Goal: Information Seeking & Learning: Learn about a topic

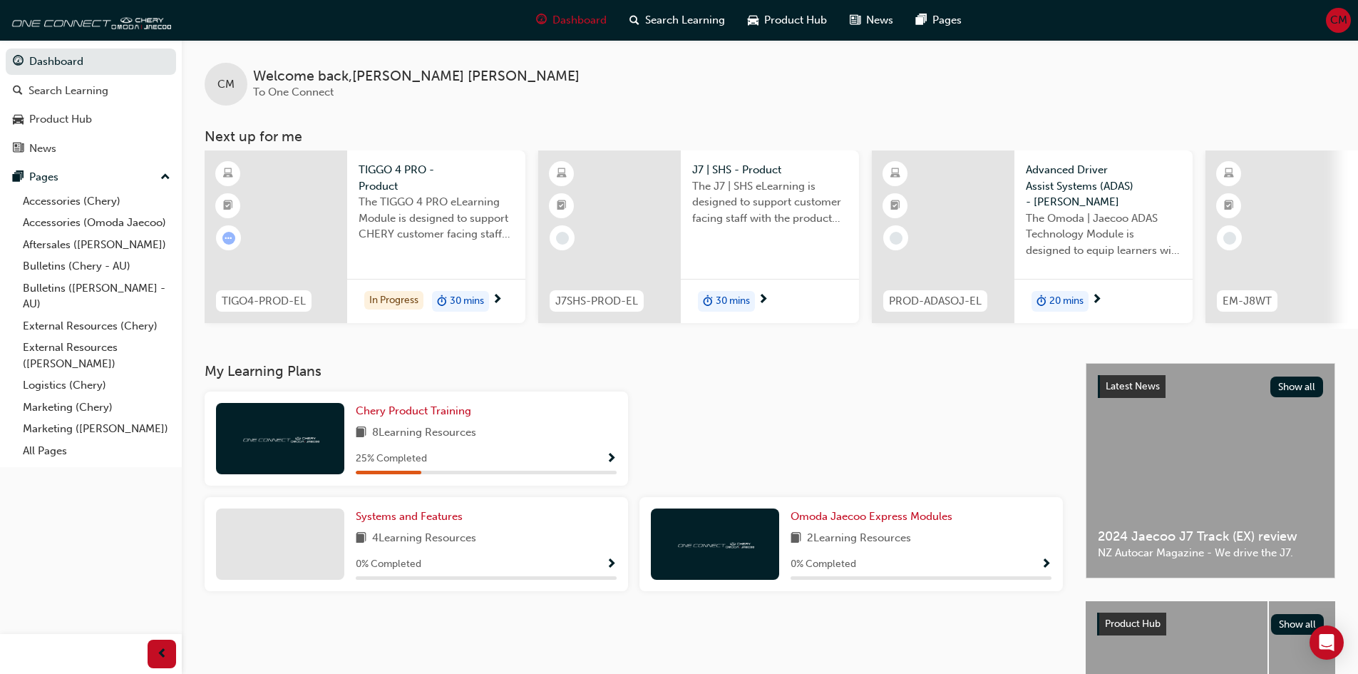
click at [388, 164] on span "TIGGO 4 PRO - Product" at bounding box center [436, 178] width 155 height 32
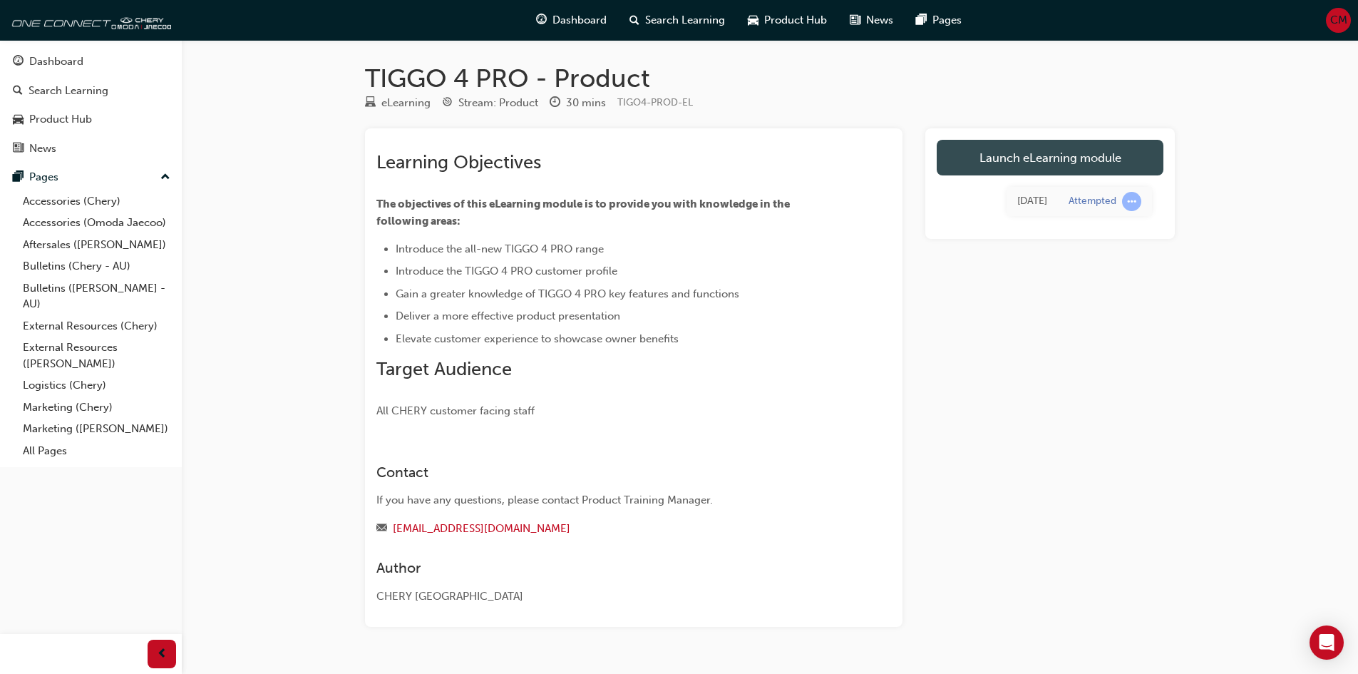
click at [989, 155] on link "Launch eLearning module" at bounding box center [1050, 158] width 227 height 36
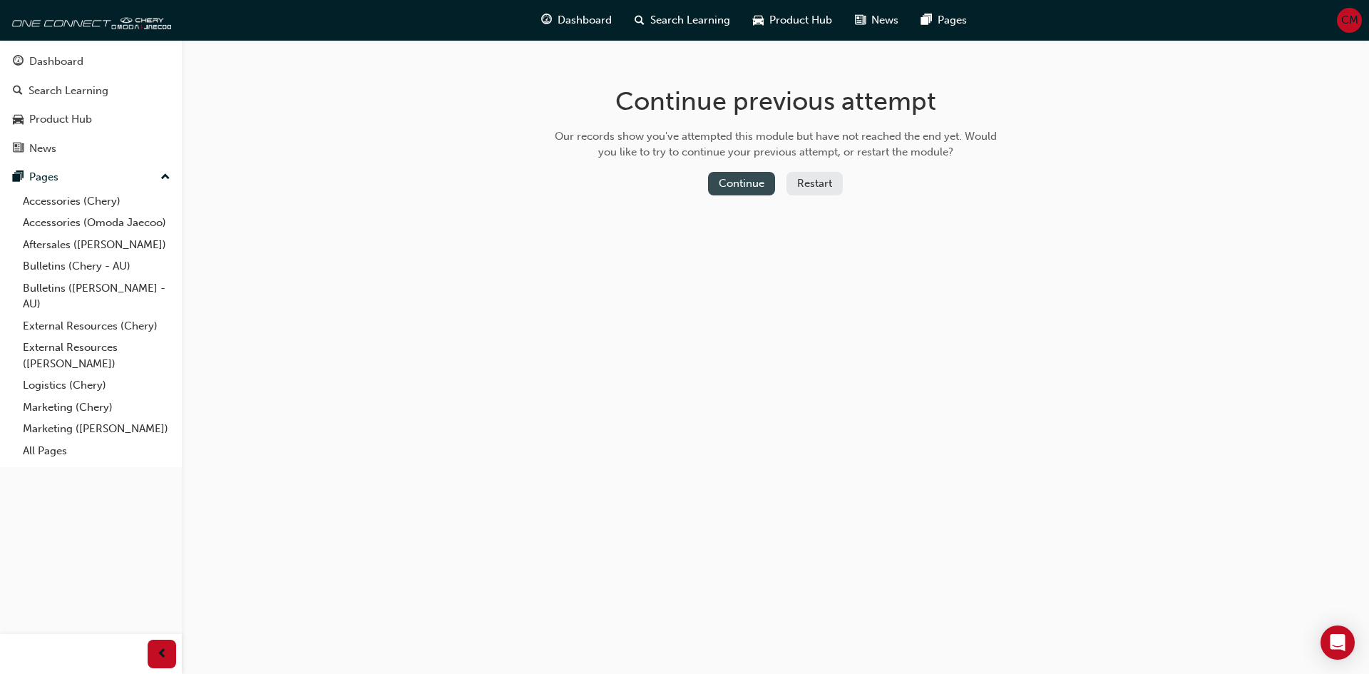
click at [751, 181] on button "Continue" at bounding box center [741, 184] width 67 height 24
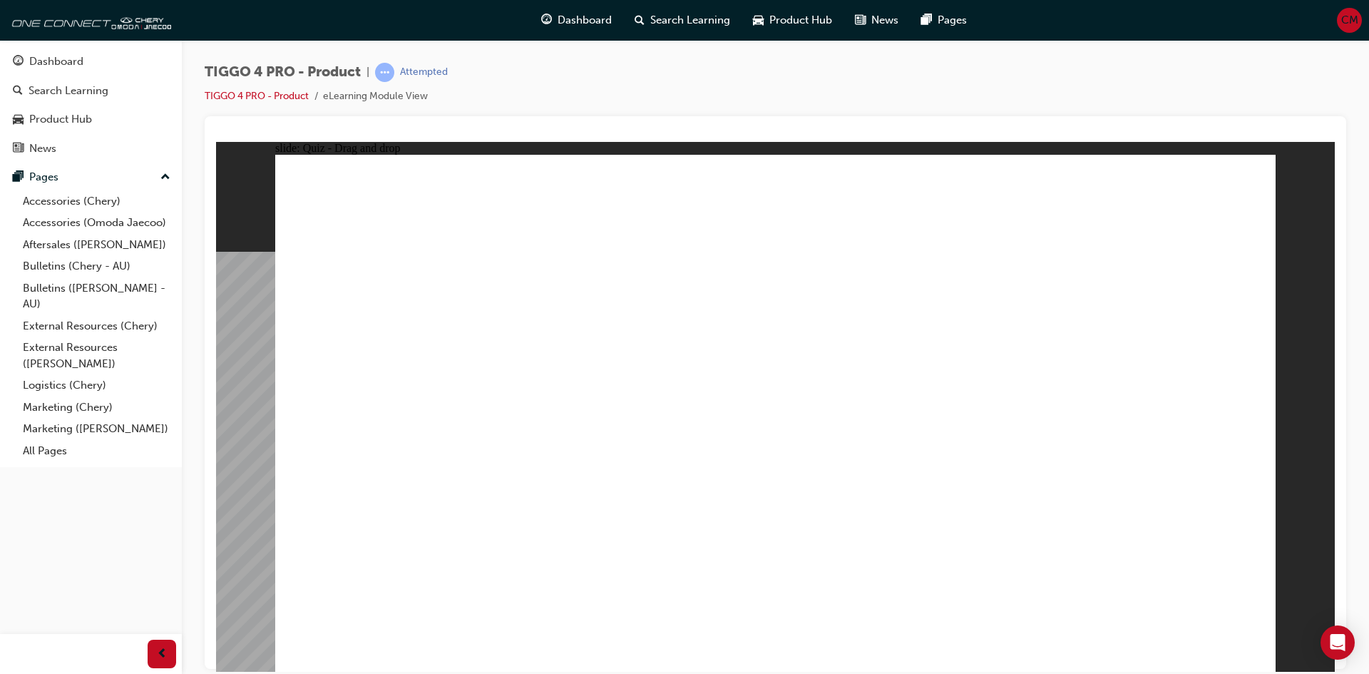
click at [61, 68] on div "Dashboard" at bounding box center [56, 61] width 54 height 16
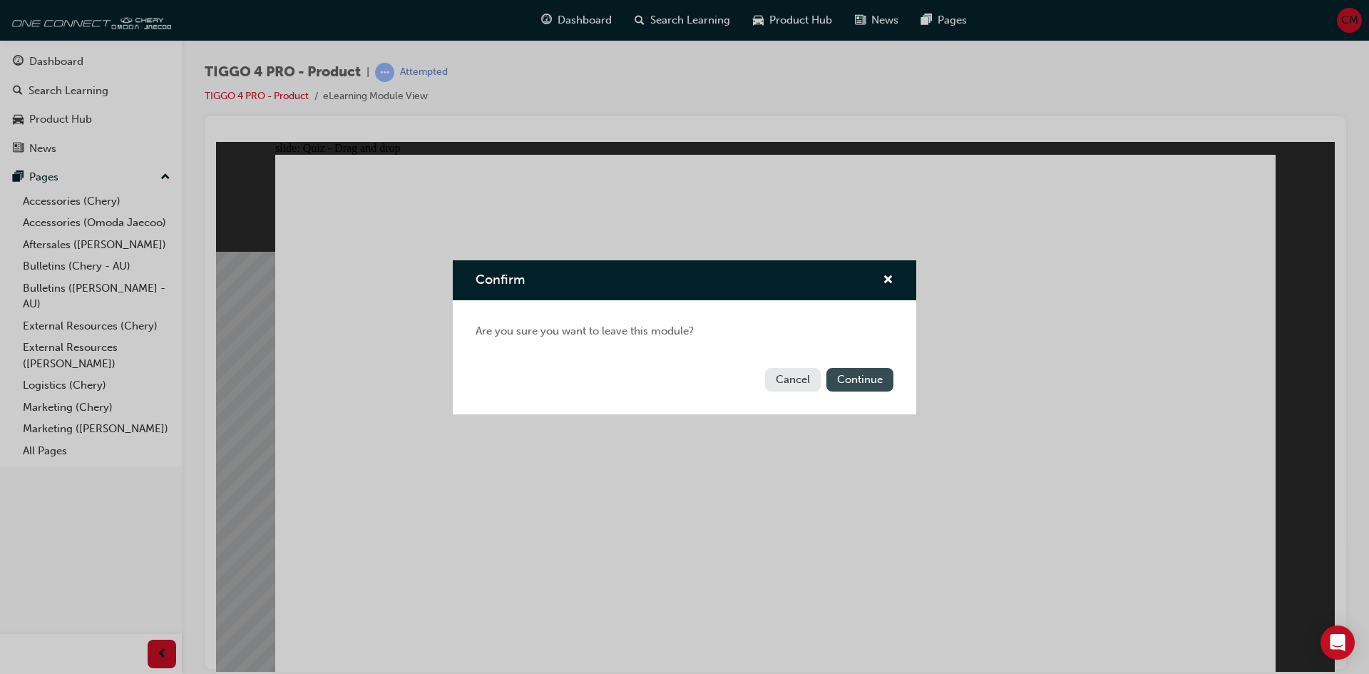
click at [846, 369] on button "Continue" at bounding box center [859, 380] width 67 height 24
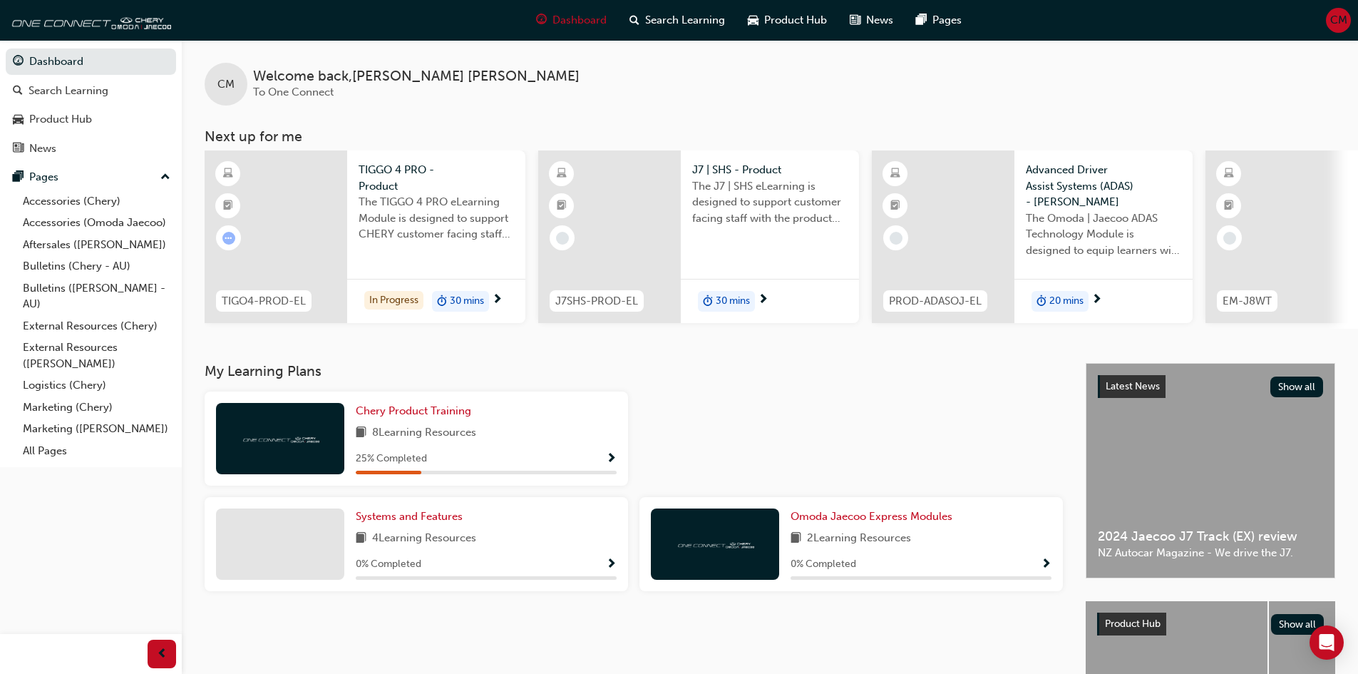
click at [396, 163] on span "TIGGO 4 PRO - Product" at bounding box center [436, 178] width 155 height 32
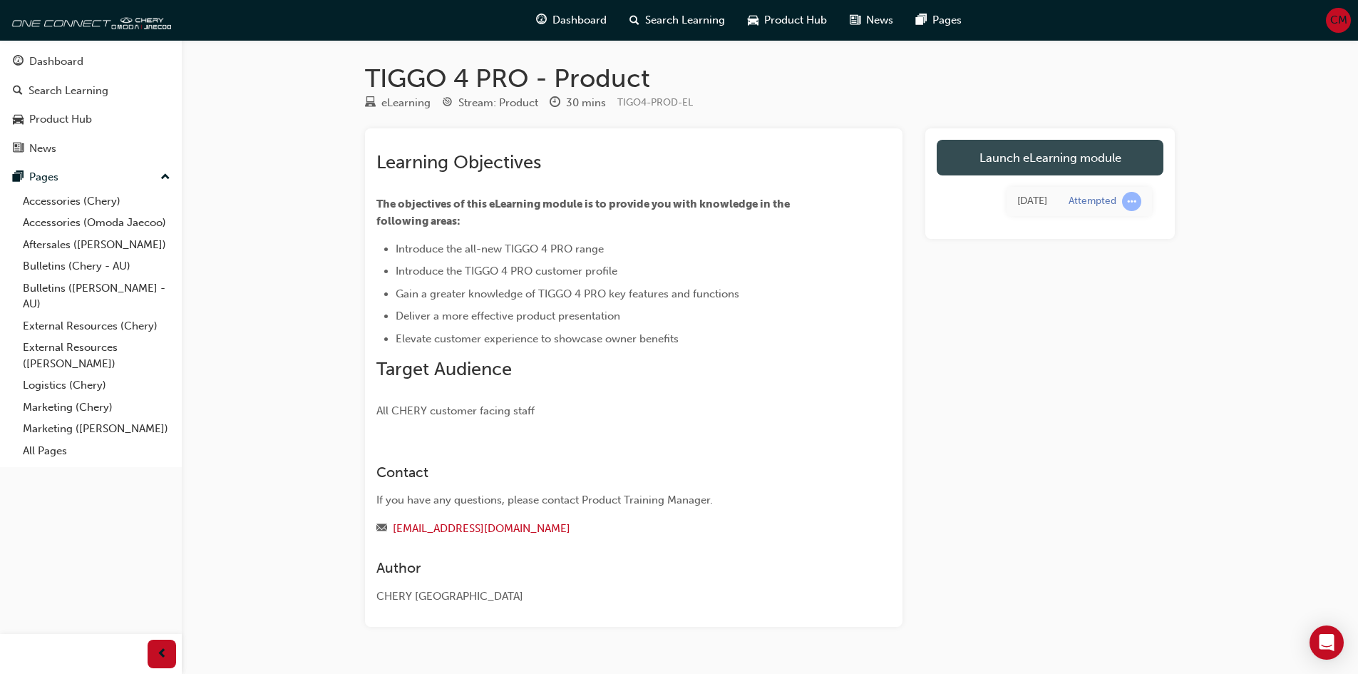
click at [1046, 159] on link "Launch eLearning module" at bounding box center [1050, 158] width 227 height 36
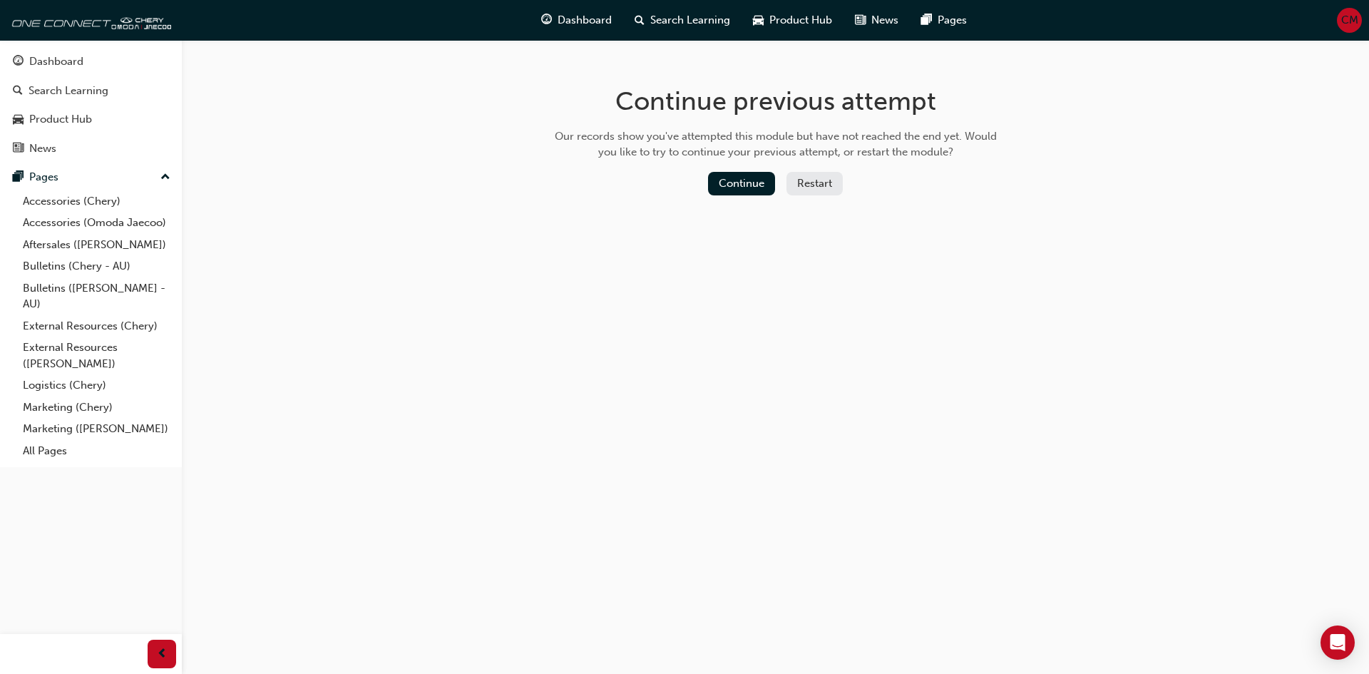
click at [838, 178] on button "Restart" at bounding box center [814, 184] width 56 height 24
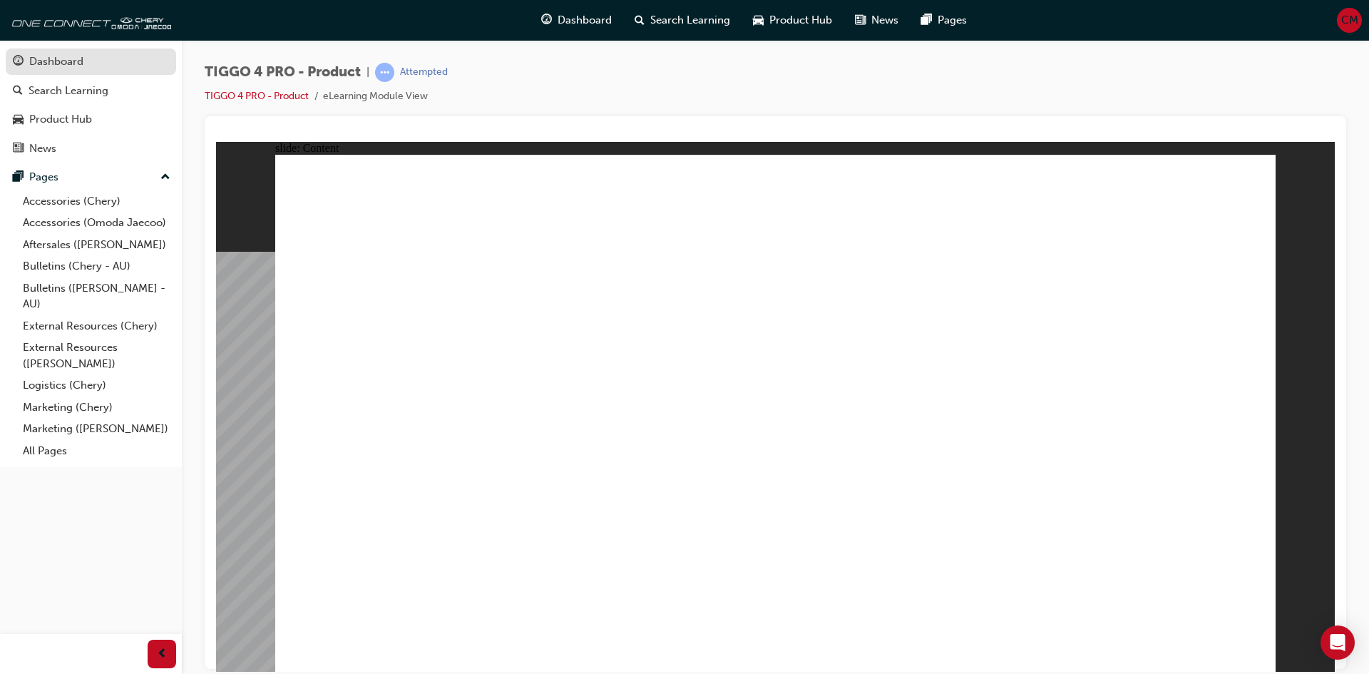
click at [69, 58] on div "Dashboard" at bounding box center [56, 61] width 54 height 16
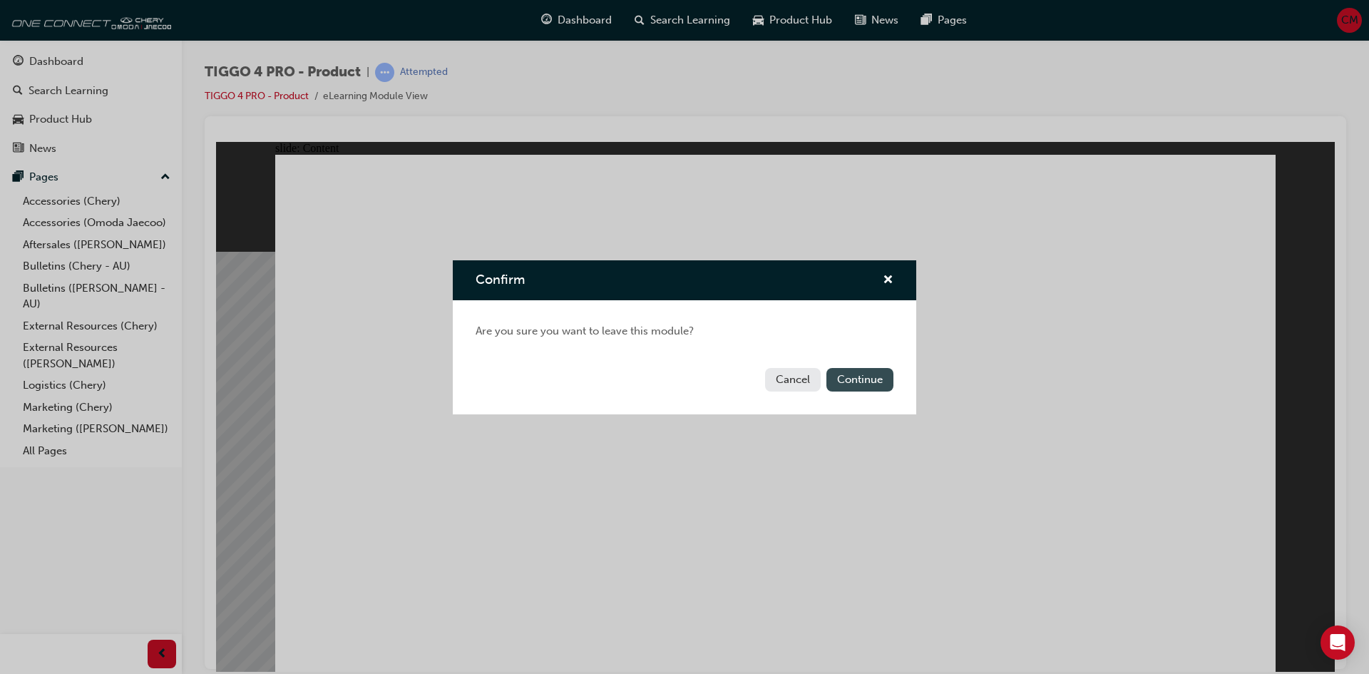
click at [849, 383] on button "Continue" at bounding box center [859, 380] width 67 height 24
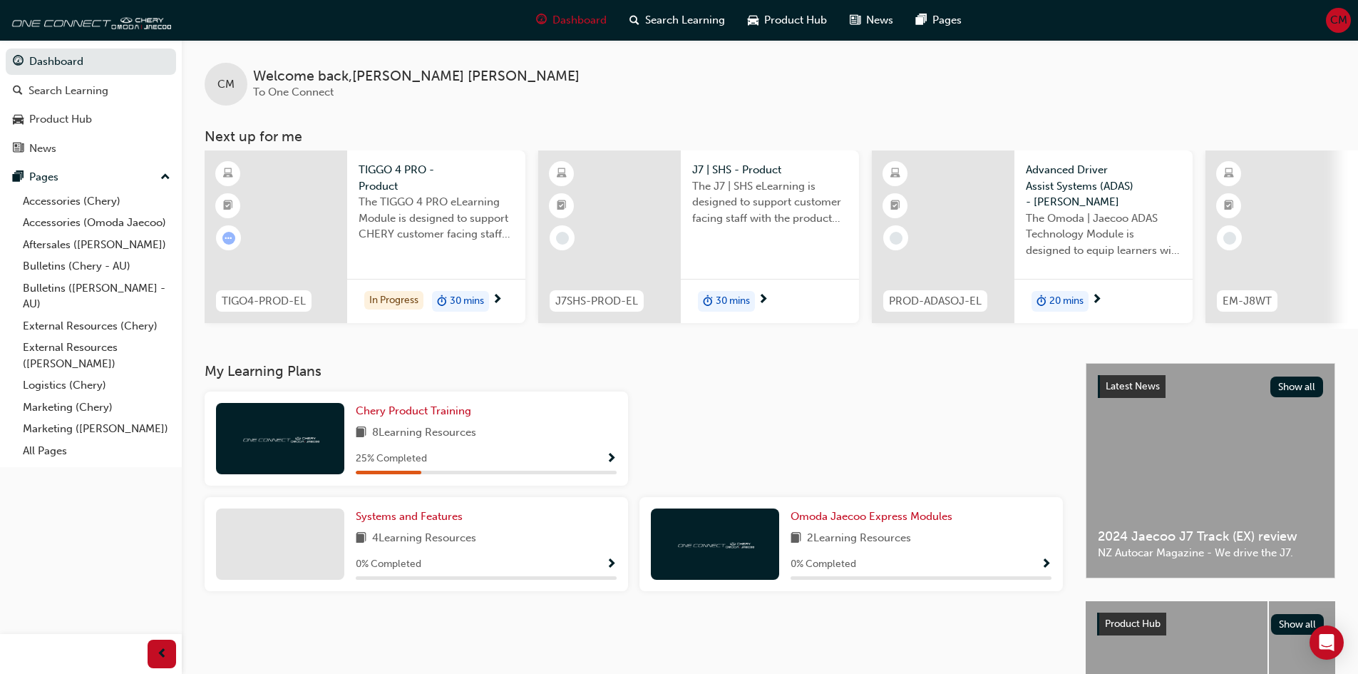
click at [736, 161] on div "J7 | SHS - Product The J7 | SHS eLearning is designed to support customer facin…" at bounding box center [770, 198] width 178 height 96
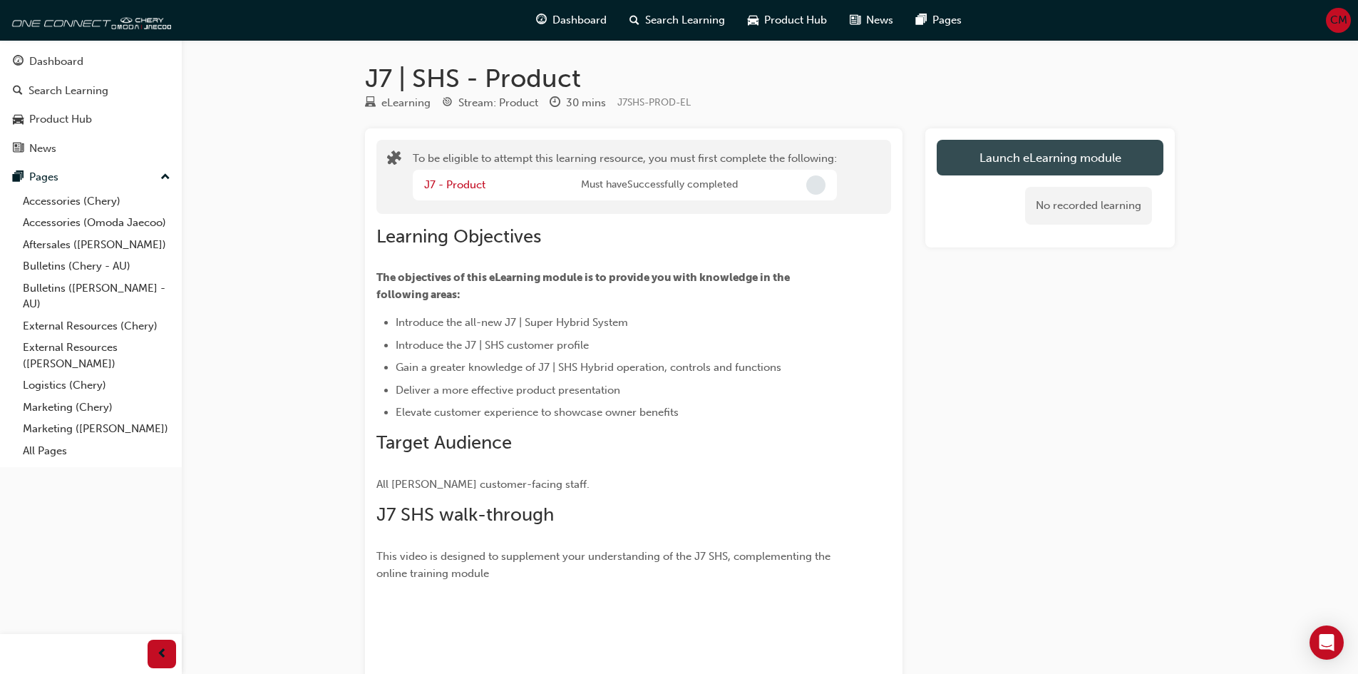
click at [987, 160] on button "Launch eLearning module" at bounding box center [1050, 158] width 227 height 36
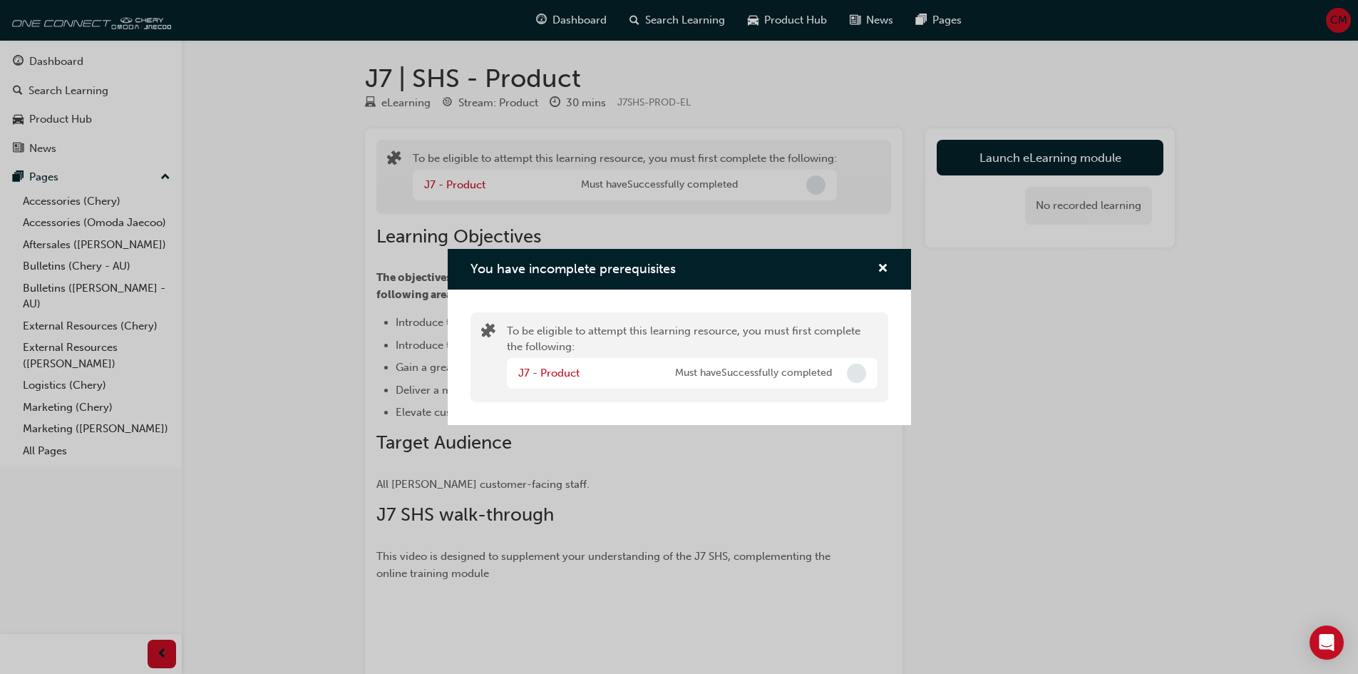
click at [558, 366] on div "J7 - Product" at bounding box center [596, 373] width 157 height 16
click at [555, 377] on link "J7 - Product" at bounding box center [548, 372] width 61 height 13
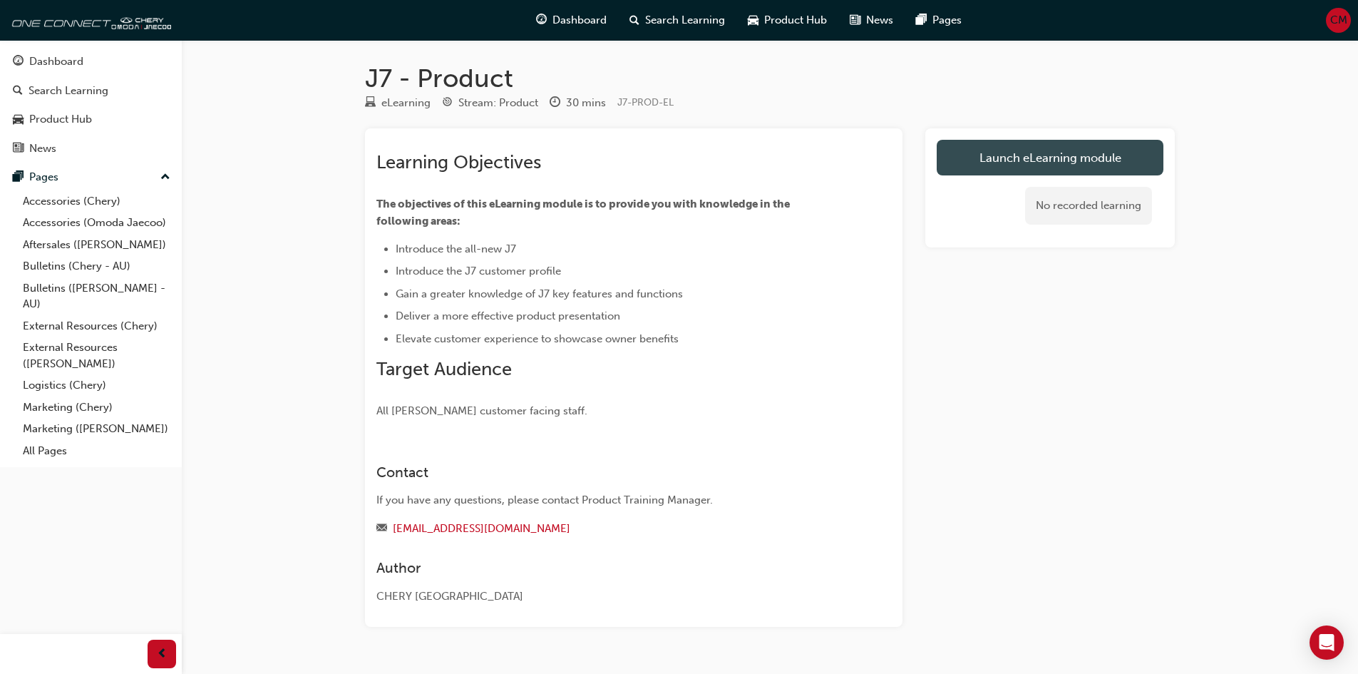
click at [1020, 165] on link "Launch eLearning module" at bounding box center [1050, 158] width 227 height 36
click at [1080, 158] on link "Launch eLearning module" at bounding box center [1050, 158] width 227 height 36
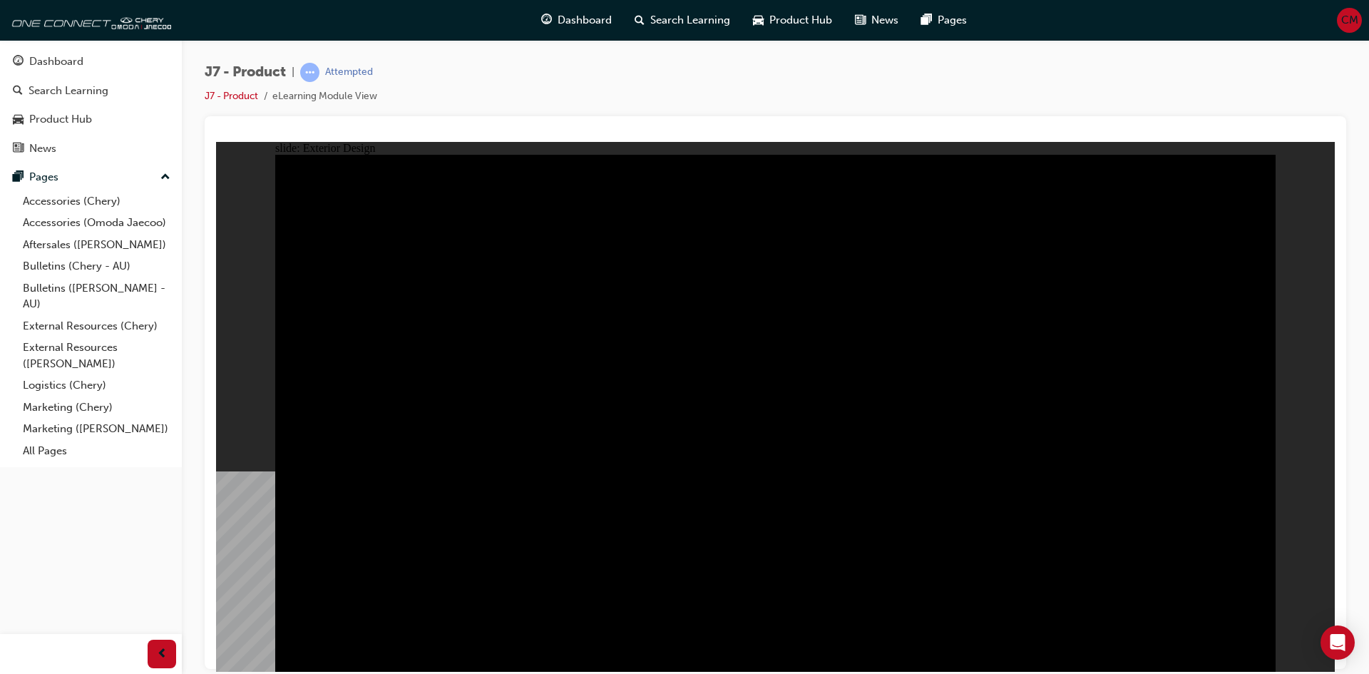
drag, startPoint x: 779, startPoint y: 290, endPoint x: 1143, endPoint y: 288, distance: 364.3
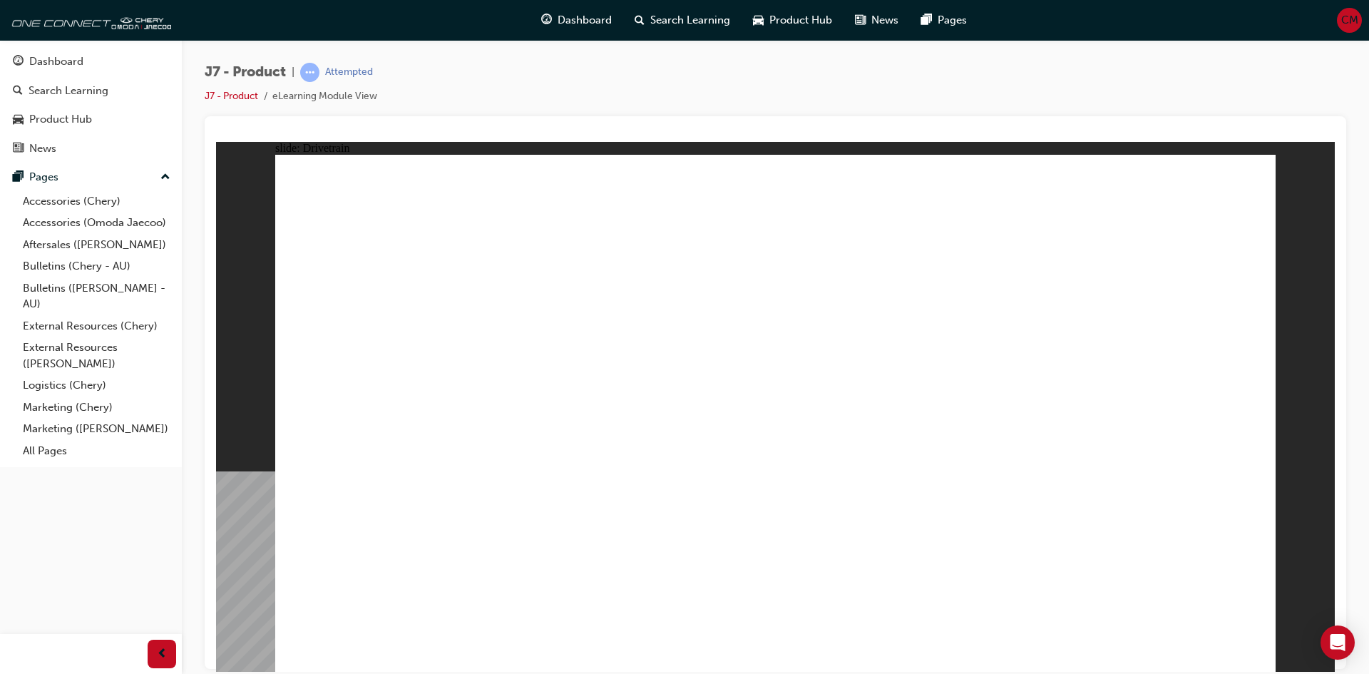
drag, startPoint x: 762, startPoint y: 531, endPoint x: 780, endPoint y: 525, distance: 18.7
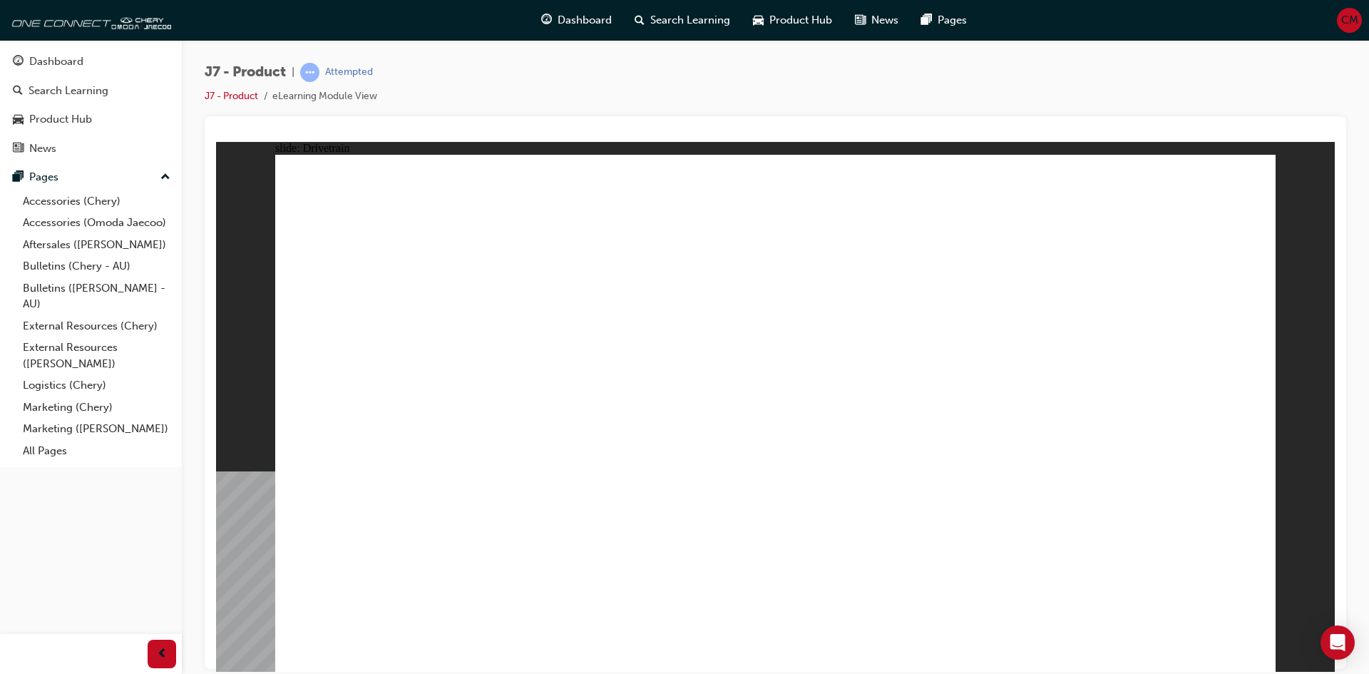
drag, startPoint x: 867, startPoint y: 501, endPoint x: 920, endPoint y: 491, distance: 53.8
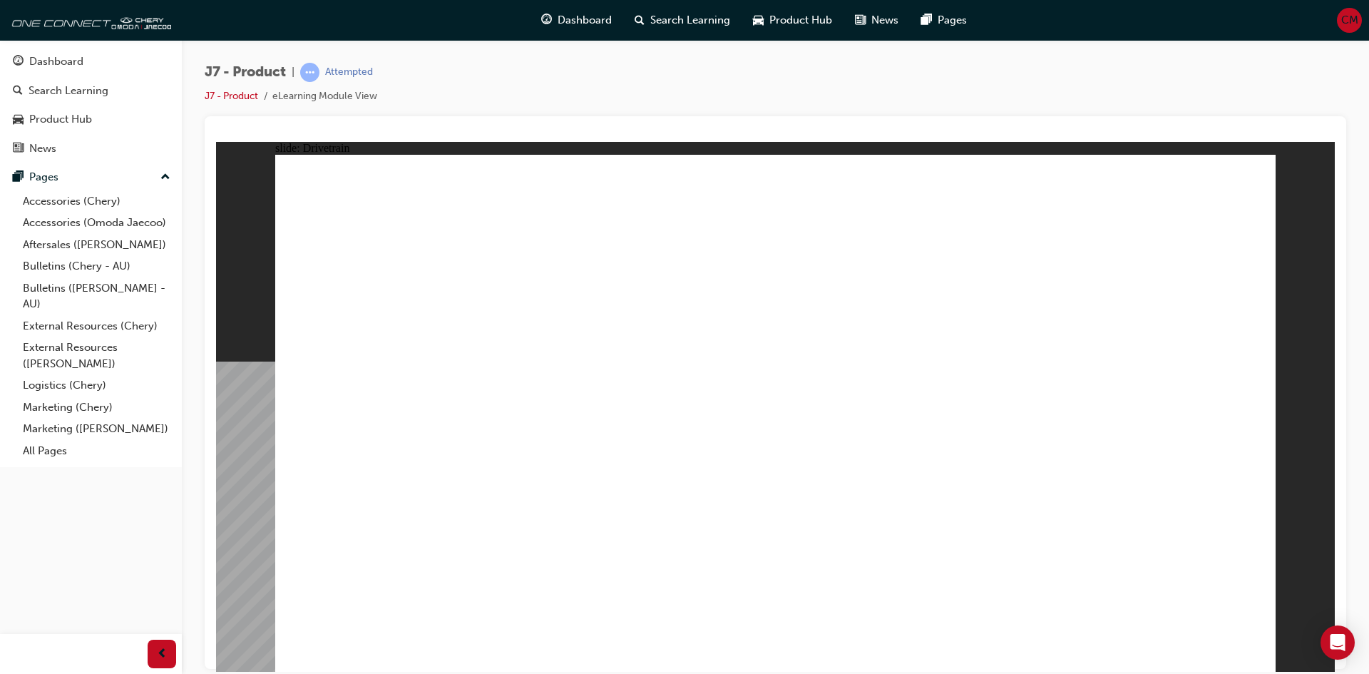
drag, startPoint x: 518, startPoint y: 520, endPoint x: 574, endPoint y: 519, distance: 55.6
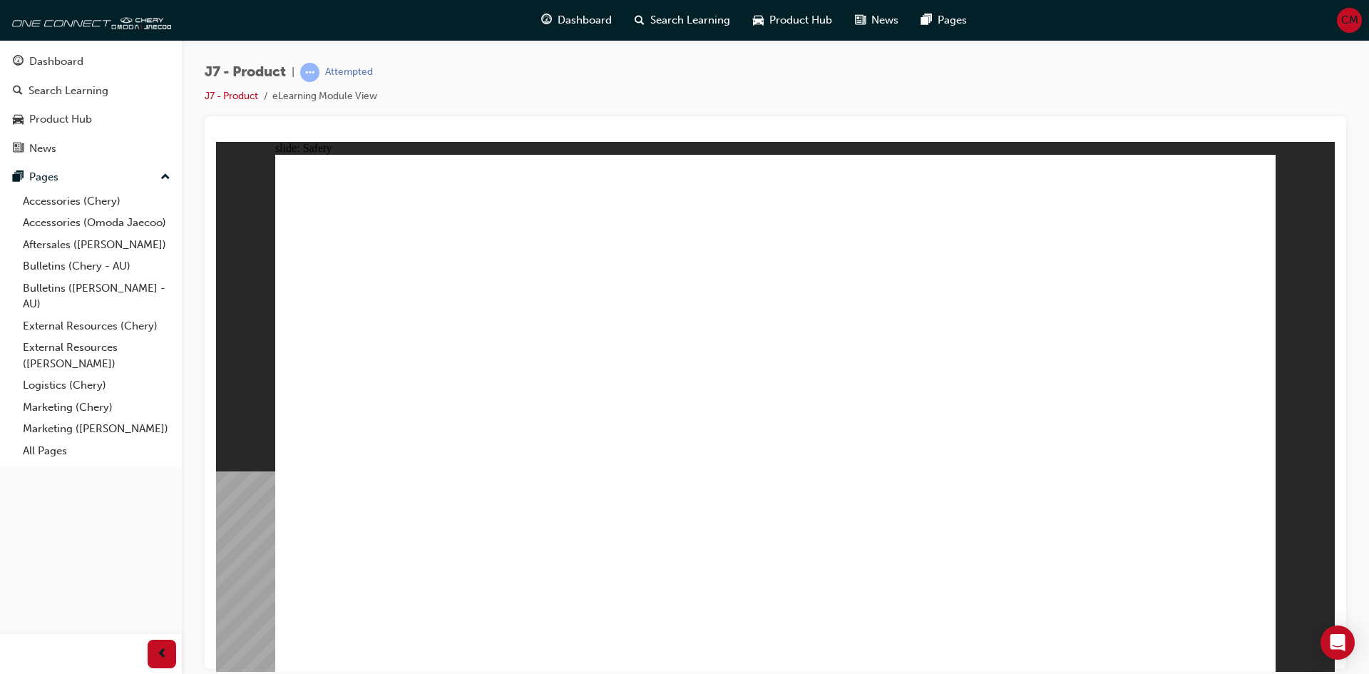
drag, startPoint x: 685, startPoint y: 346, endPoint x: 1128, endPoint y: 364, distance: 443.1
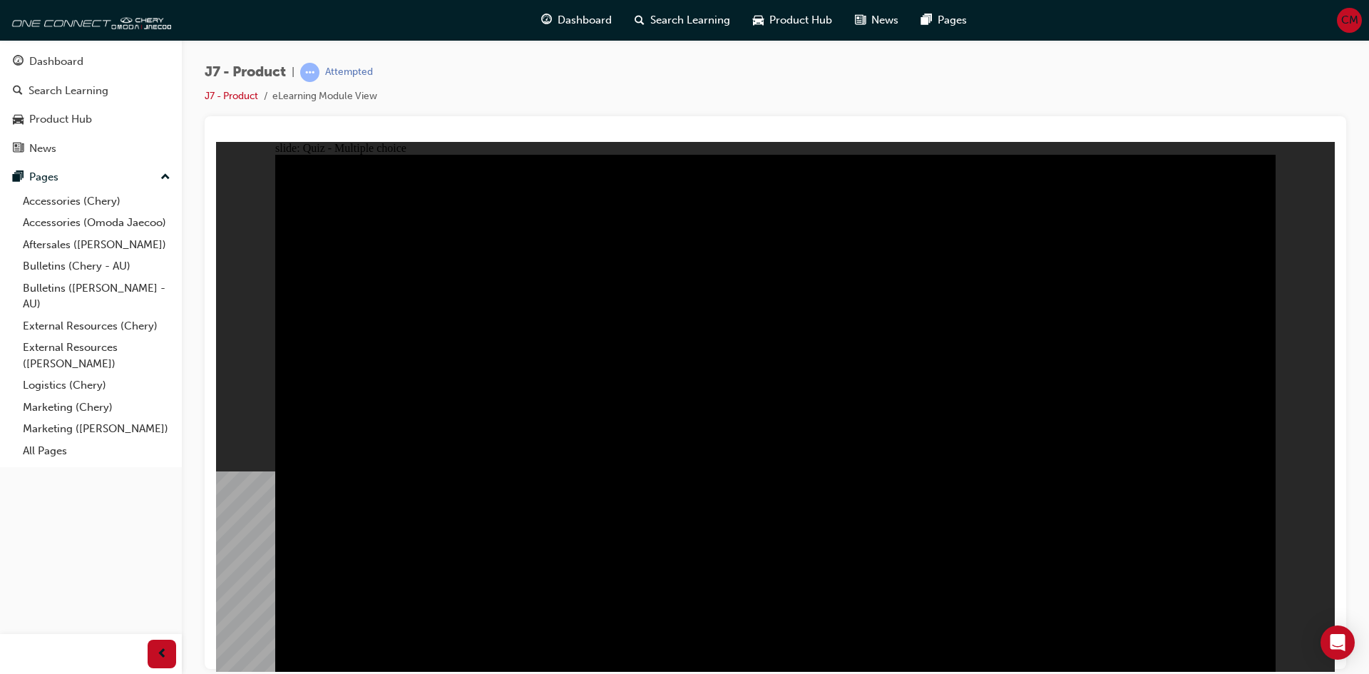
radio input "true"
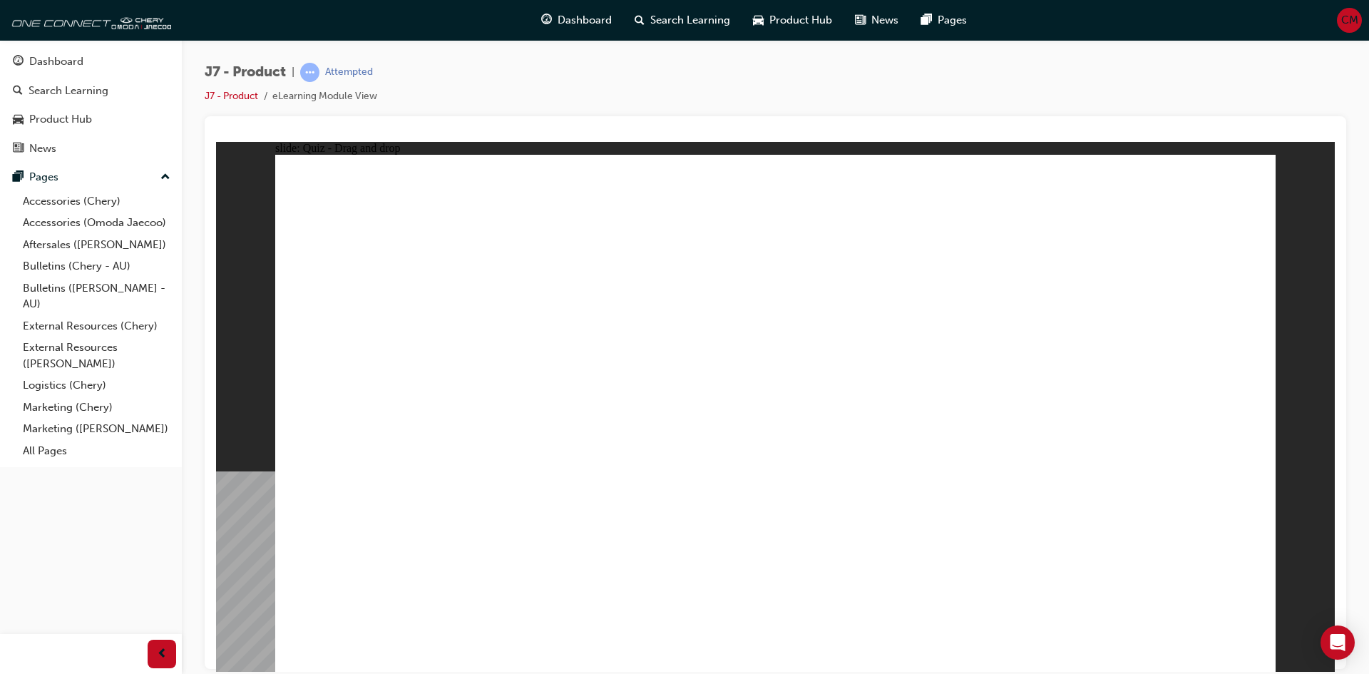
drag, startPoint x: 746, startPoint y: 202, endPoint x: 738, endPoint y: 219, distance: 18.5
drag, startPoint x: 1161, startPoint y: 205, endPoint x: 414, endPoint y: 433, distance: 781.9
drag, startPoint x: 843, startPoint y: 313, endPoint x: 786, endPoint y: 437, distance: 136.8
drag, startPoint x: 706, startPoint y: 208, endPoint x: 937, endPoint y: 444, distance: 330.2
drag, startPoint x: 1017, startPoint y: 292, endPoint x: 1133, endPoint y: 404, distance: 160.3
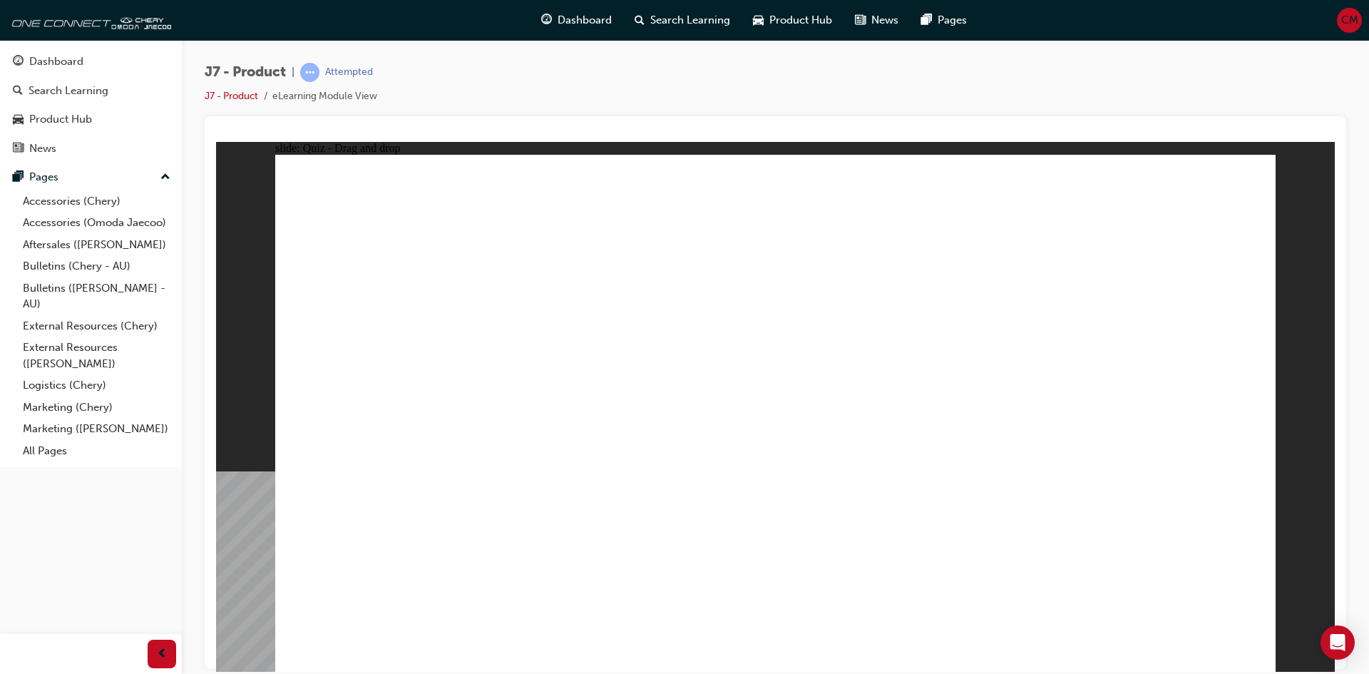
drag, startPoint x: 910, startPoint y: 198, endPoint x: 538, endPoint y: 423, distance: 435.0
drag, startPoint x: 766, startPoint y: 263, endPoint x: 1184, endPoint y: 451, distance: 458.6
drag, startPoint x: 824, startPoint y: 333, endPoint x: 665, endPoint y: 438, distance: 190.8
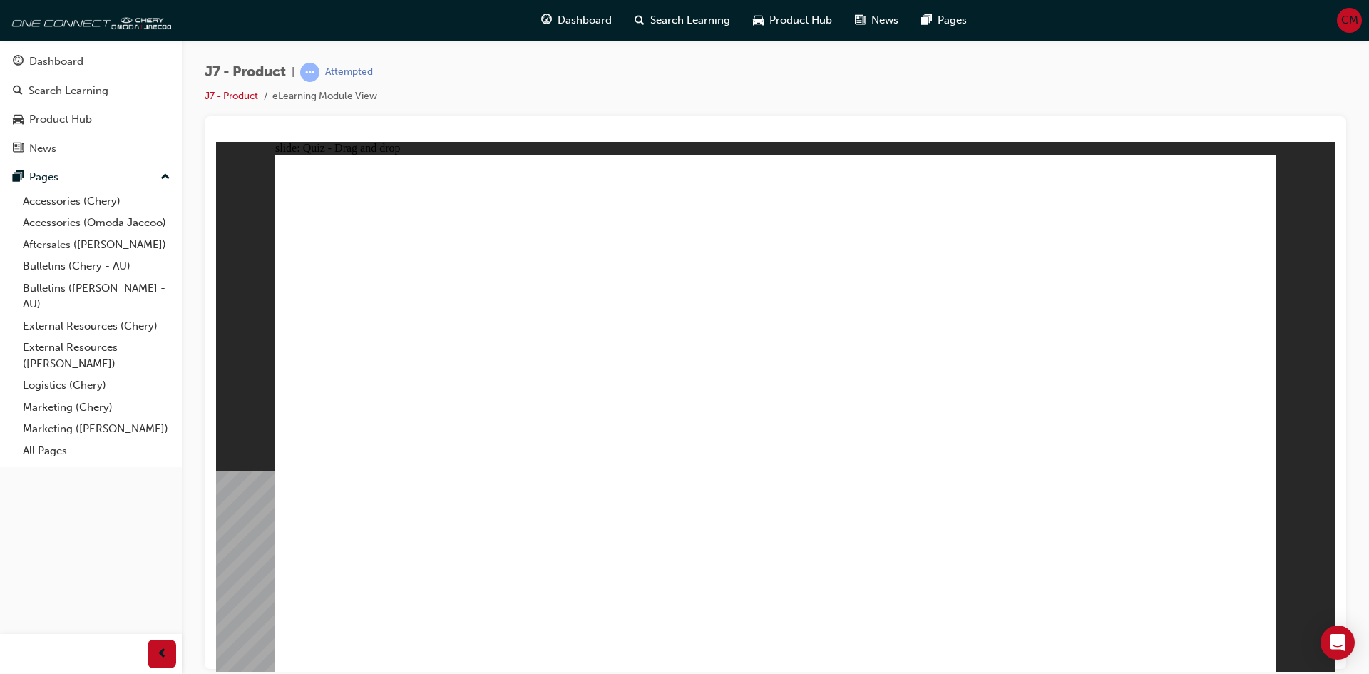
drag, startPoint x: 867, startPoint y: 312, endPoint x: 644, endPoint y: 457, distance: 266.0
drag, startPoint x: 1062, startPoint y: 304, endPoint x: 1008, endPoint y: 431, distance: 137.7
drag, startPoint x: 1179, startPoint y: 195, endPoint x: 944, endPoint y: 481, distance: 370.3
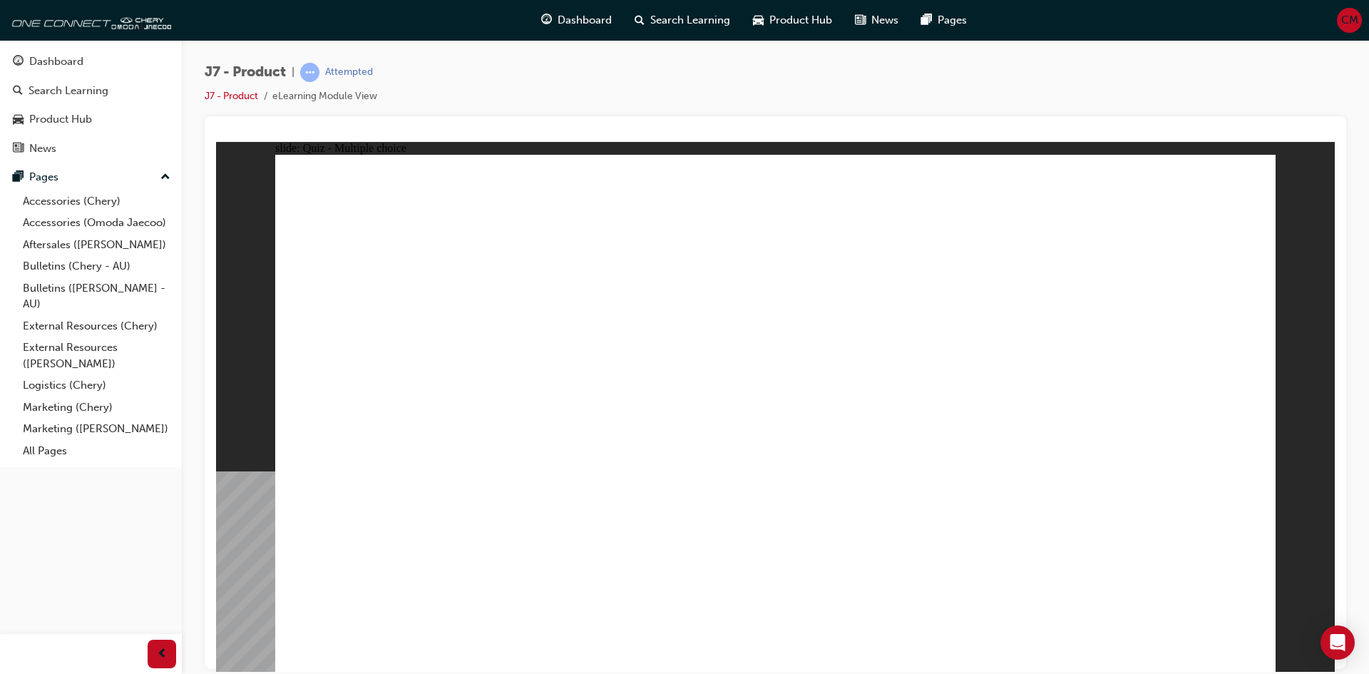
radio input "true"
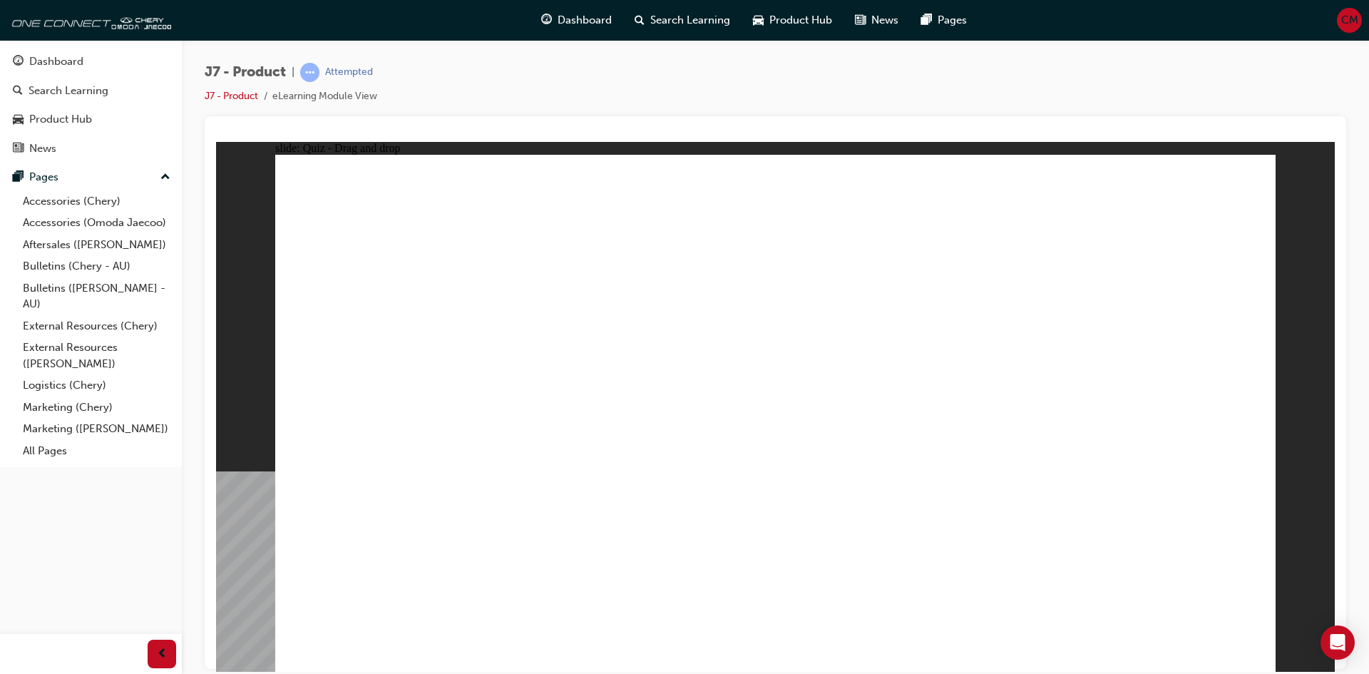
drag, startPoint x: 794, startPoint y: 245, endPoint x: 873, endPoint y: 461, distance: 229.4
drag, startPoint x: 786, startPoint y: 212, endPoint x: 1010, endPoint y: 450, distance: 325.8
drag, startPoint x: 982, startPoint y: 260, endPoint x: 831, endPoint y: 490, distance: 274.5
drag, startPoint x: 852, startPoint y: 285, endPoint x: 575, endPoint y: 433, distance: 313.9
drag, startPoint x: 891, startPoint y: 290, endPoint x: 425, endPoint y: 462, distance: 496.9
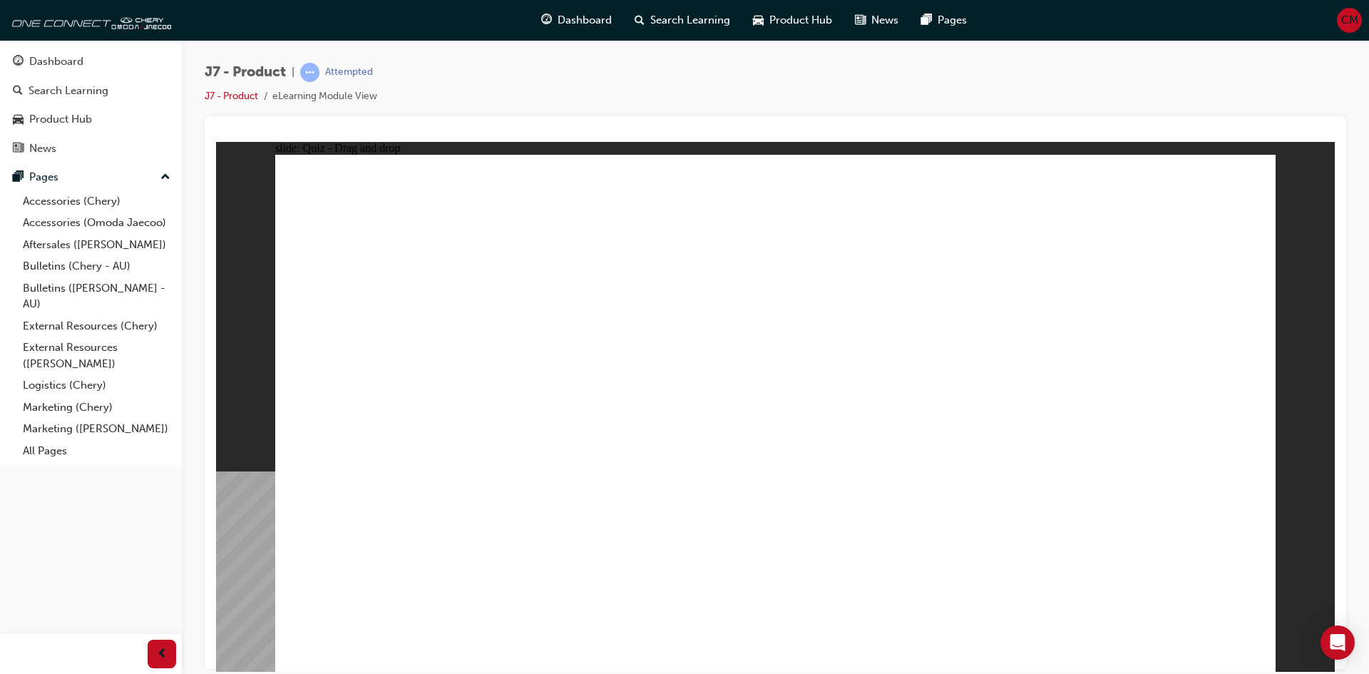
drag, startPoint x: 866, startPoint y: 302, endPoint x: 458, endPoint y: 481, distance: 446.3
drag, startPoint x: 913, startPoint y: 293, endPoint x: 530, endPoint y: 443, distance: 410.4
drag, startPoint x: 869, startPoint y: 289, endPoint x: 960, endPoint y: 425, distance: 162.9
drag, startPoint x: 960, startPoint y: 425, endPoint x: 1082, endPoint y: 447, distance: 123.9
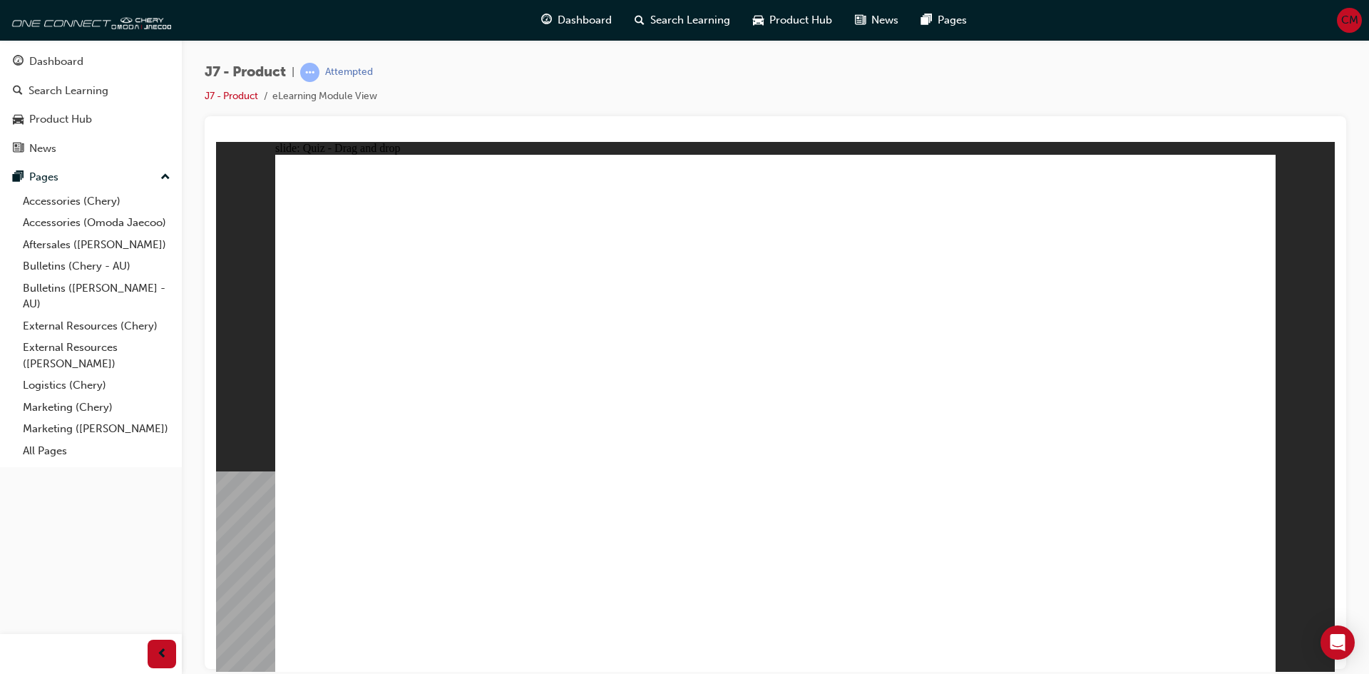
drag, startPoint x: 1010, startPoint y: 446, endPoint x: 420, endPoint y: 452, distance: 589.6
drag, startPoint x: 928, startPoint y: 247, endPoint x: 988, endPoint y: 533, distance: 291.4
drag, startPoint x: 908, startPoint y: 305, endPoint x: 872, endPoint y: 535, distance: 232.3
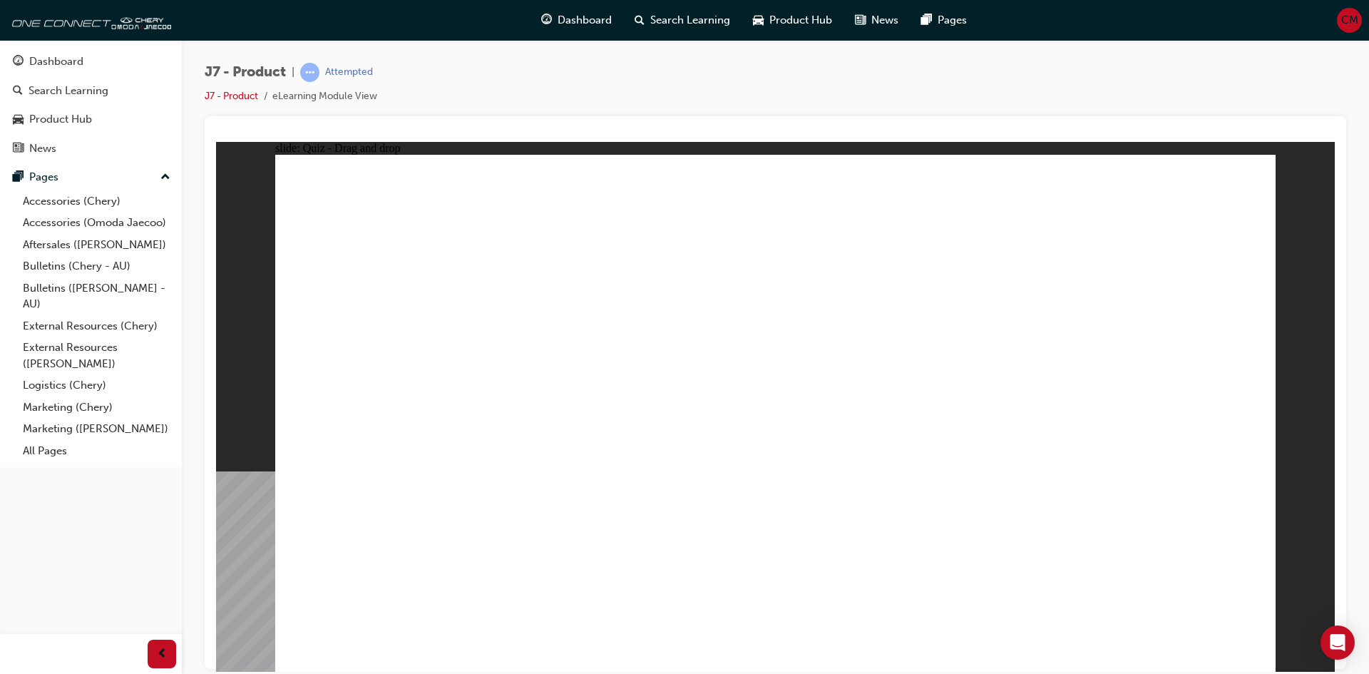
drag, startPoint x: 822, startPoint y: 246, endPoint x: 876, endPoint y: 226, distance: 57.7
drag, startPoint x: 815, startPoint y: 357, endPoint x: 697, endPoint y: 489, distance: 176.7
drag, startPoint x: 1032, startPoint y: 270, endPoint x: 538, endPoint y: 476, distance: 535.7
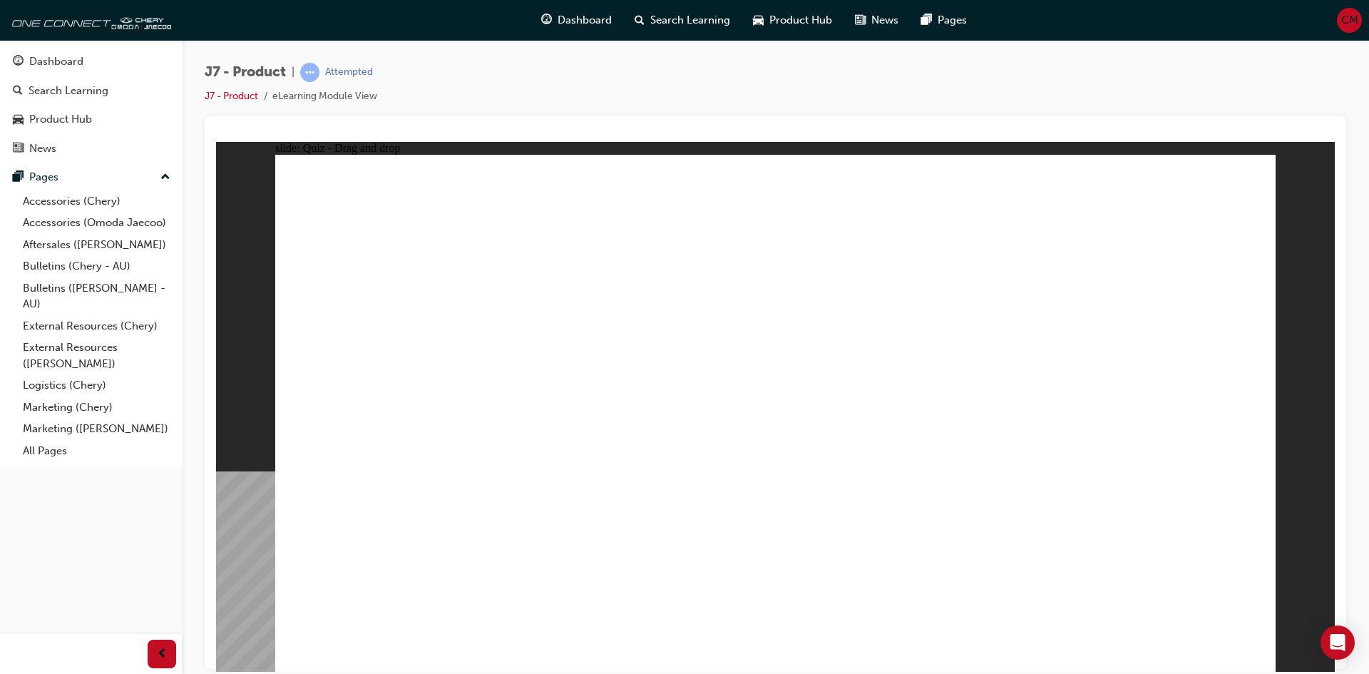
drag, startPoint x: 772, startPoint y: 217, endPoint x: 436, endPoint y: 458, distance: 413.9
drag, startPoint x: 949, startPoint y: 215, endPoint x: 570, endPoint y: 444, distance: 443.0
drag, startPoint x: 1180, startPoint y: 210, endPoint x: 868, endPoint y: 463, distance: 401.5
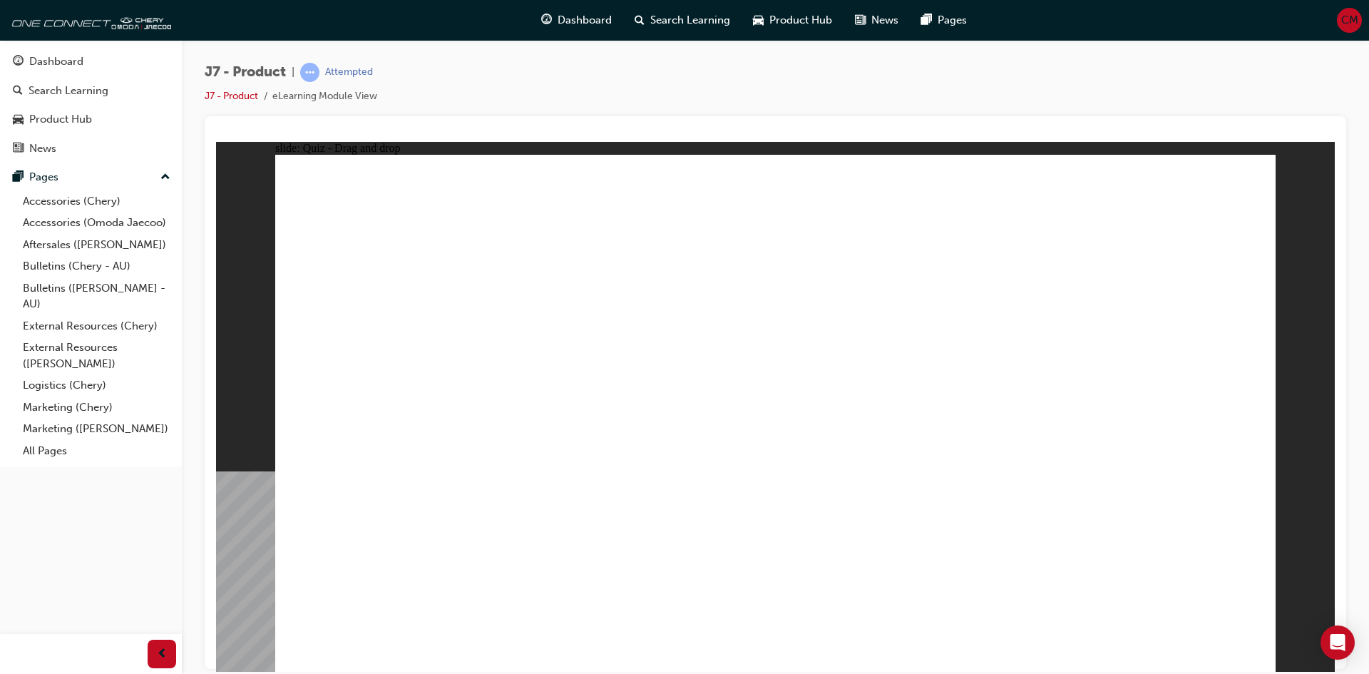
drag, startPoint x: 725, startPoint y: 257, endPoint x: 386, endPoint y: 447, distance: 388.1
drag, startPoint x: 1104, startPoint y: 254, endPoint x: 438, endPoint y: 440, distance: 692.1
drag, startPoint x: 880, startPoint y: 212, endPoint x: 503, endPoint y: 451, distance: 446.8
drag, startPoint x: 1023, startPoint y: 257, endPoint x: 794, endPoint y: 451, distance: 300.0
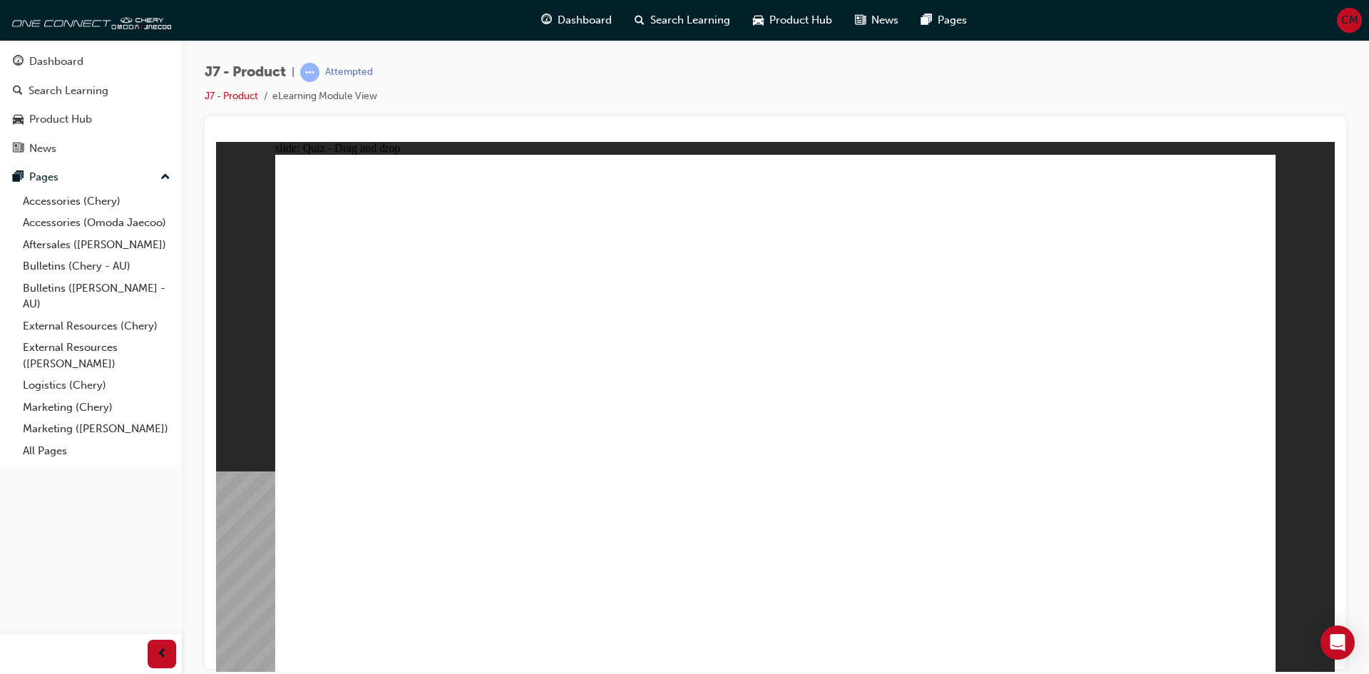
drag, startPoint x: 1100, startPoint y: 237, endPoint x: 853, endPoint y: 458, distance: 330.7
drag, startPoint x: 820, startPoint y: 247, endPoint x: 913, endPoint y: 463, distance: 234.7
drag, startPoint x: 906, startPoint y: 447, endPoint x: 549, endPoint y: 449, distance: 357.2
drag, startPoint x: 699, startPoint y: 245, endPoint x: 898, endPoint y: 450, distance: 285.9
drag, startPoint x: 784, startPoint y: 252, endPoint x: 954, endPoint y: 435, distance: 250.2
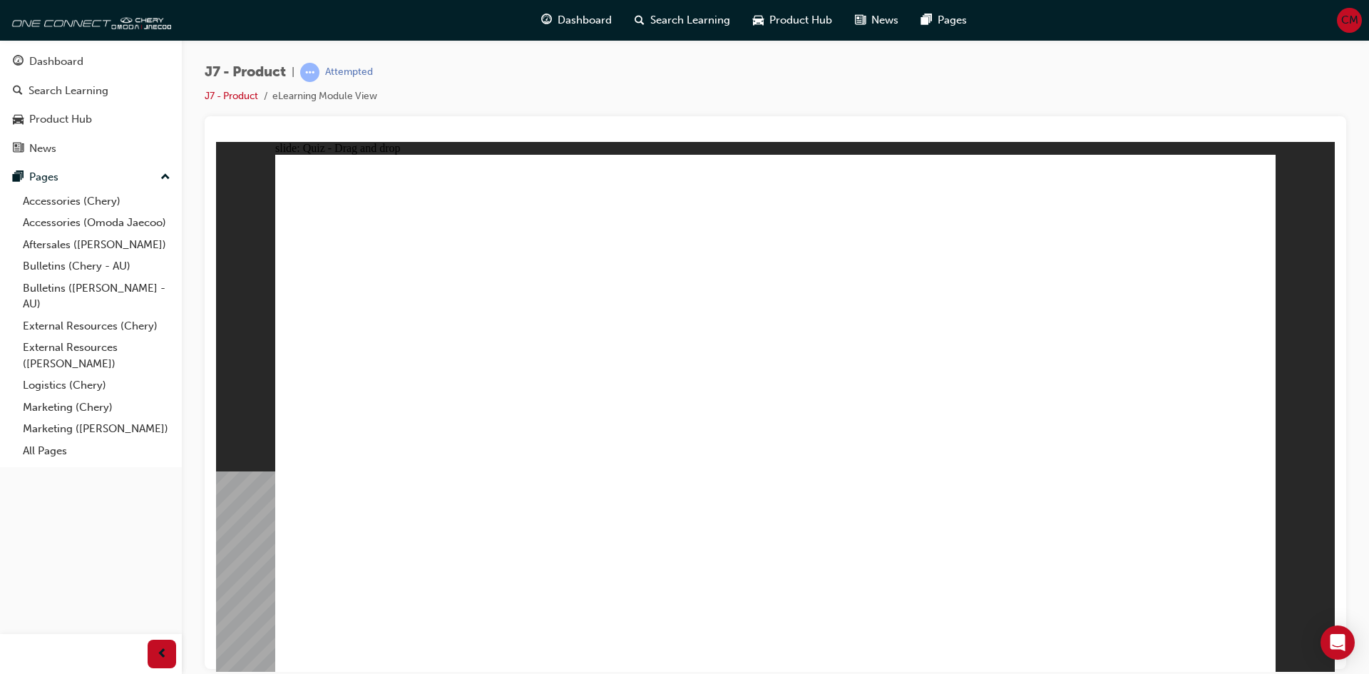
drag, startPoint x: 869, startPoint y: 257, endPoint x: 622, endPoint y: 450, distance: 312.9
drag, startPoint x: 961, startPoint y: 209, endPoint x: 381, endPoint y: 478, distance: 639.6
drag, startPoint x: 374, startPoint y: 482, endPoint x: 861, endPoint y: 496, distance: 486.4
drag, startPoint x: 966, startPoint y: 262, endPoint x: 379, endPoint y: 491, distance: 630.7
drag, startPoint x: 1019, startPoint y: 212, endPoint x: 446, endPoint y: 488, distance: 635.9
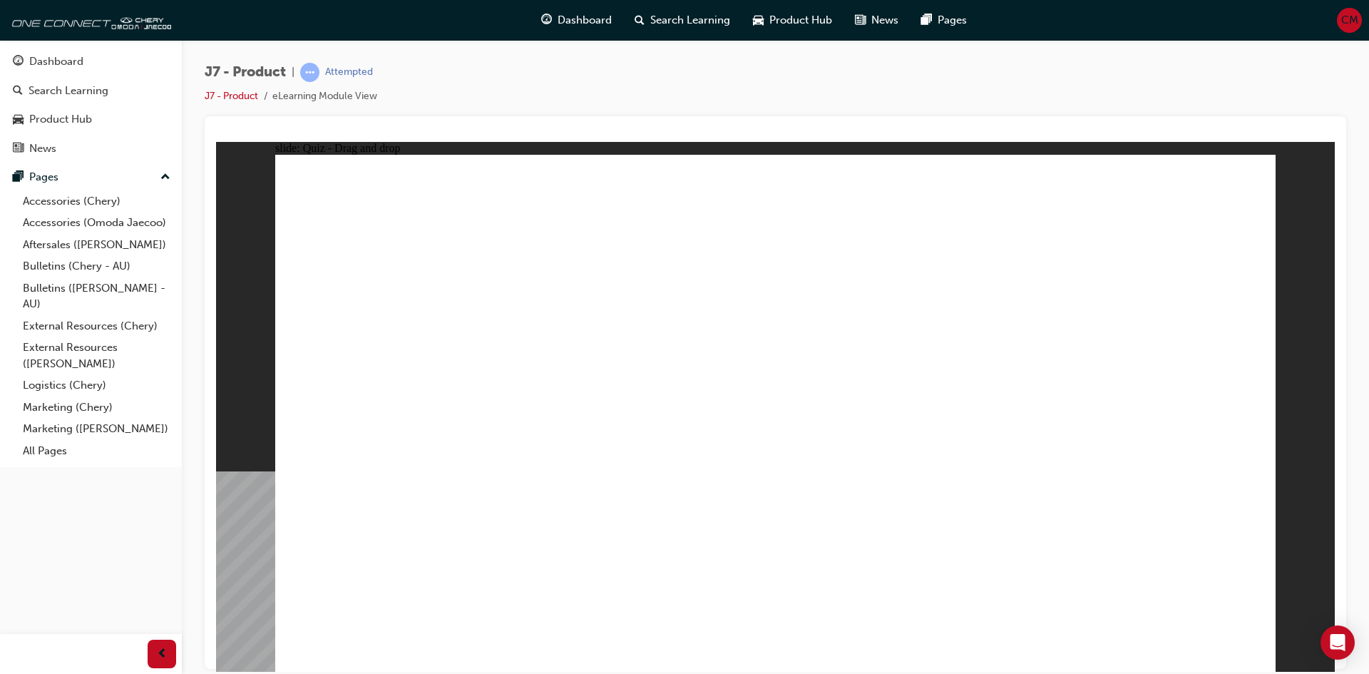
drag, startPoint x: 1156, startPoint y: 238, endPoint x: 479, endPoint y: 477, distance: 718.2
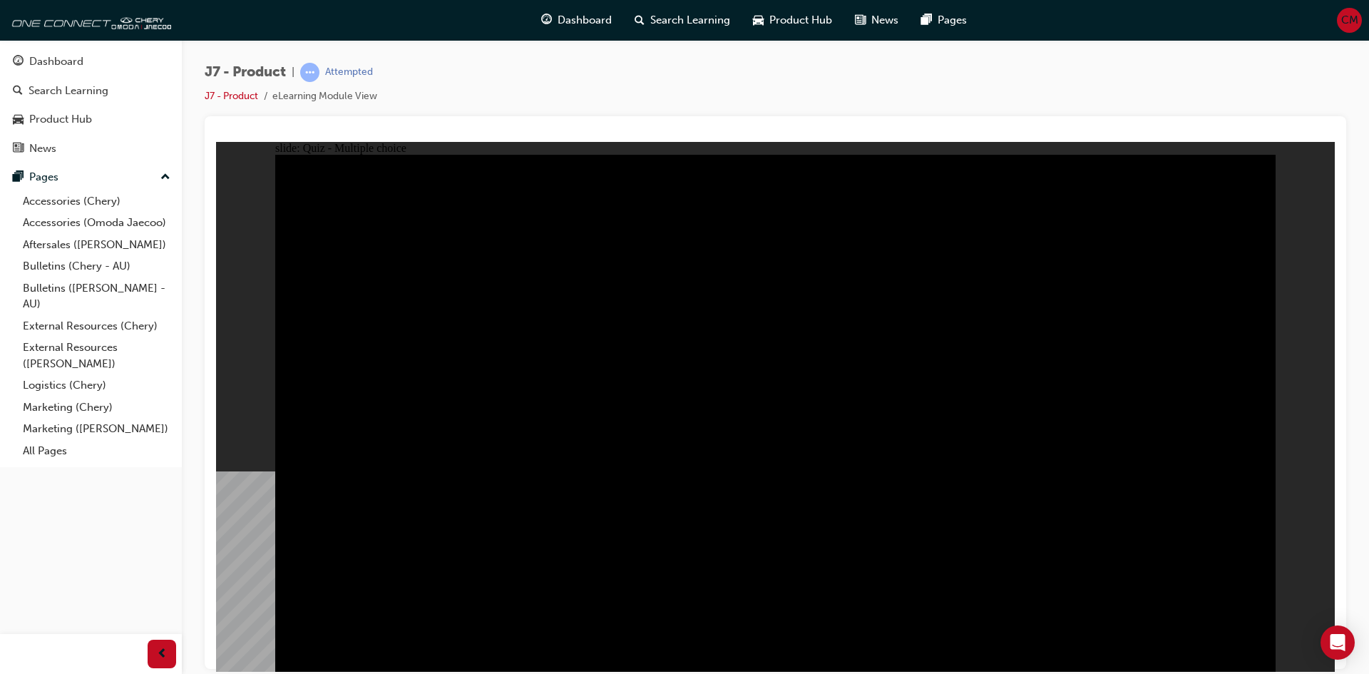
radio input "true"
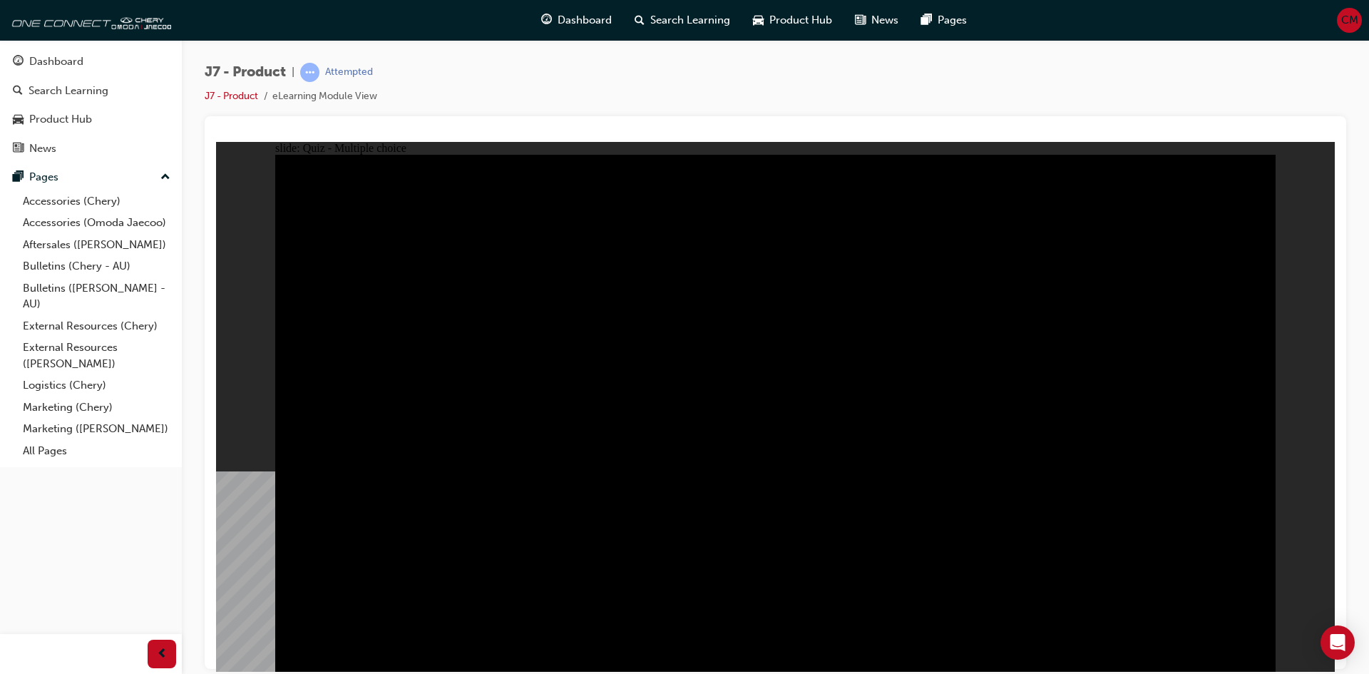
radio input "true"
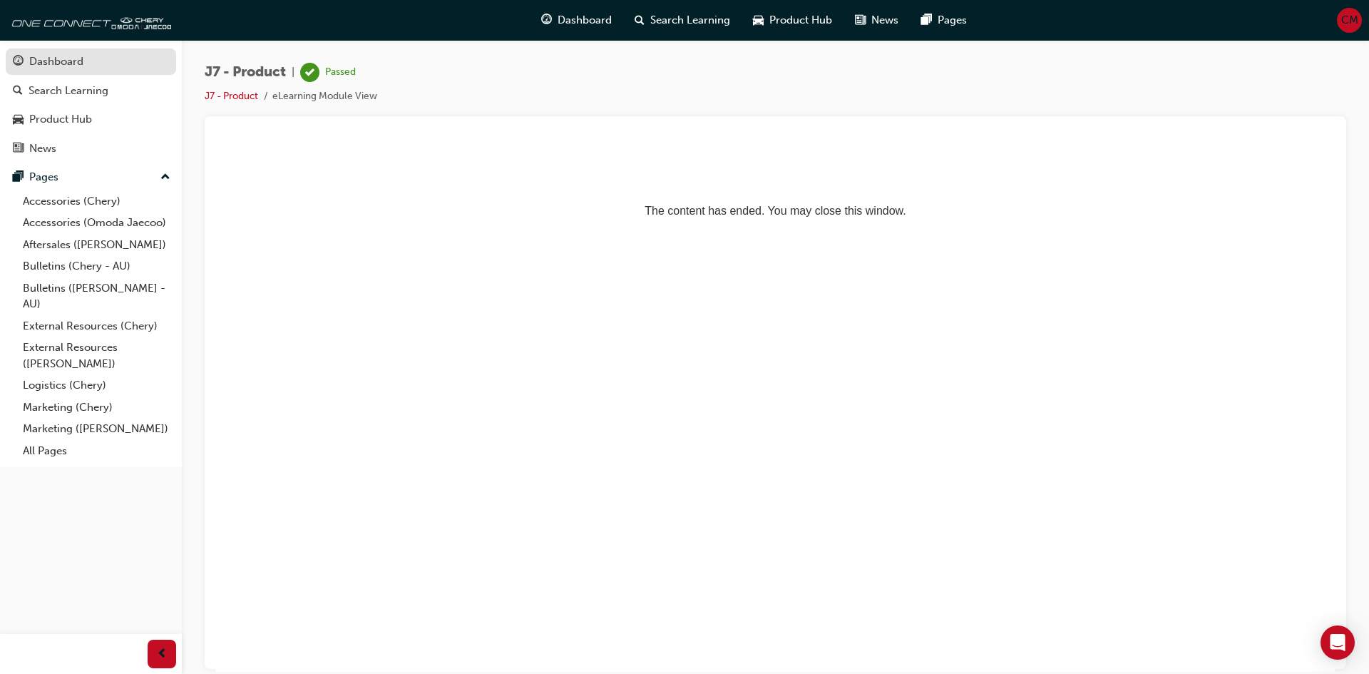
click at [69, 48] on link "Dashboard" at bounding box center [91, 61] width 170 height 26
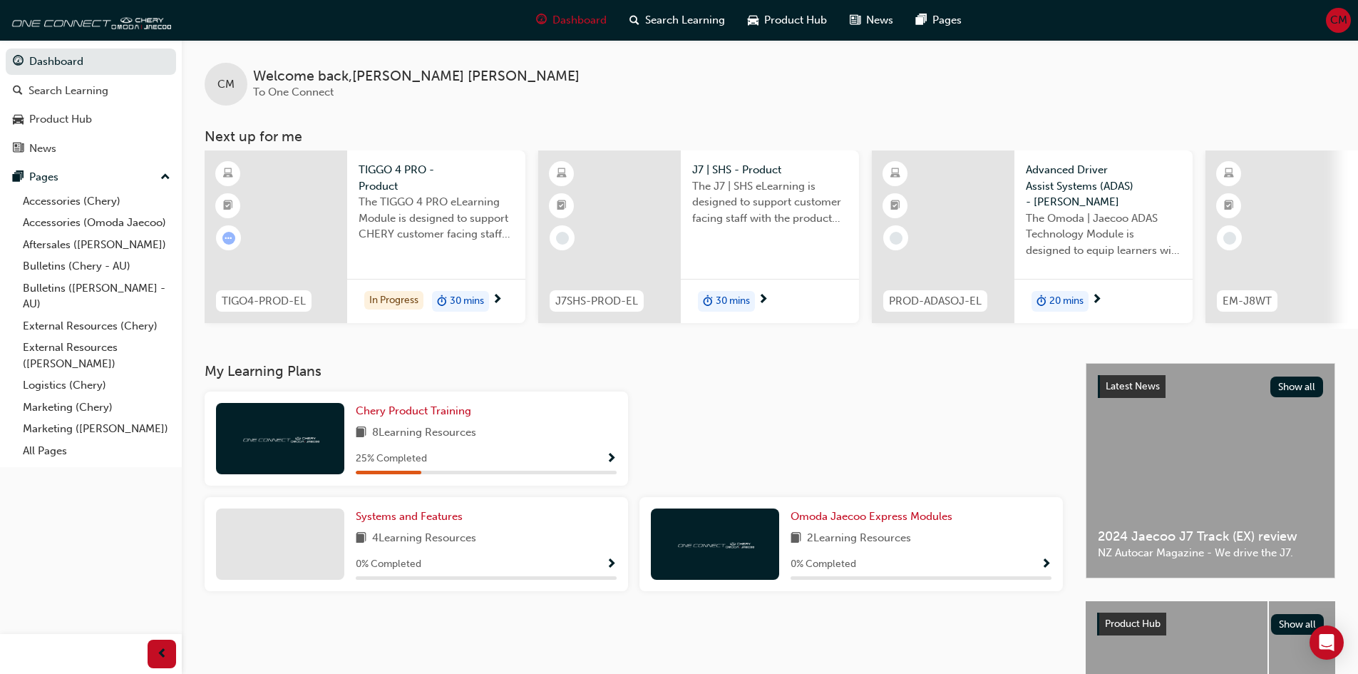
click at [379, 179] on span "TIGGO 4 PRO - Product" at bounding box center [436, 178] width 155 height 32
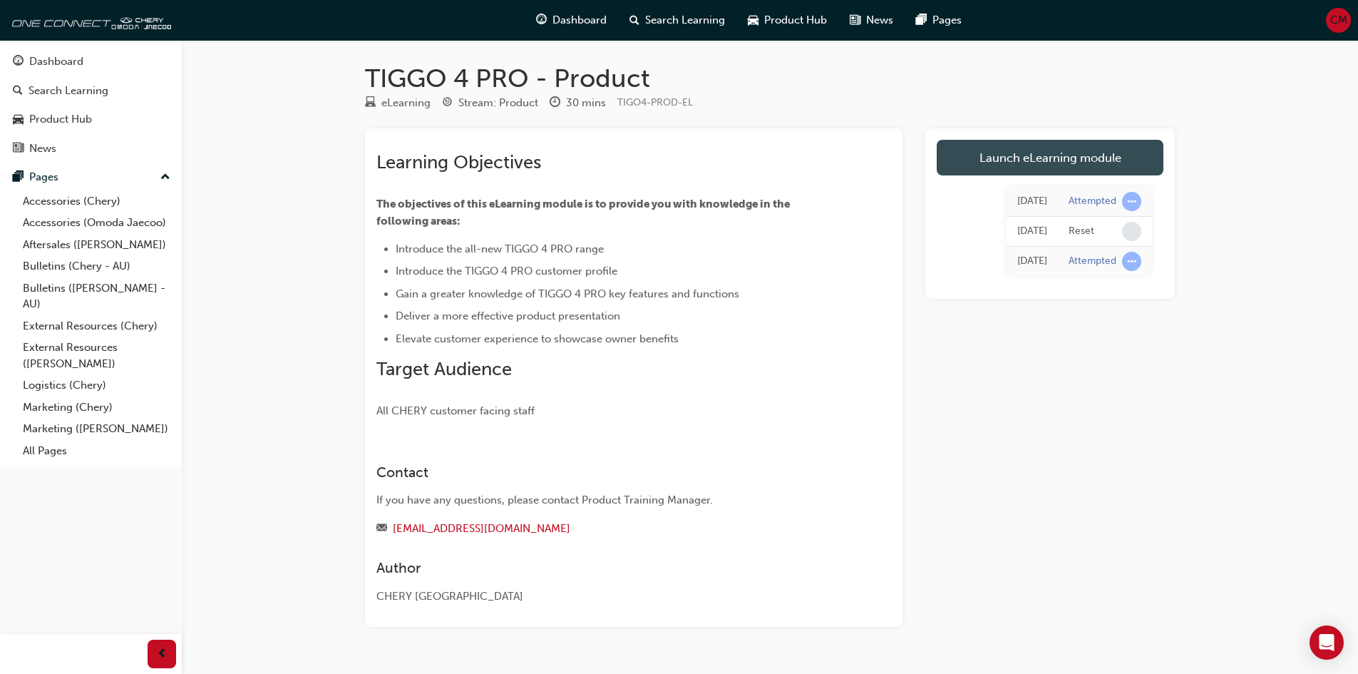
click at [1058, 160] on link "Launch eLearning module" at bounding box center [1050, 158] width 227 height 36
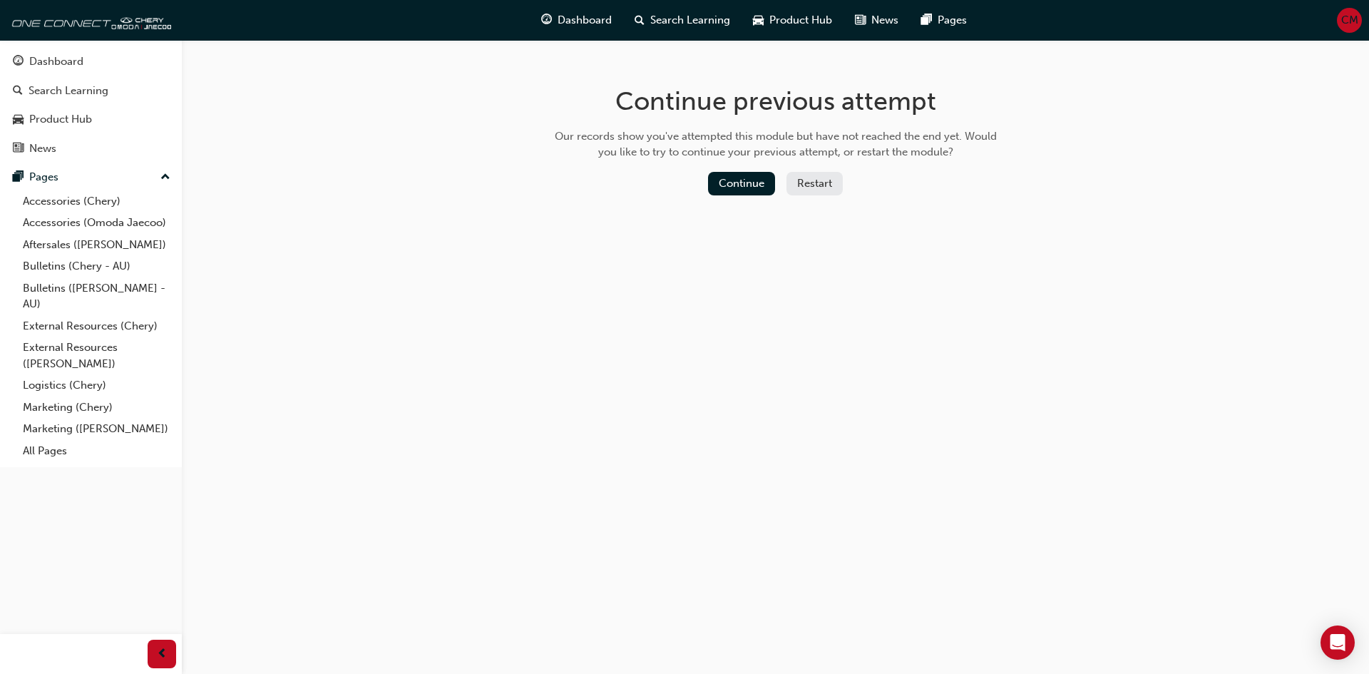
click at [808, 173] on button "Restart" at bounding box center [814, 184] width 56 height 24
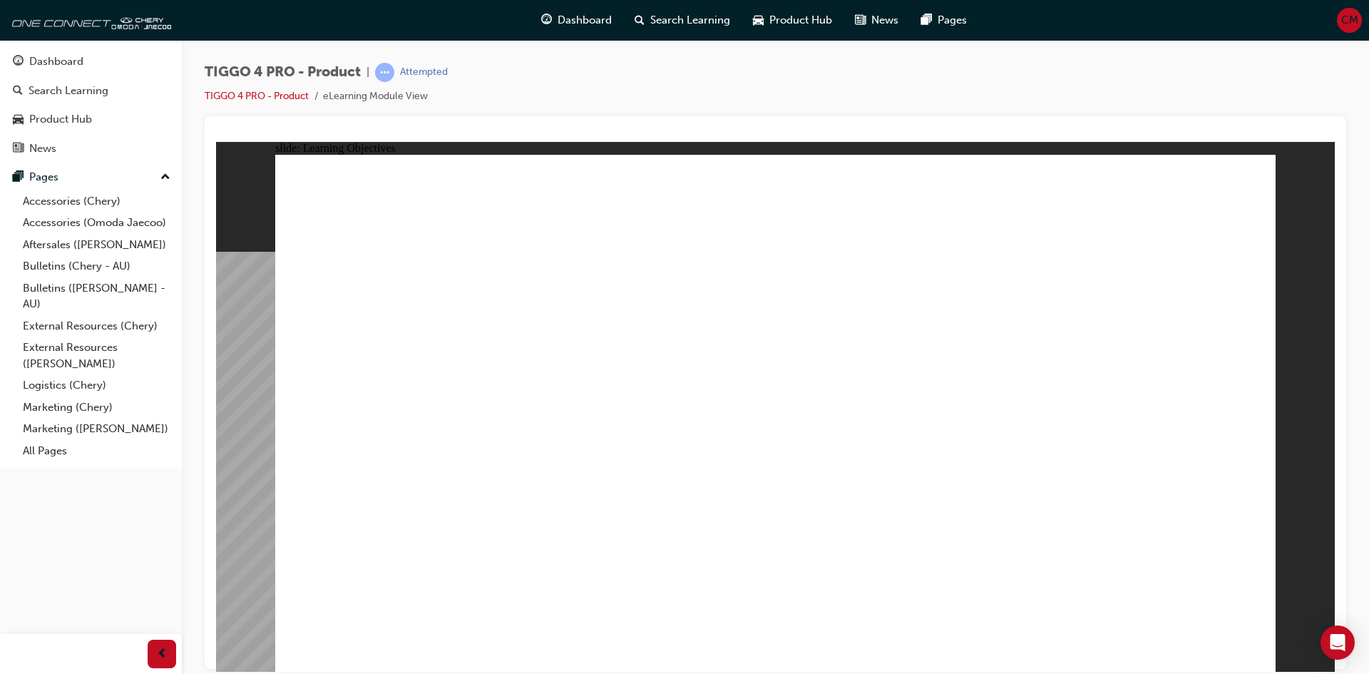
drag, startPoint x: 682, startPoint y: 520, endPoint x: 876, endPoint y: 513, distance: 194.1
drag, startPoint x: 1043, startPoint y: 503, endPoint x: 1233, endPoint y: 511, distance: 189.8
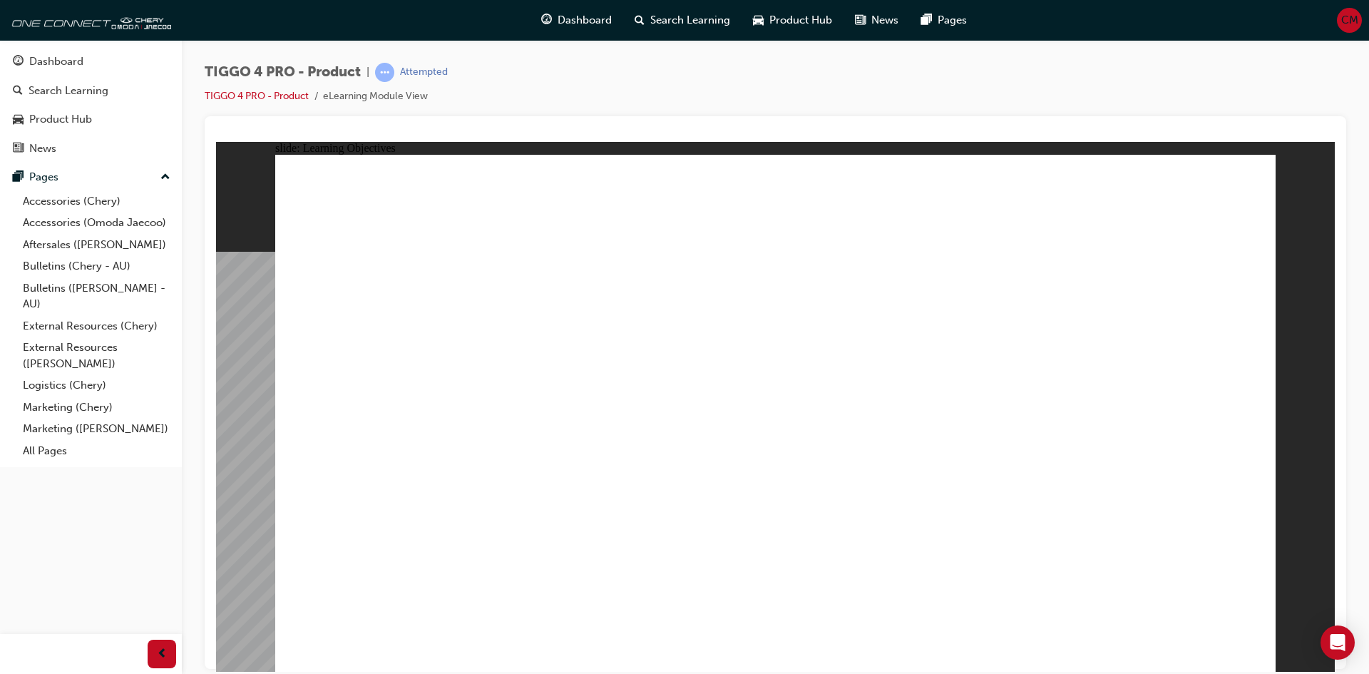
drag, startPoint x: 724, startPoint y: 249, endPoint x: 878, endPoint y: 283, distance: 158.5
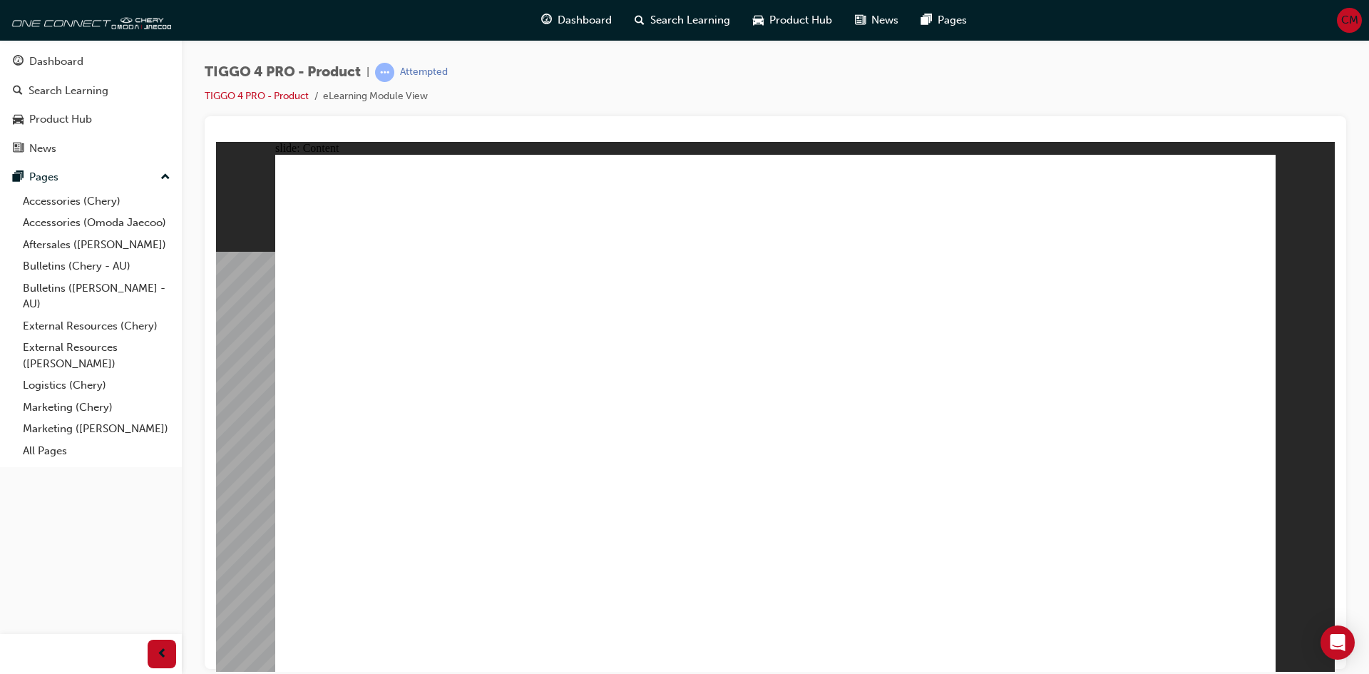
drag, startPoint x: 467, startPoint y: 477, endPoint x: 468, endPoint y: 508, distance: 31.4
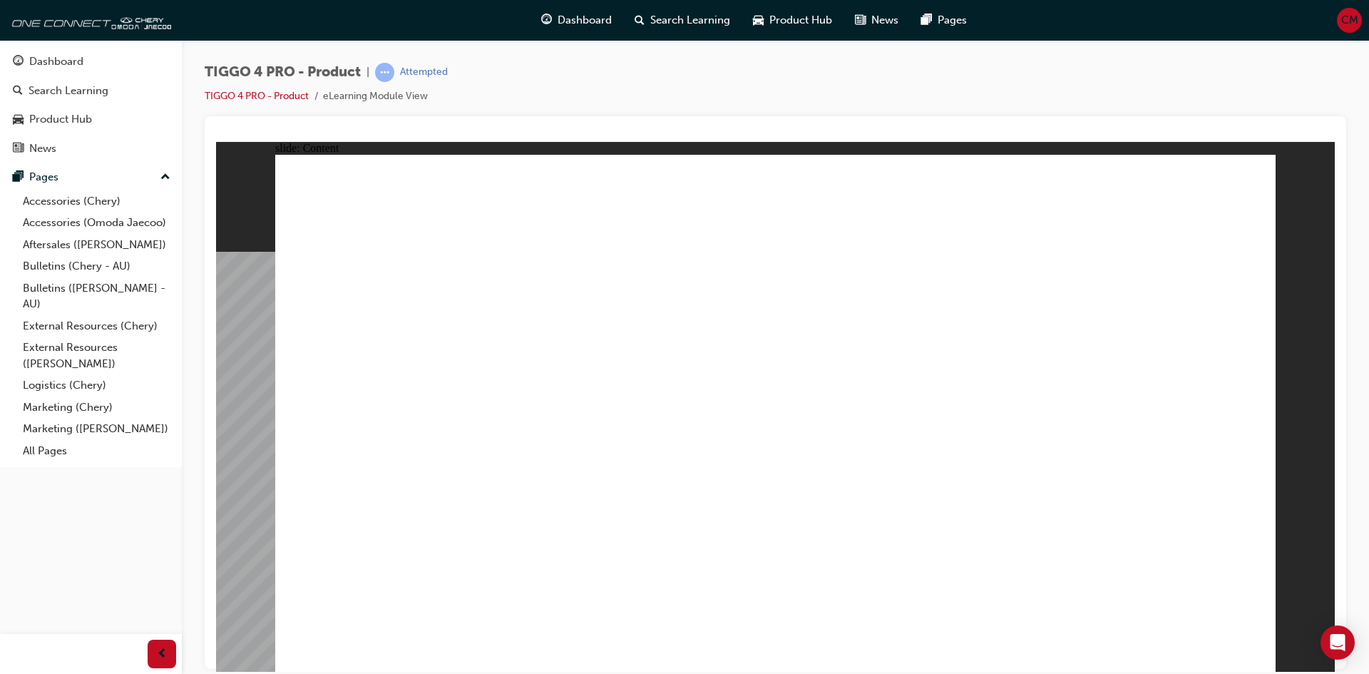
drag, startPoint x: 1252, startPoint y: 645, endPoint x: 1250, endPoint y: 652, distance: 7.4
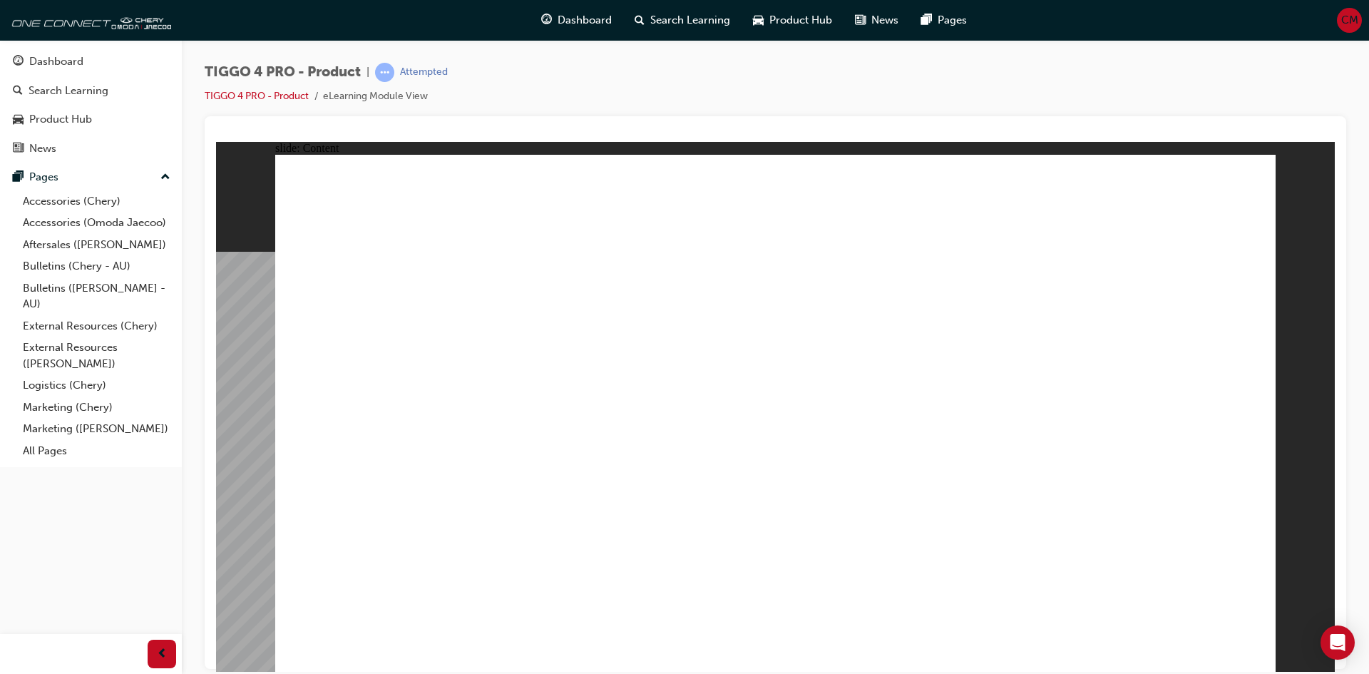
drag, startPoint x: 641, startPoint y: 297, endPoint x: 744, endPoint y: 309, distance: 103.5
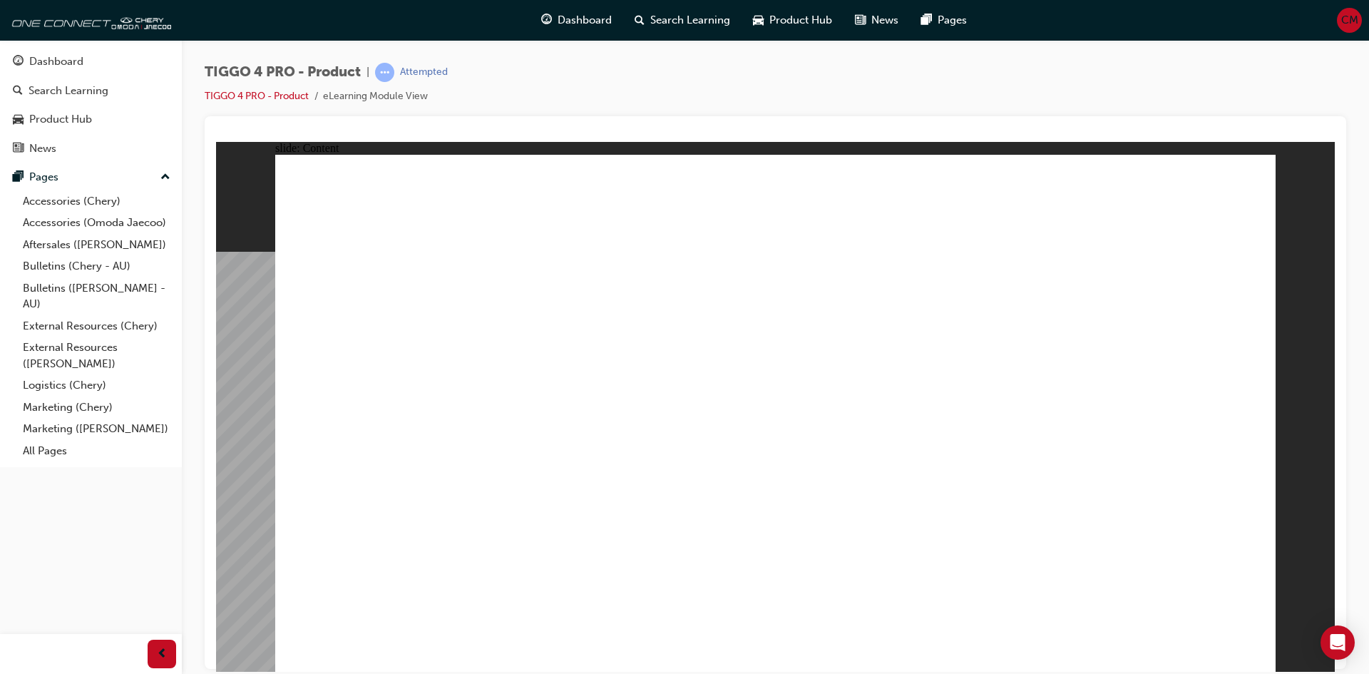
drag, startPoint x: 744, startPoint y: 423, endPoint x: 965, endPoint y: 458, distance: 224.6
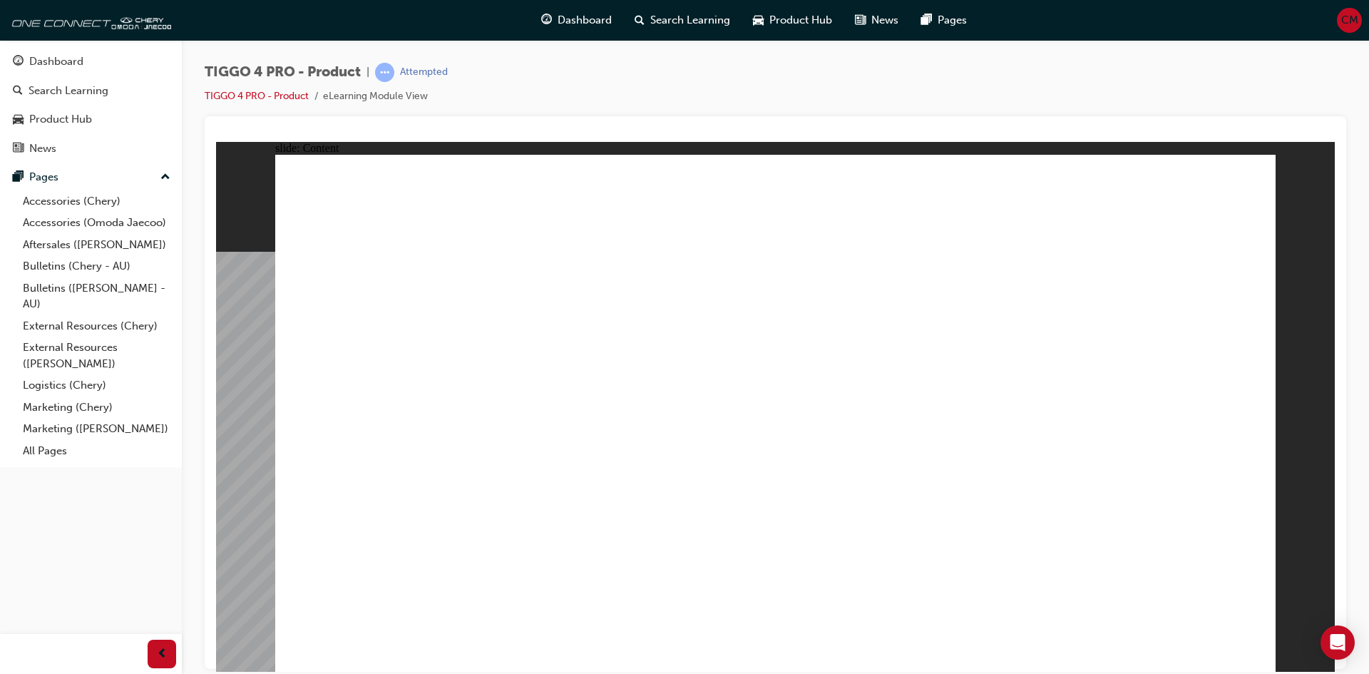
click at [180, 385] on div "Dashboard Search Learning Product Hub News Pages Pages Accessories (Chery) Acce…" at bounding box center [91, 253] width 182 height 427
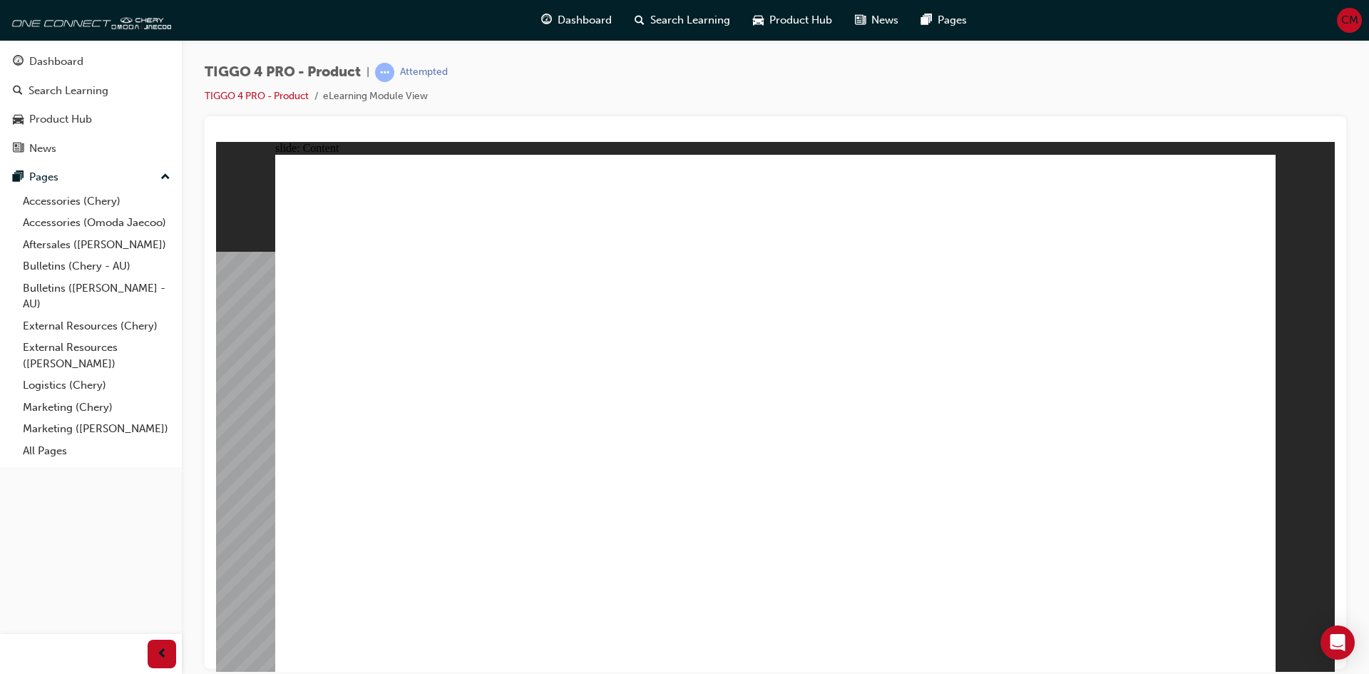
drag, startPoint x: 607, startPoint y: 426, endPoint x: 587, endPoint y: 467, distance: 45.3
drag, startPoint x: 587, startPoint y: 467, endPoint x: 1023, endPoint y: 513, distance: 438.8
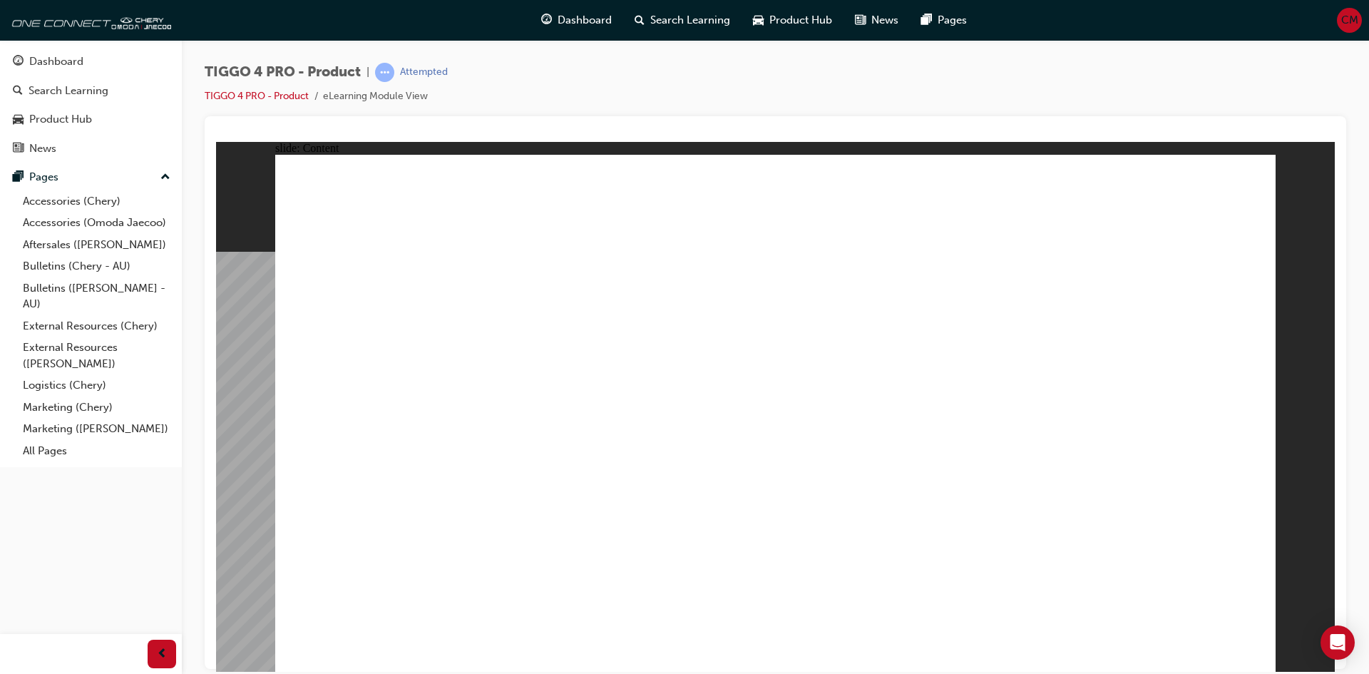
drag, startPoint x: 995, startPoint y: 305, endPoint x: 1004, endPoint y: 305, distance: 8.6
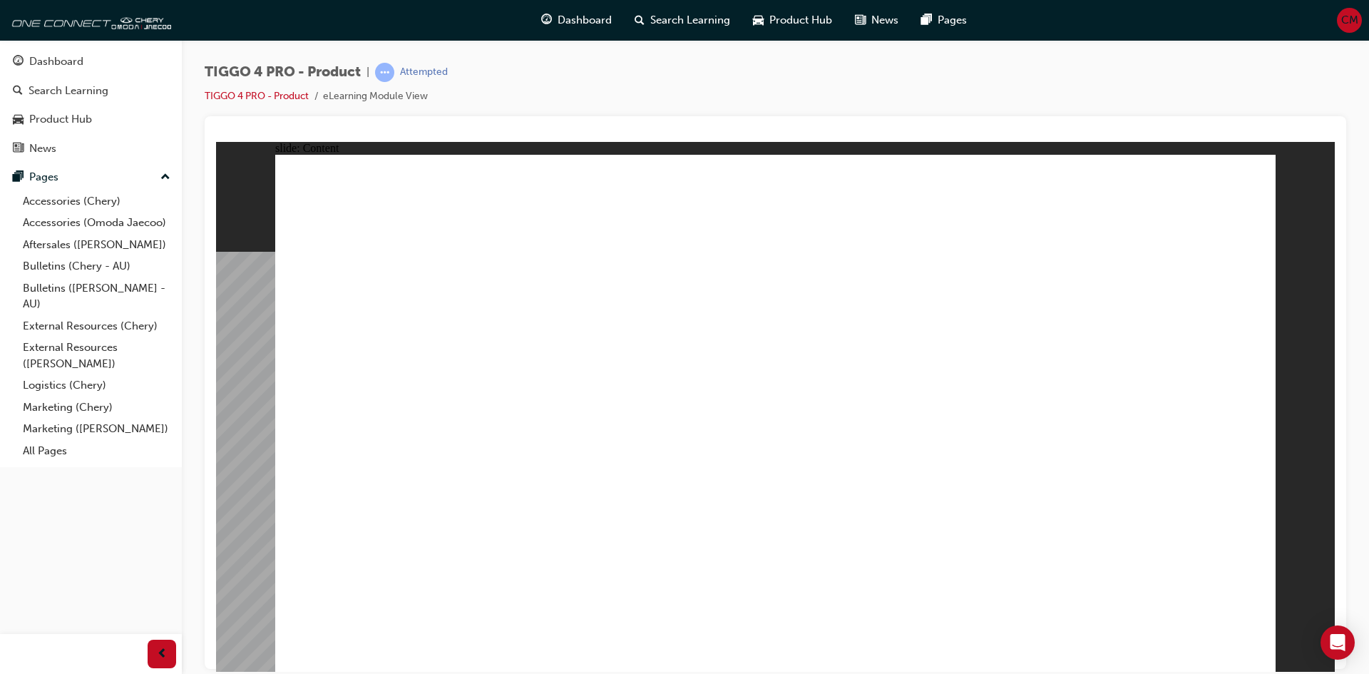
drag, startPoint x: 1027, startPoint y: 366, endPoint x: 1006, endPoint y: 406, distance: 45.9
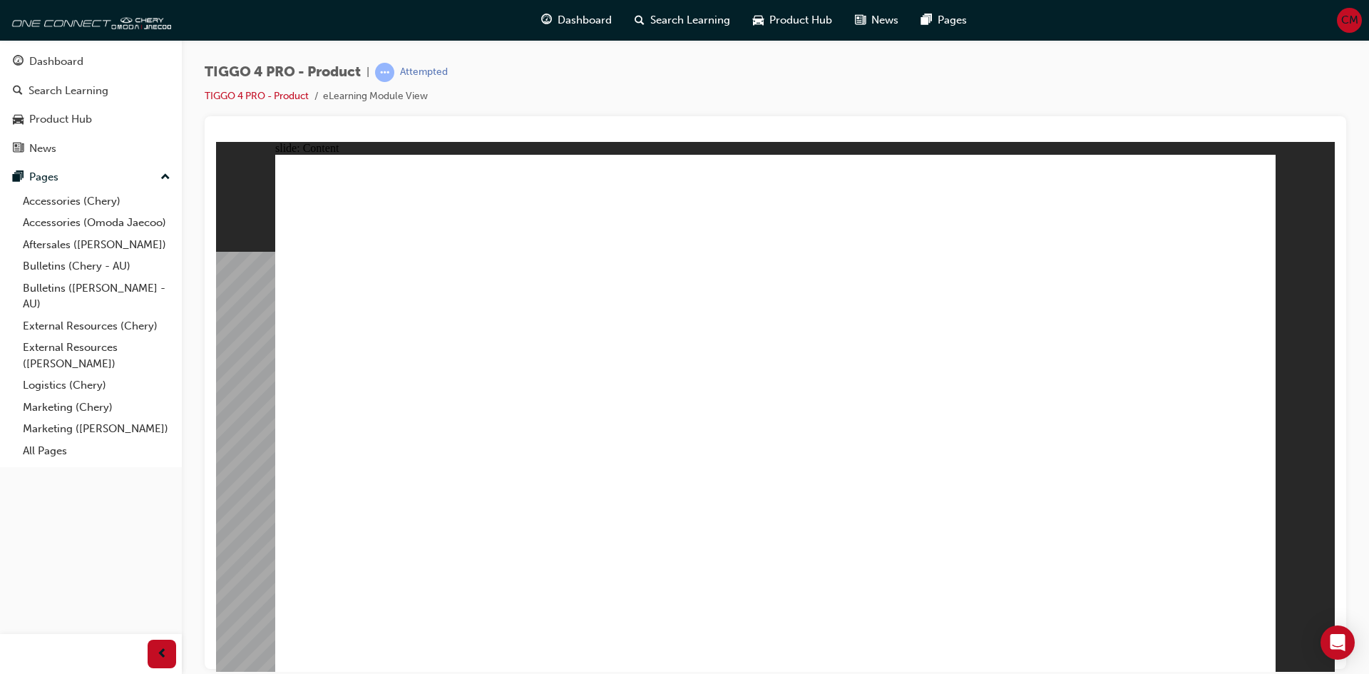
drag, startPoint x: 1042, startPoint y: 370, endPoint x: 1027, endPoint y: 401, distance: 35.1
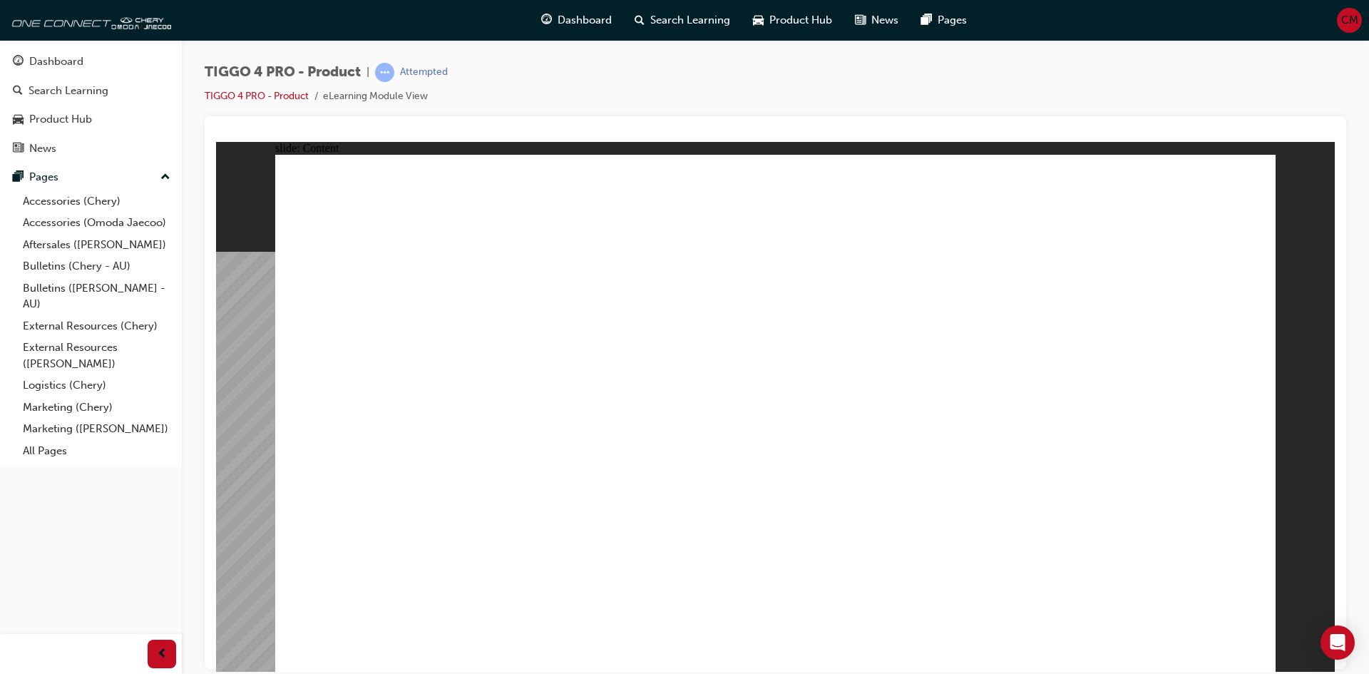
drag, startPoint x: 525, startPoint y: 469, endPoint x: 547, endPoint y: 485, distance: 27.1
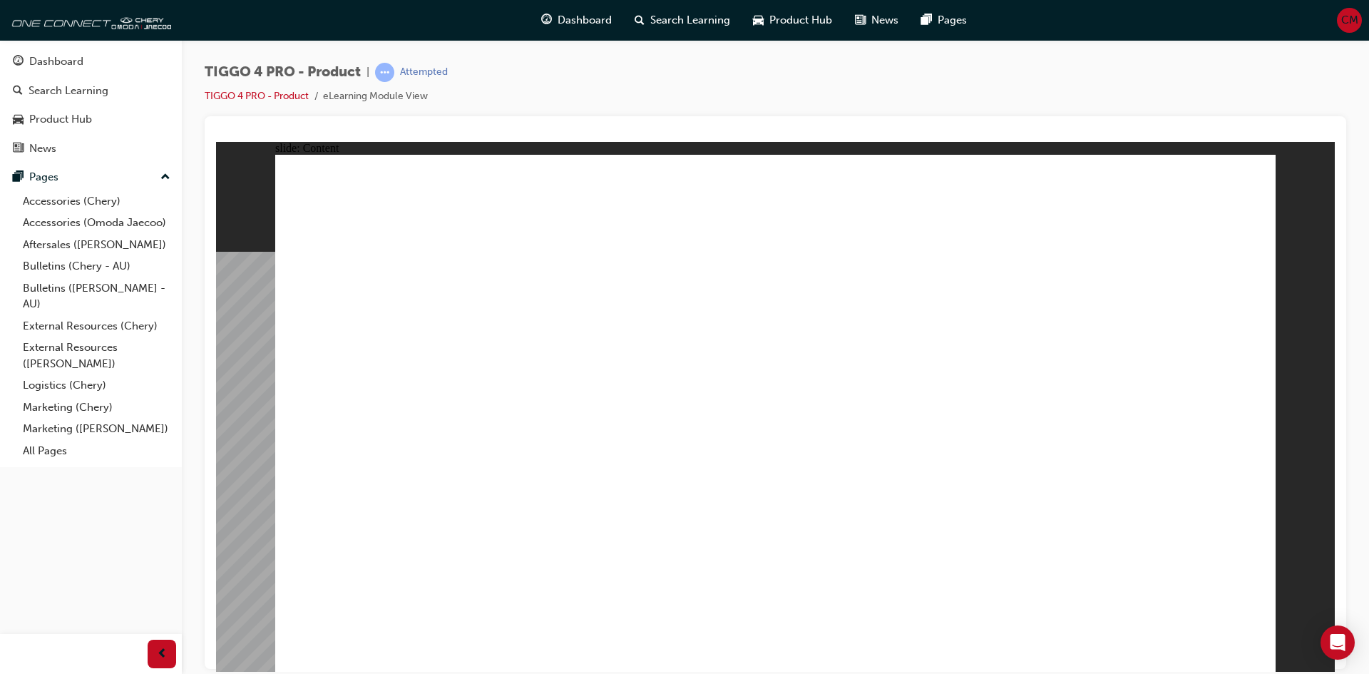
drag, startPoint x: 1313, startPoint y: 523, endPoint x: 1292, endPoint y: 540, distance: 27.3
click at [1312, 523] on div "slide: Content Rectangle 5 POWER SYSTEM Drive Modes Urban & Ultimate • Drive mo…" at bounding box center [775, 406] width 1119 height 530
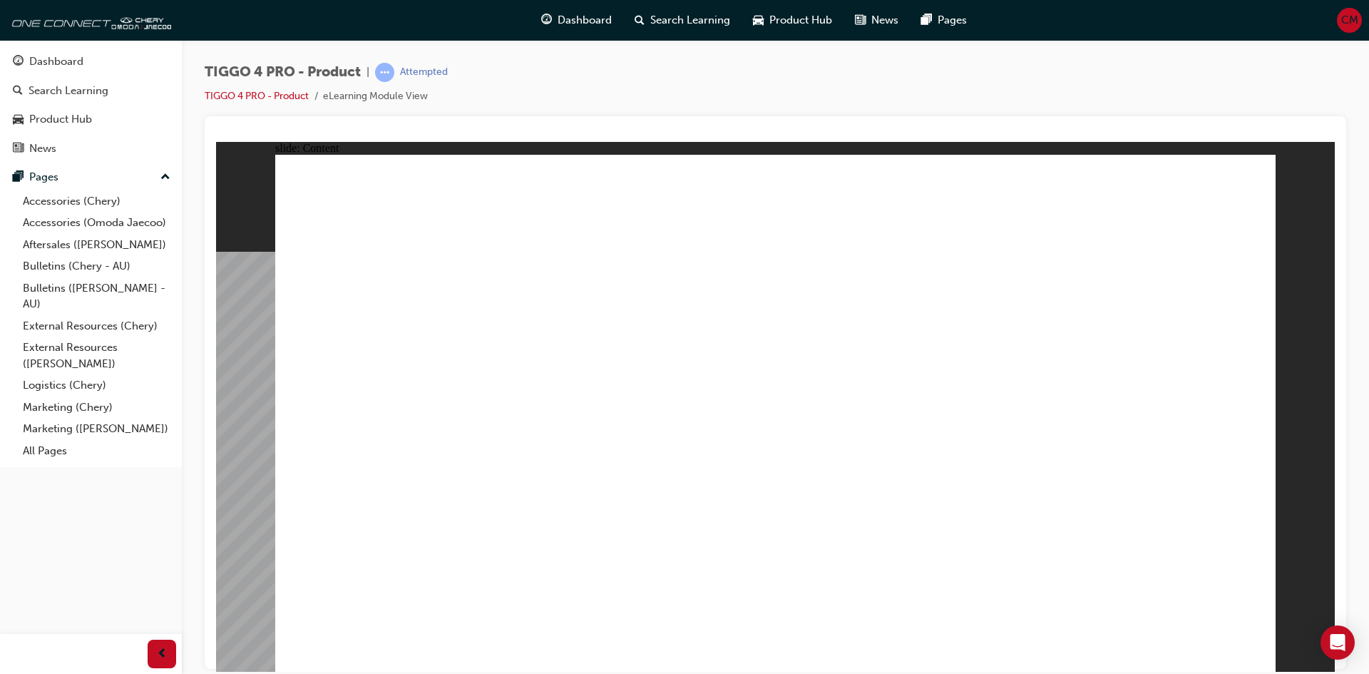
drag, startPoint x: 1239, startPoint y: 635, endPoint x: 1248, endPoint y: 652, distance: 18.8
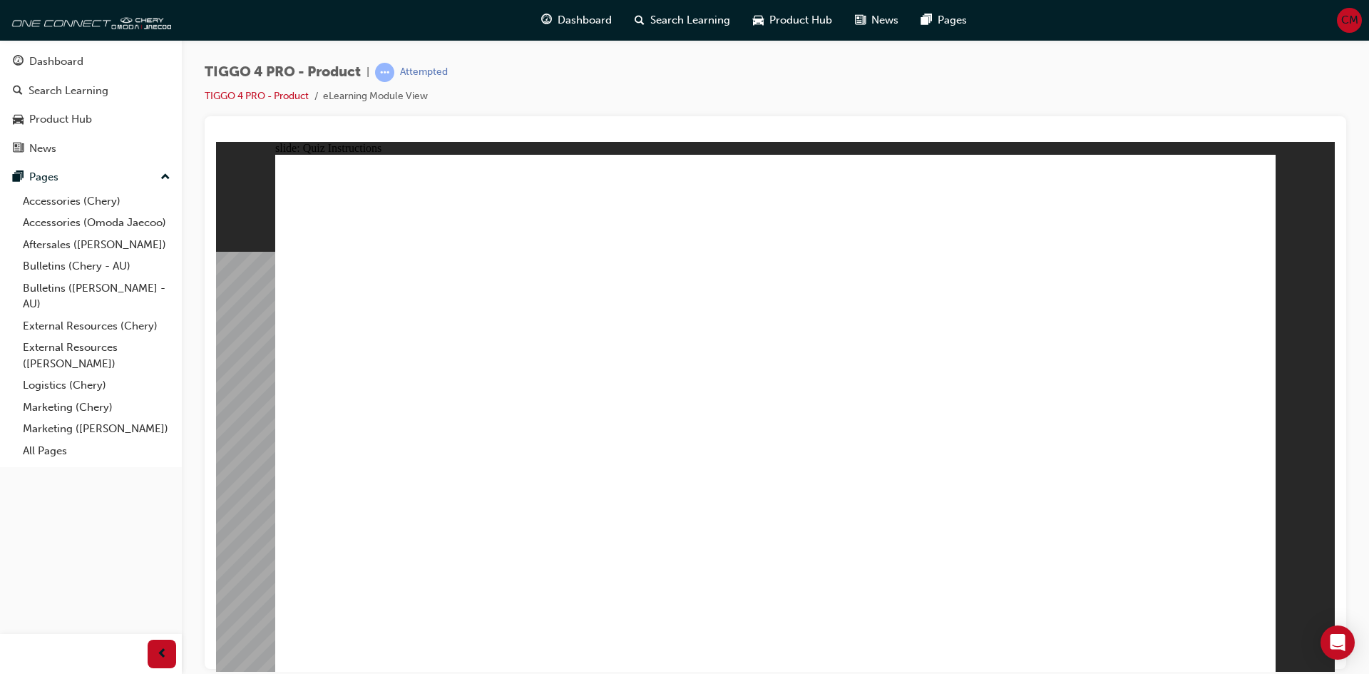
radio input "true"
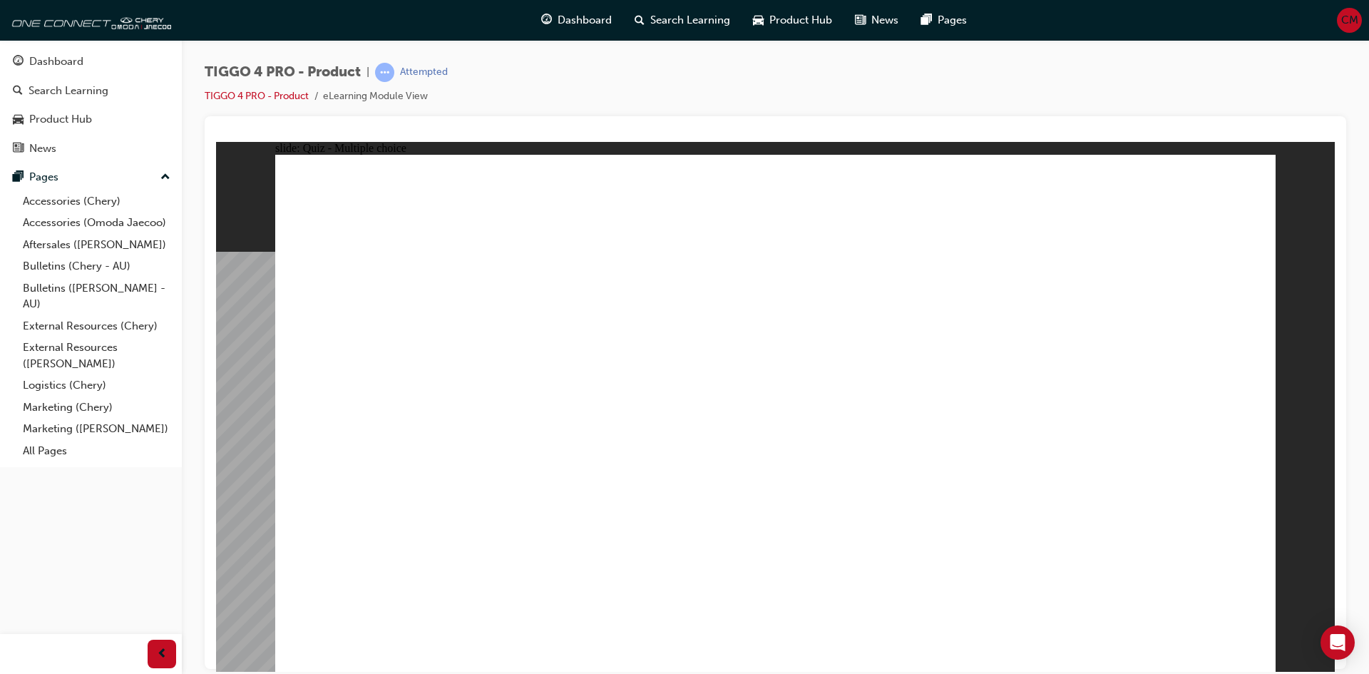
drag, startPoint x: 970, startPoint y: 329, endPoint x: 360, endPoint y: 507, distance: 634.9
drag, startPoint x: 585, startPoint y: 330, endPoint x: 582, endPoint y: 530, distance: 199.6
drag, startPoint x: 759, startPoint y: 329, endPoint x: 957, endPoint y: 525, distance: 278.8
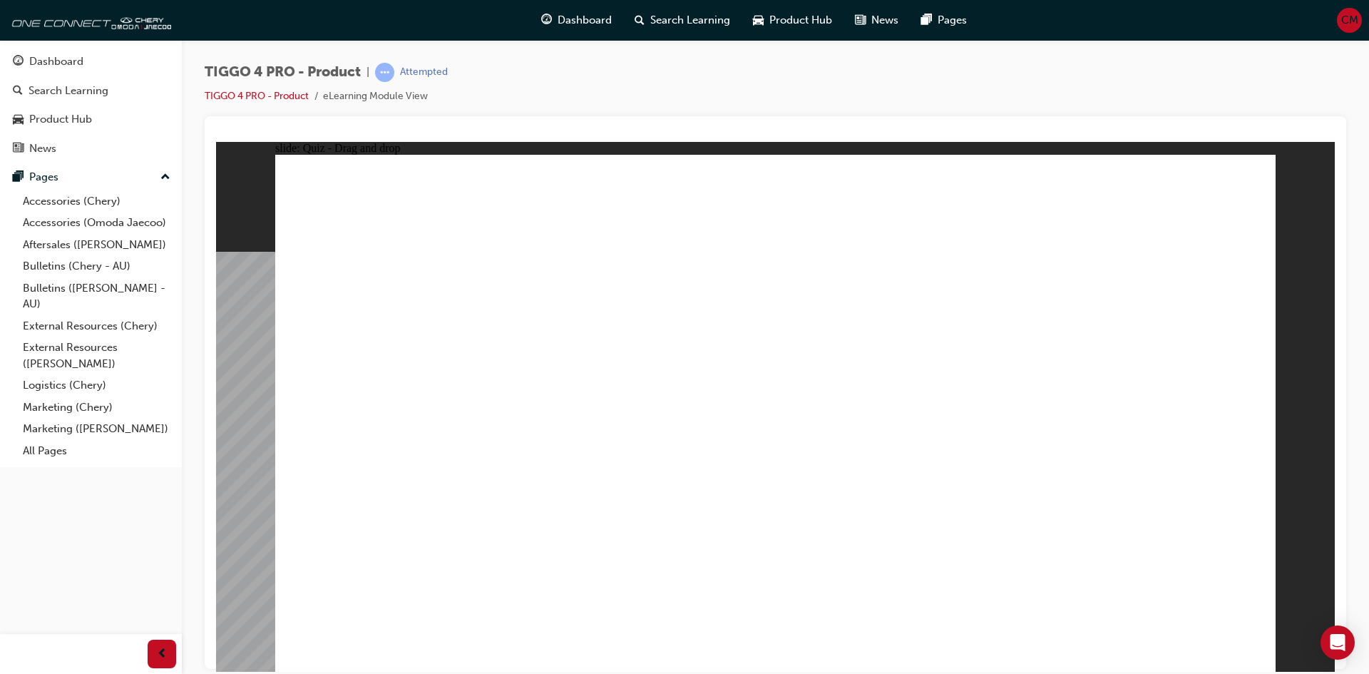
drag, startPoint x: 1187, startPoint y: 324, endPoint x: 1193, endPoint y: 510, distance: 186.2
drag, startPoint x: 328, startPoint y: 312, endPoint x: 724, endPoint y: 507, distance: 441.3
radio input "true"
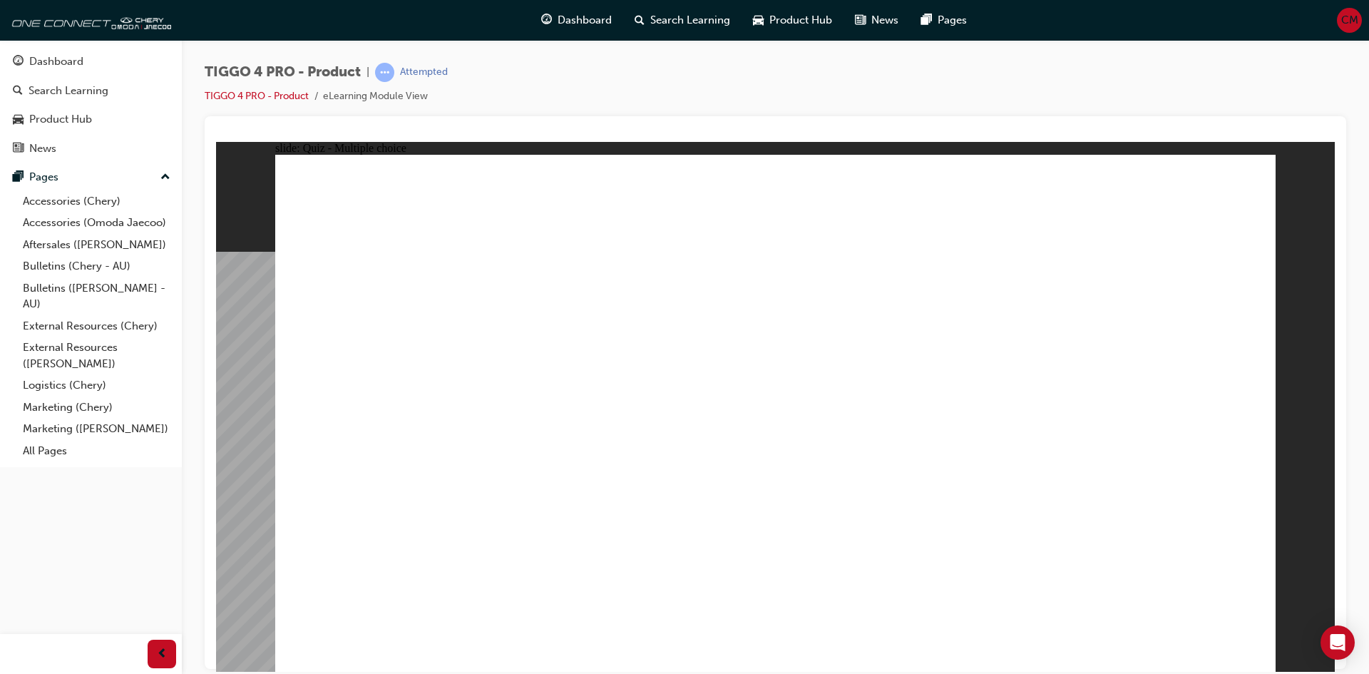
radio input "true"
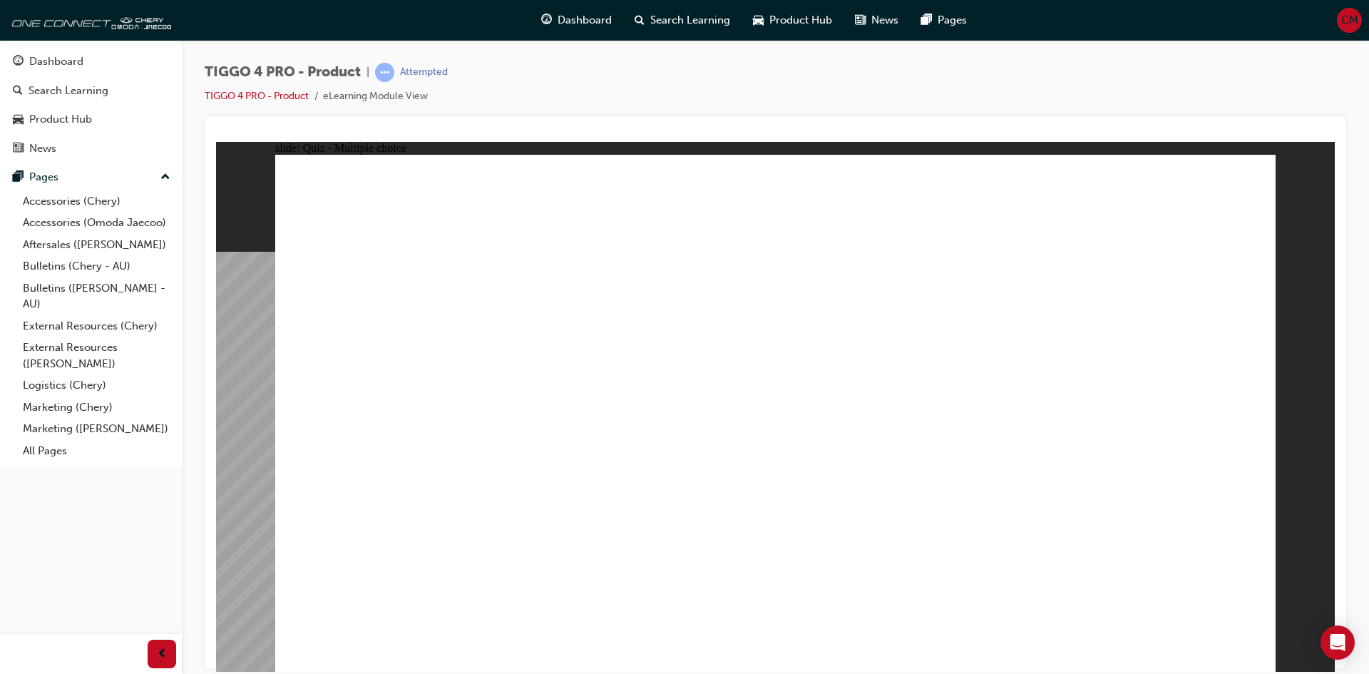
drag, startPoint x: 416, startPoint y: 353, endPoint x: 1121, endPoint y: 267, distance: 710.4
drag, startPoint x: 644, startPoint y: 430, endPoint x: 1131, endPoint y: 329, distance: 497.4
drag, startPoint x: 580, startPoint y: 471, endPoint x: 1104, endPoint y: 376, distance: 533.4
drag, startPoint x: 368, startPoint y: 415, endPoint x: 396, endPoint y: 416, distance: 27.8
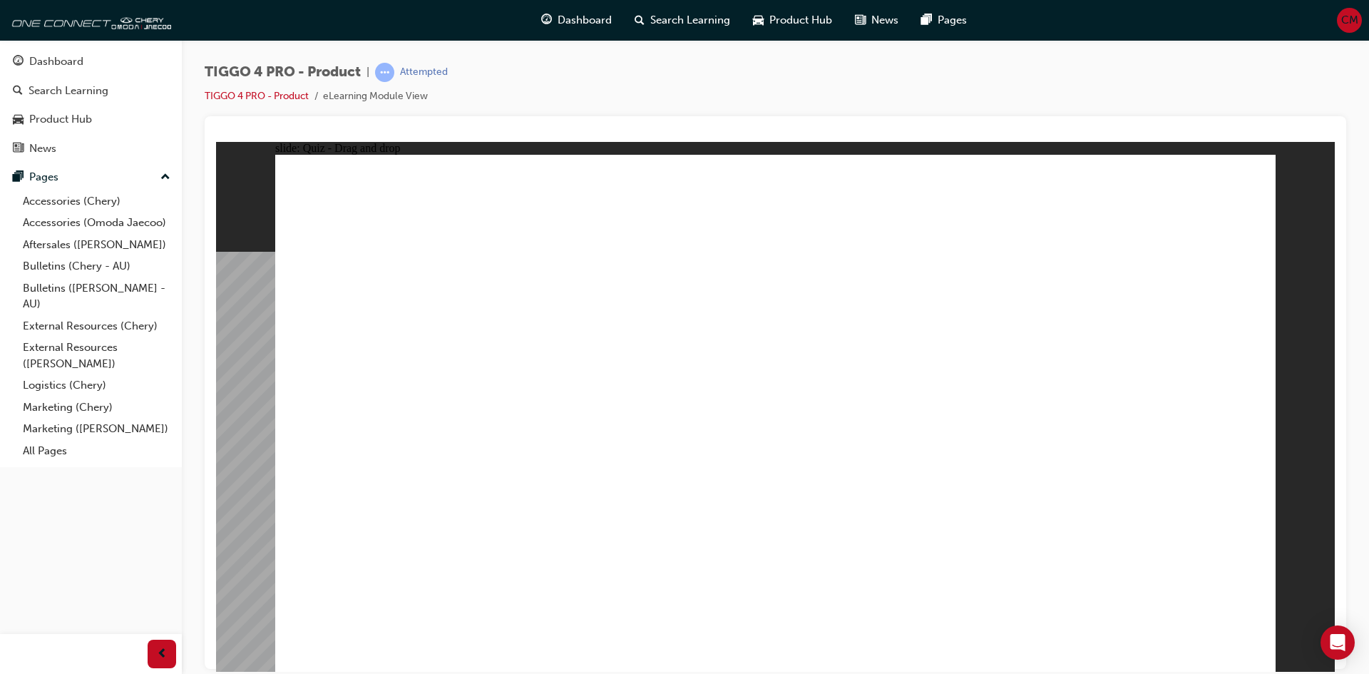
drag, startPoint x: 372, startPoint y: 471, endPoint x: 856, endPoint y: 287, distance: 517.2
drag, startPoint x: 369, startPoint y: 532, endPoint x: 1076, endPoint y: 409, distance: 717.2
drag, startPoint x: 600, startPoint y: 375, endPoint x: 854, endPoint y: 334, distance: 257.0
drag, startPoint x: 409, startPoint y: 421, endPoint x: 873, endPoint y: 366, distance: 467.5
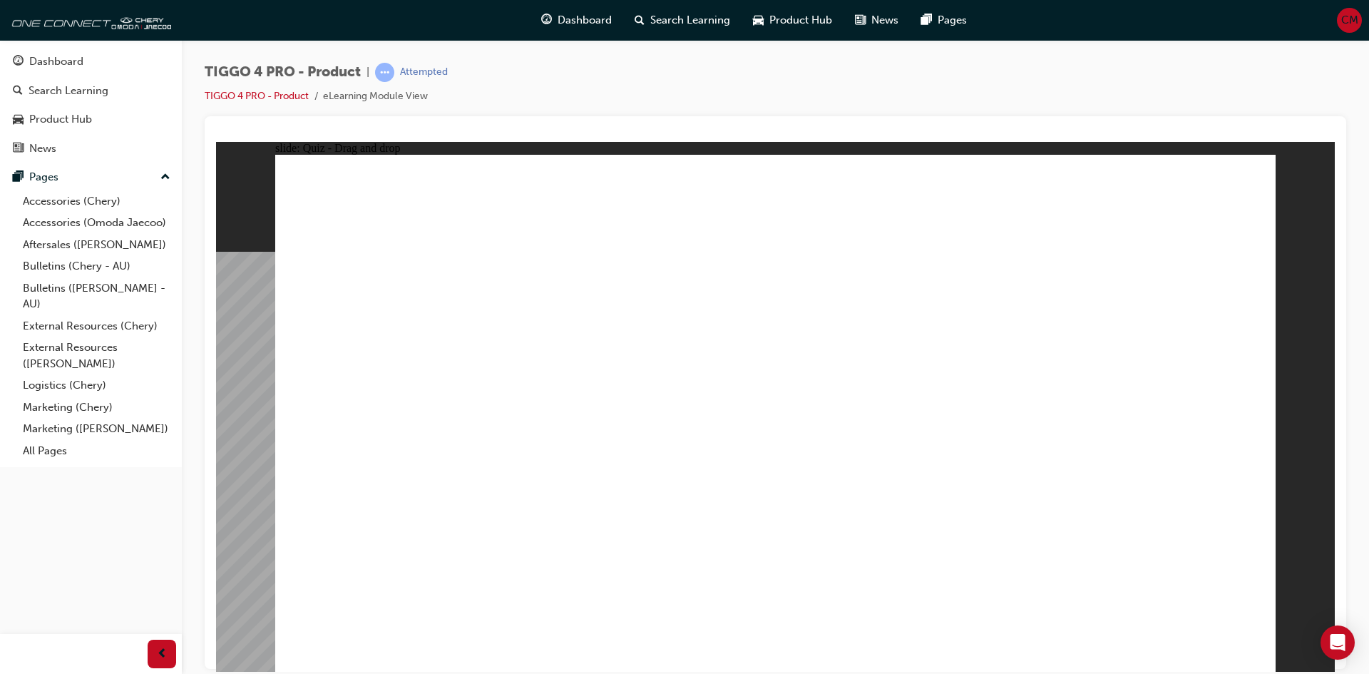
radio input "true"
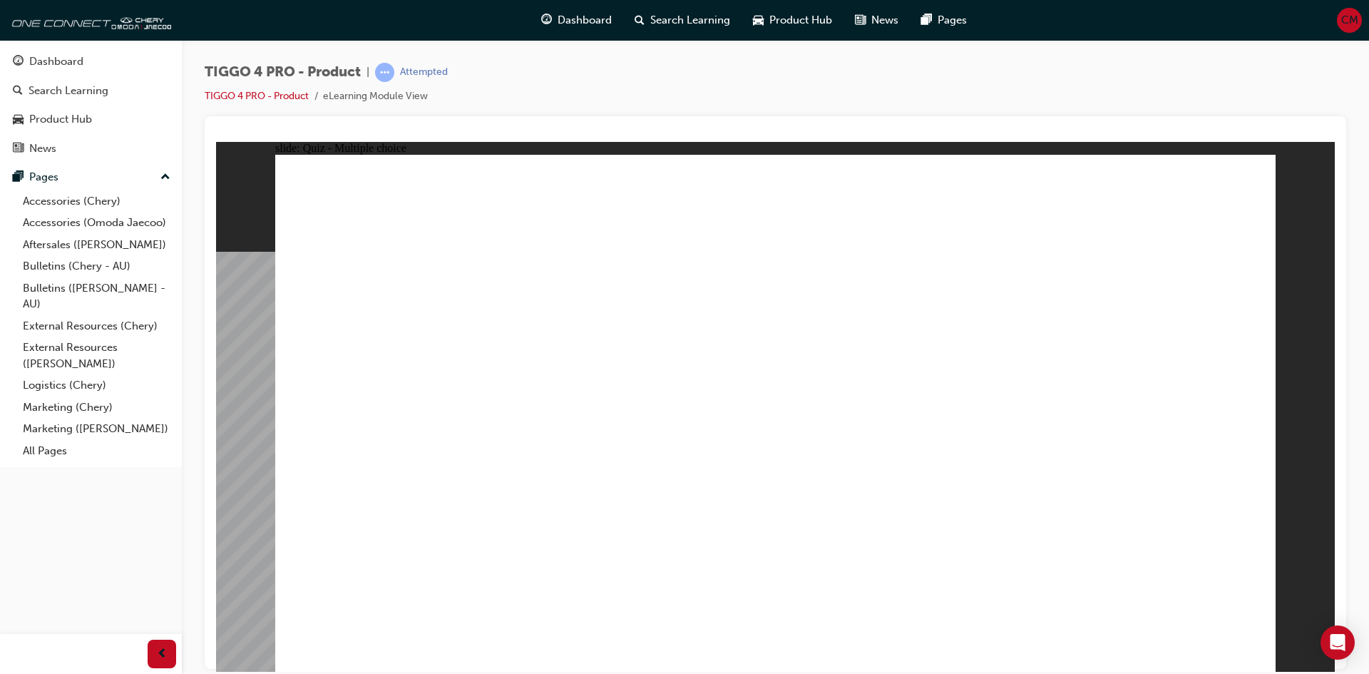
radio input "true"
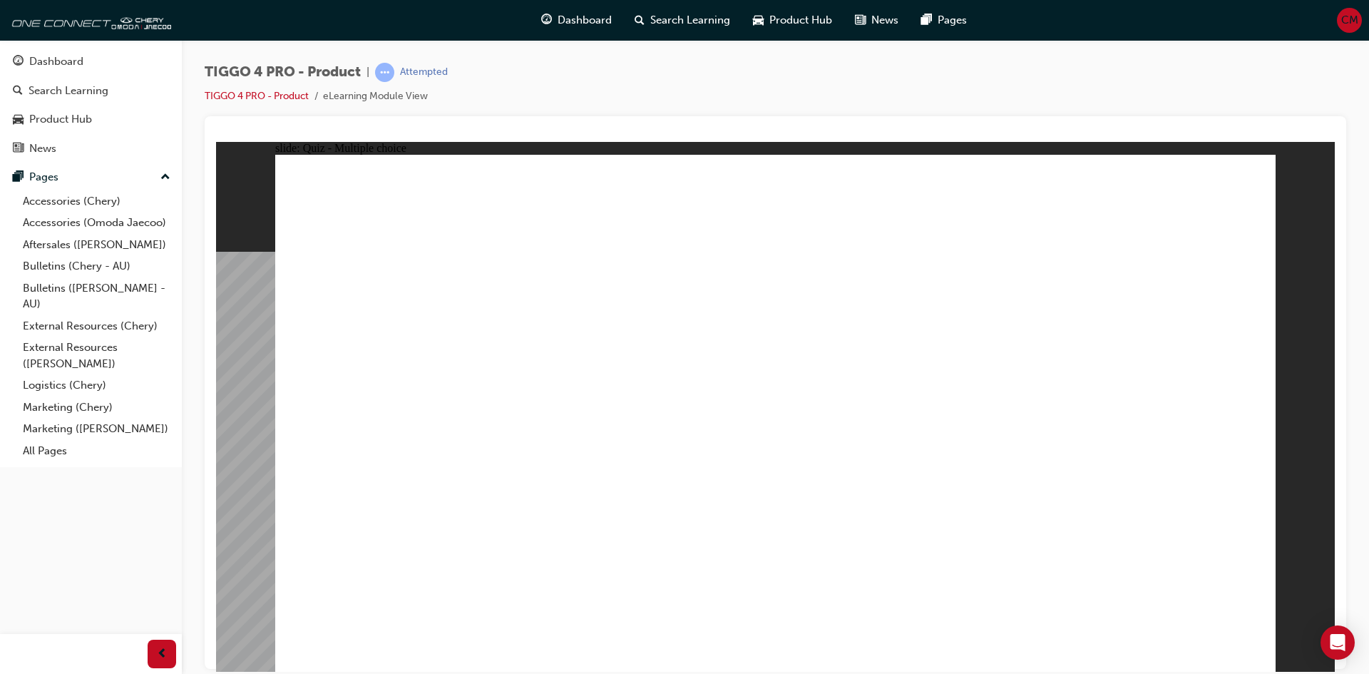
radio input "true"
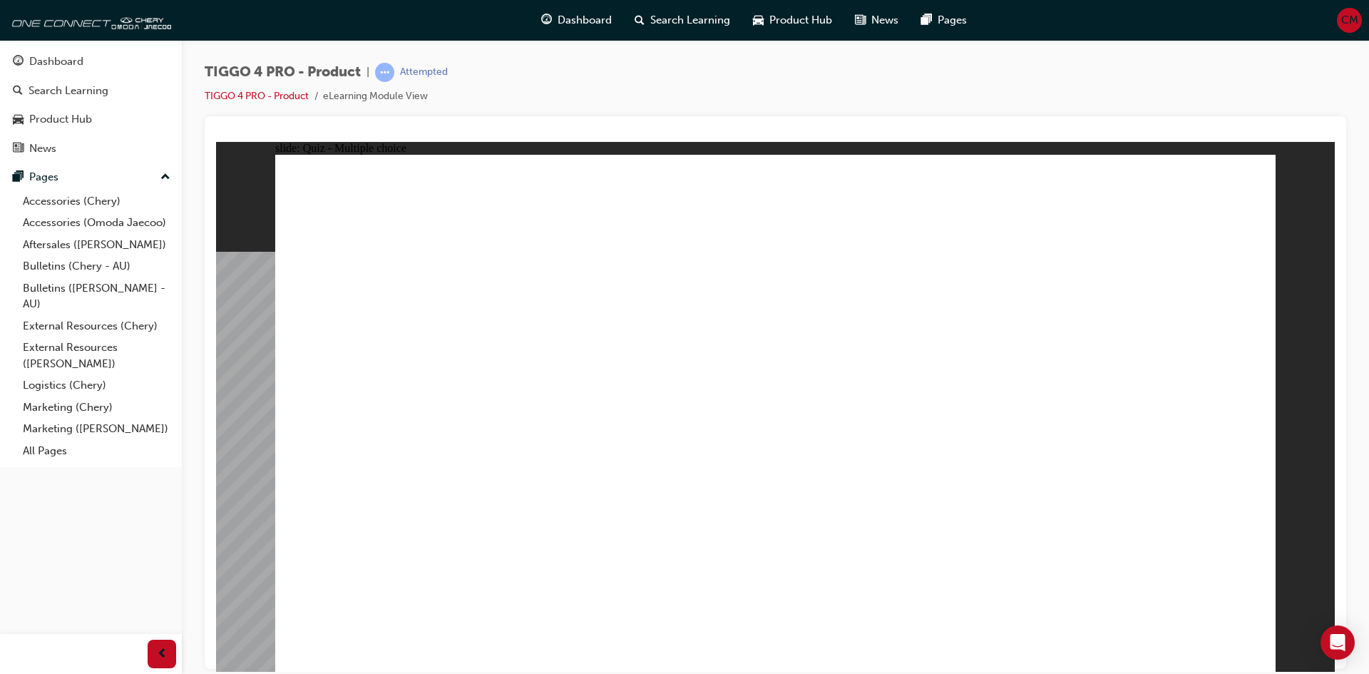
radio input "true"
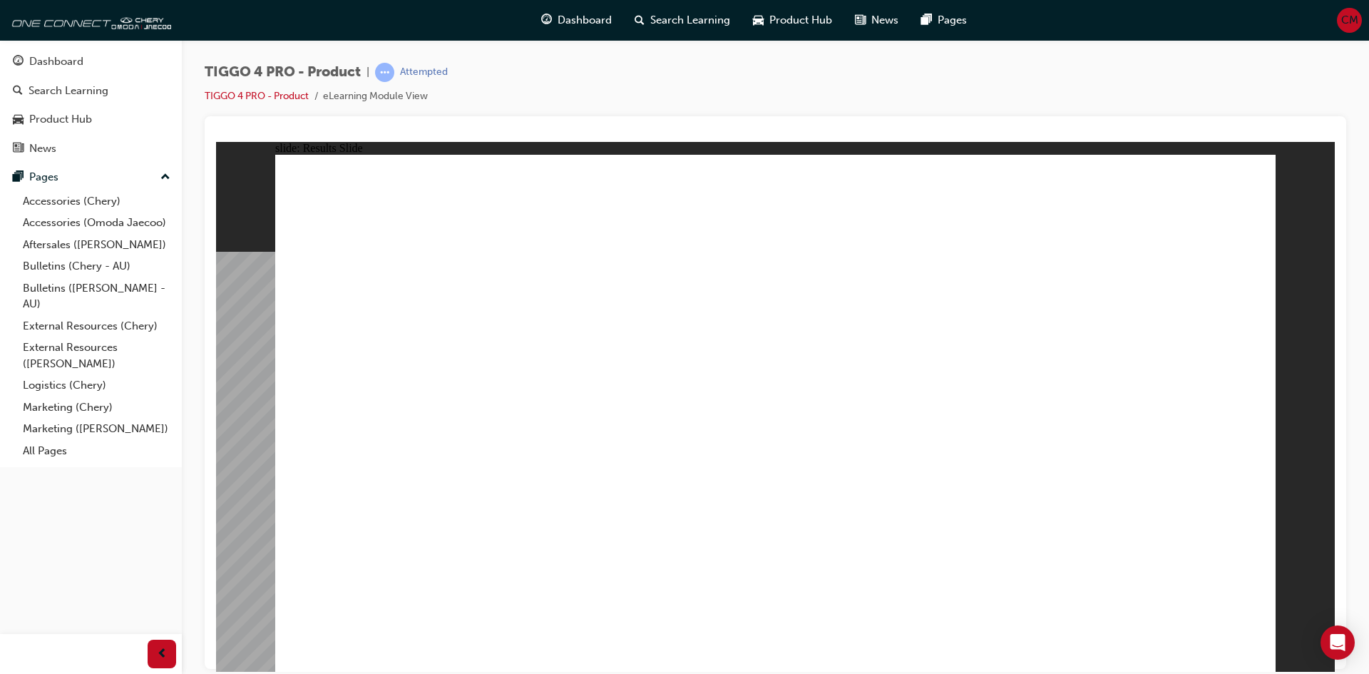
radio input "true"
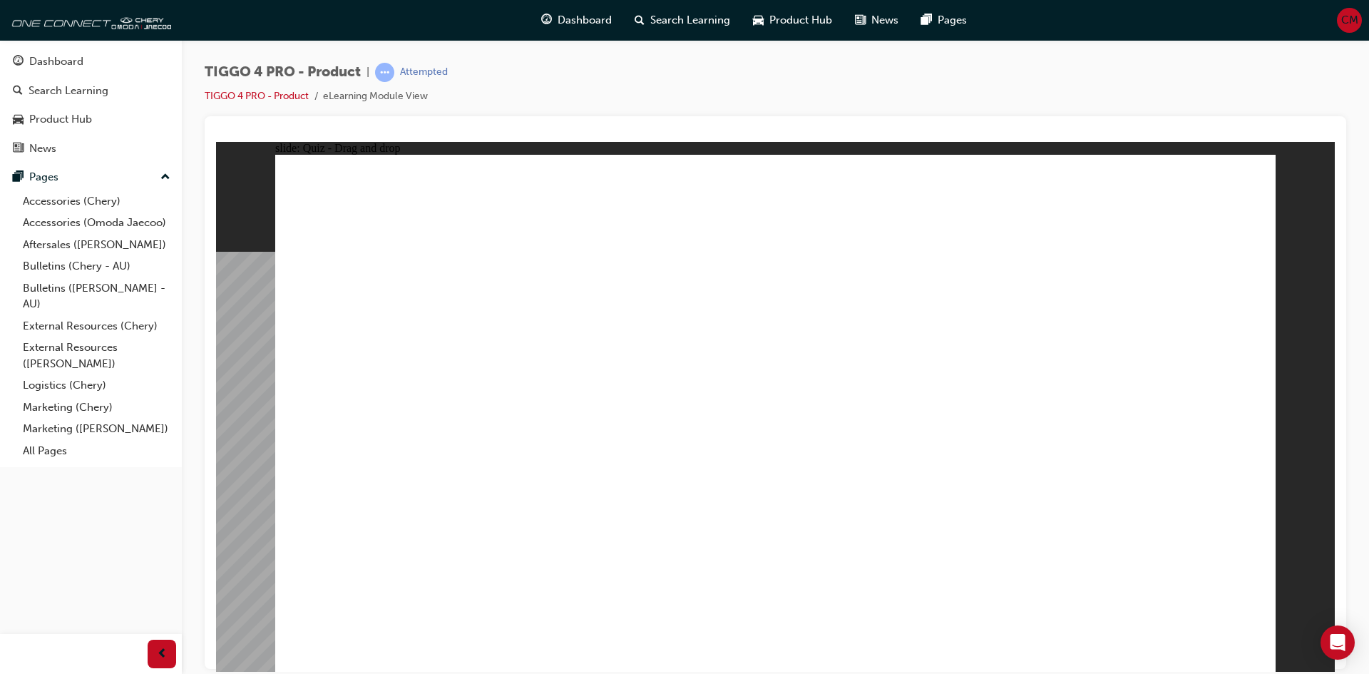
drag, startPoint x: 376, startPoint y: 342, endPoint x: 746, endPoint y: 428, distance: 380.6
drag, startPoint x: 755, startPoint y: 324, endPoint x: 945, endPoint y: 517, distance: 270.2
drag, startPoint x: 962, startPoint y: 327, endPoint x: 357, endPoint y: 521, distance: 634.9
drag, startPoint x: 576, startPoint y: 320, endPoint x: 573, endPoint y: 513, distance: 192.5
drag, startPoint x: 1156, startPoint y: 327, endPoint x: 1154, endPoint y: 530, distance: 202.5
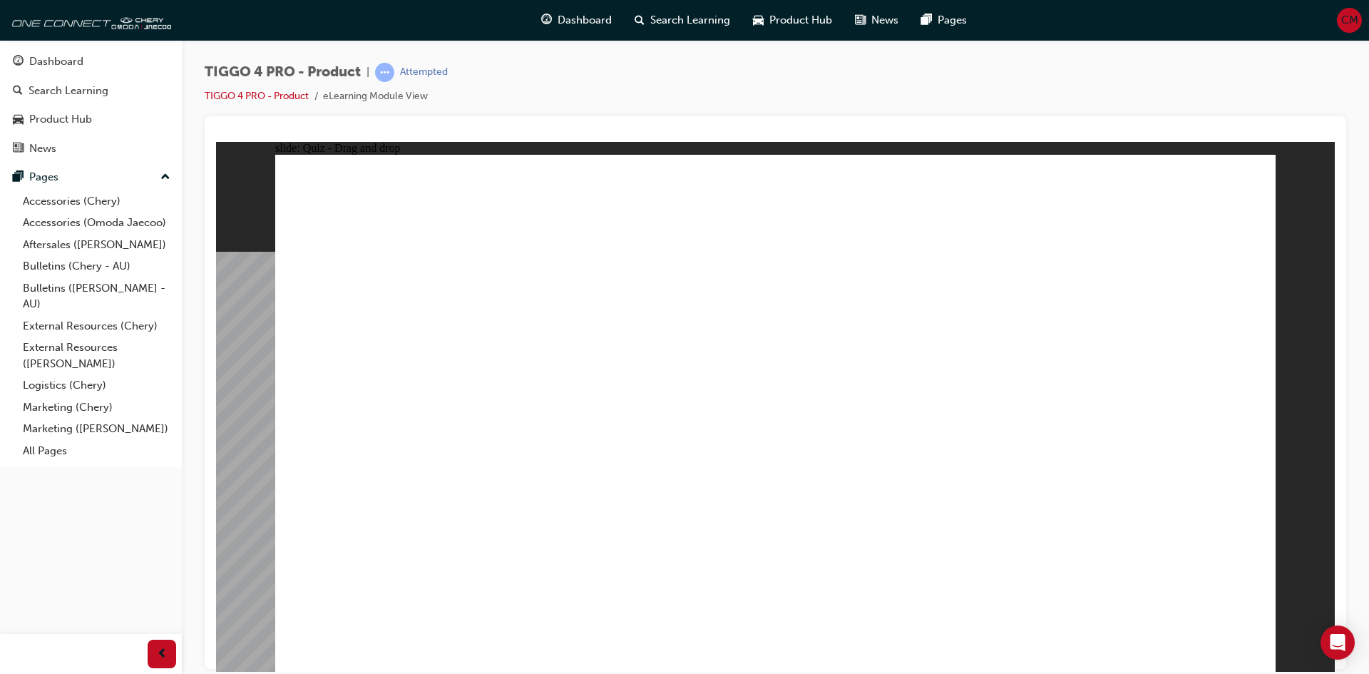
radio input "true"
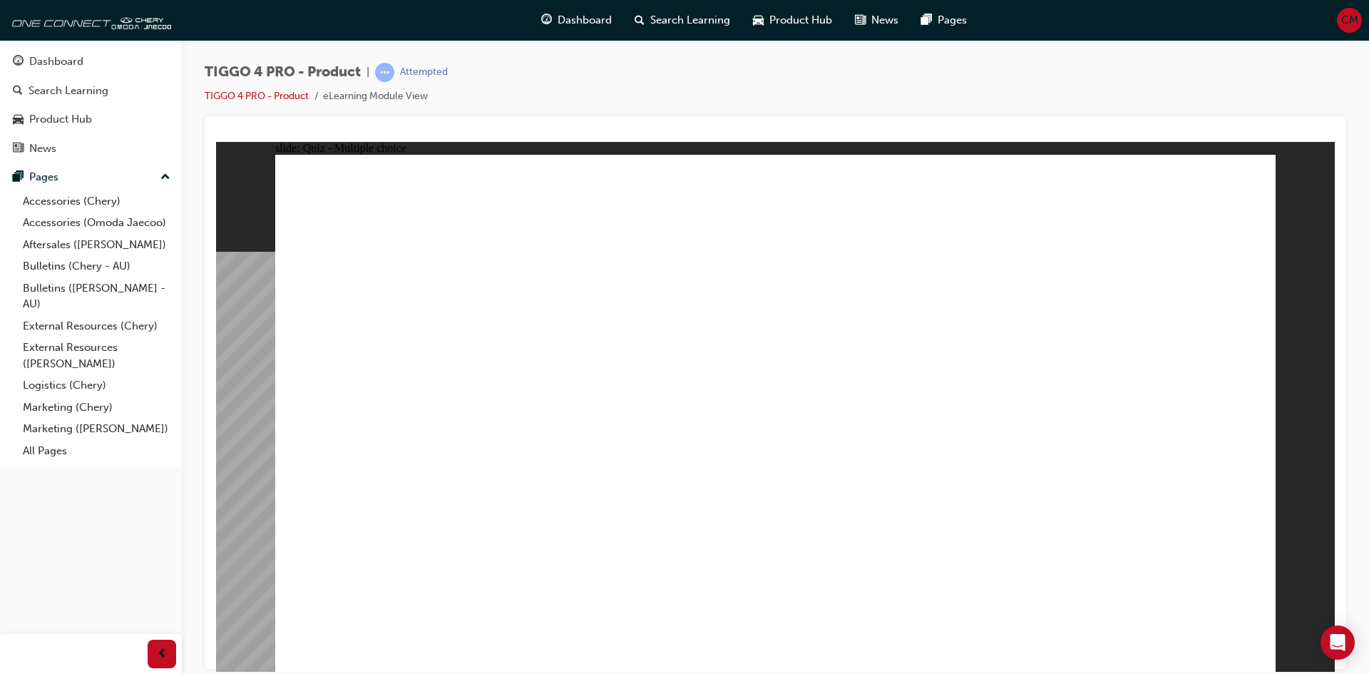
radio input "true"
drag, startPoint x: 622, startPoint y: 367, endPoint x: 893, endPoint y: 290, distance: 281.7
drag, startPoint x: 617, startPoint y: 421, endPoint x: 1136, endPoint y: 291, distance: 535.2
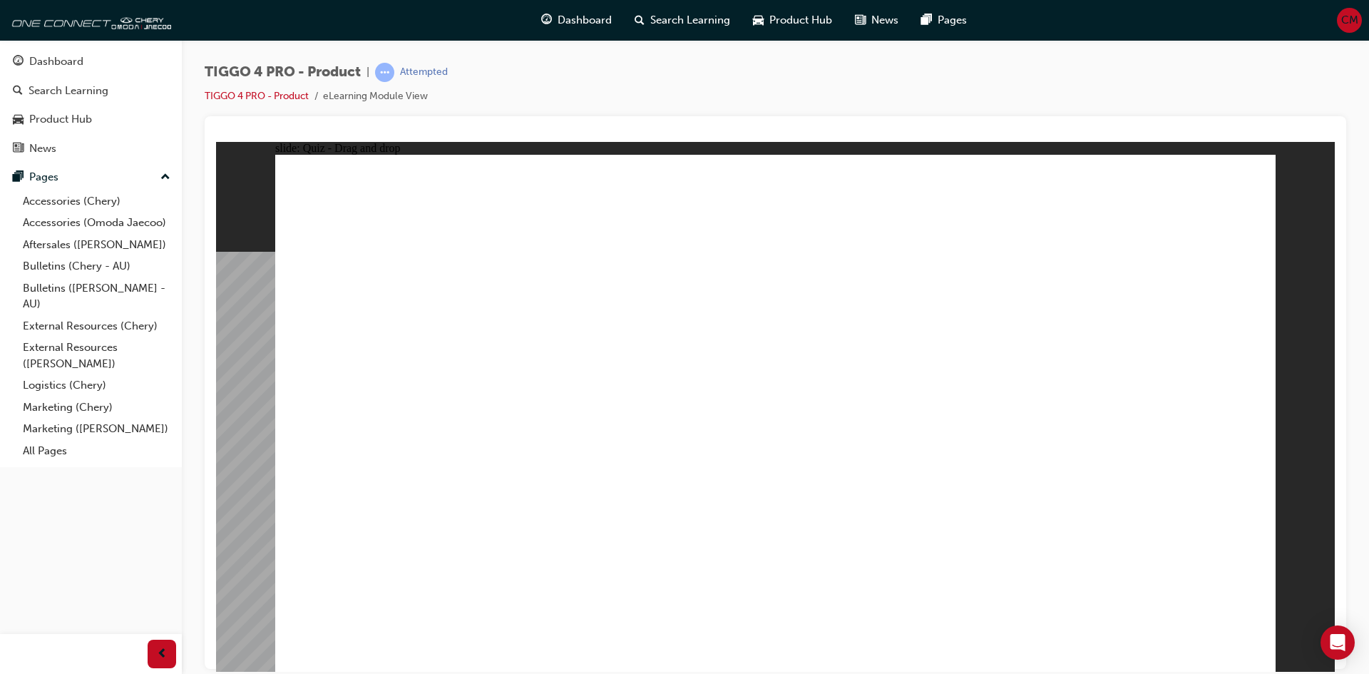
drag, startPoint x: 592, startPoint y: 476, endPoint x: 1097, endPoint y: 322, distance: 526.8
drag, startPoint x: 366, startPoint y: 360, endPoint x: 1058, endPoint y: 361, distance: 692.3
drag, startPoint x: 366, startPoint y: 419, endPoint x: 1084, endPoint y: 406, distance: 718.1
drag, startPoint x: 372, startPoint y: 468, endPoint x: 854, endPoint y: 323, distance: 503.4
drag, startPoint x: 473, startPoint y: 513, endPoint x: 1157, endPoint y: 515, distance: 684.4
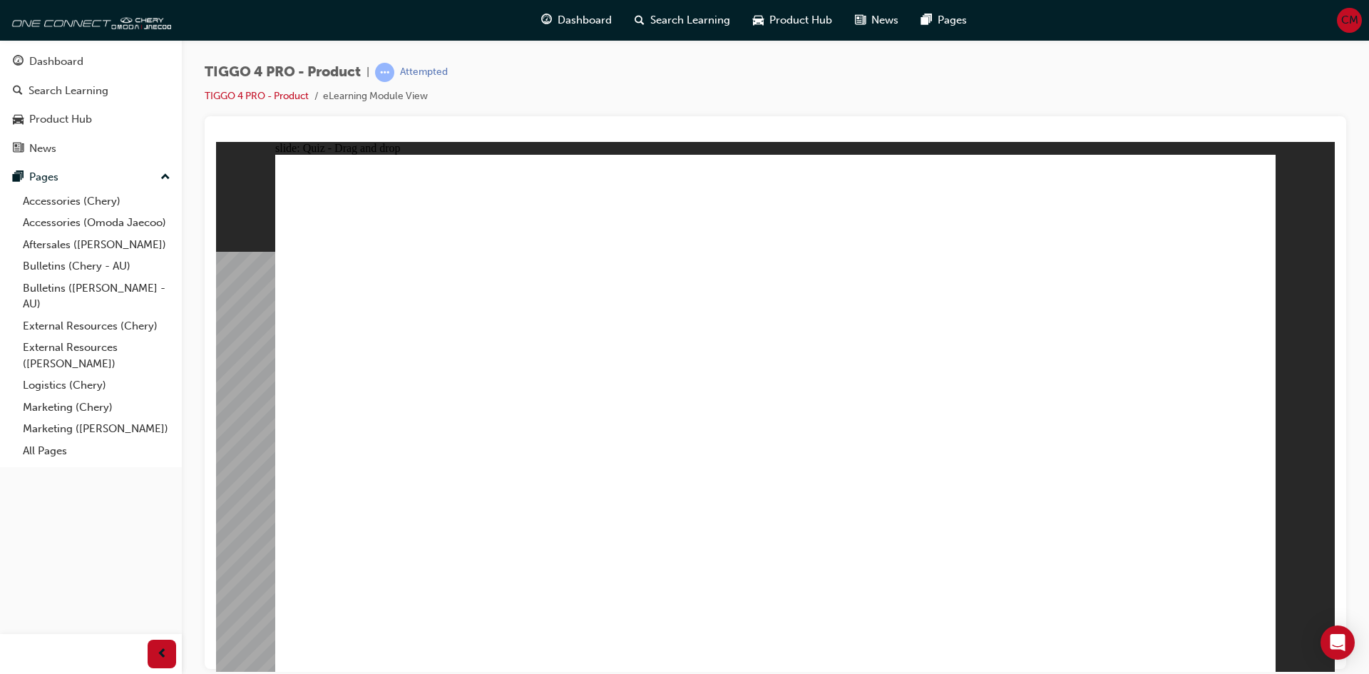
radio input "true"
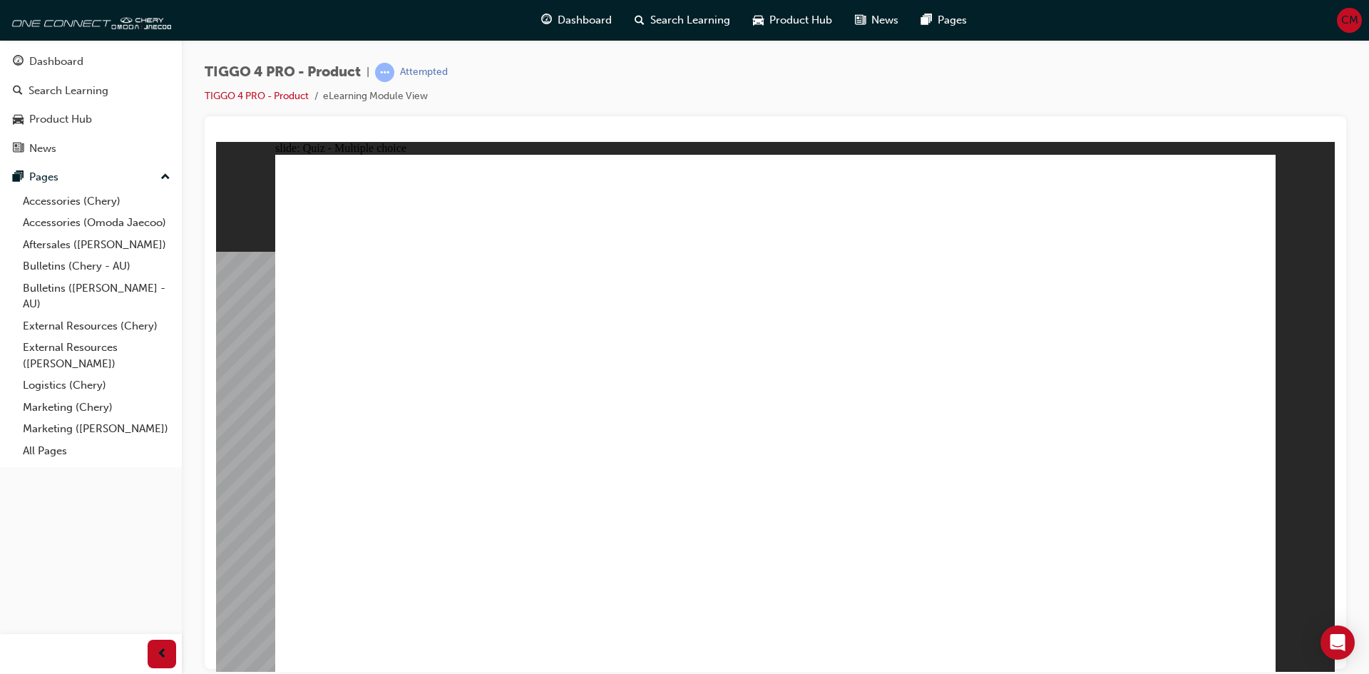
radio input "true"
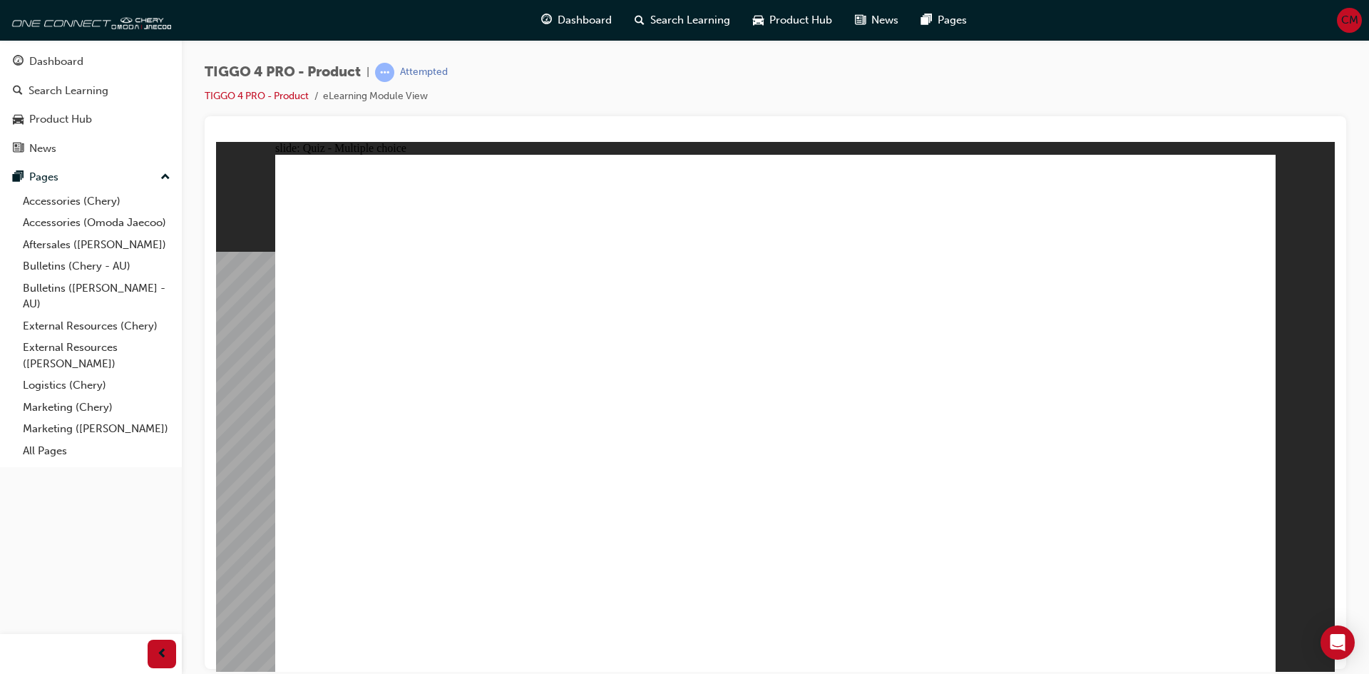
radio input "true"
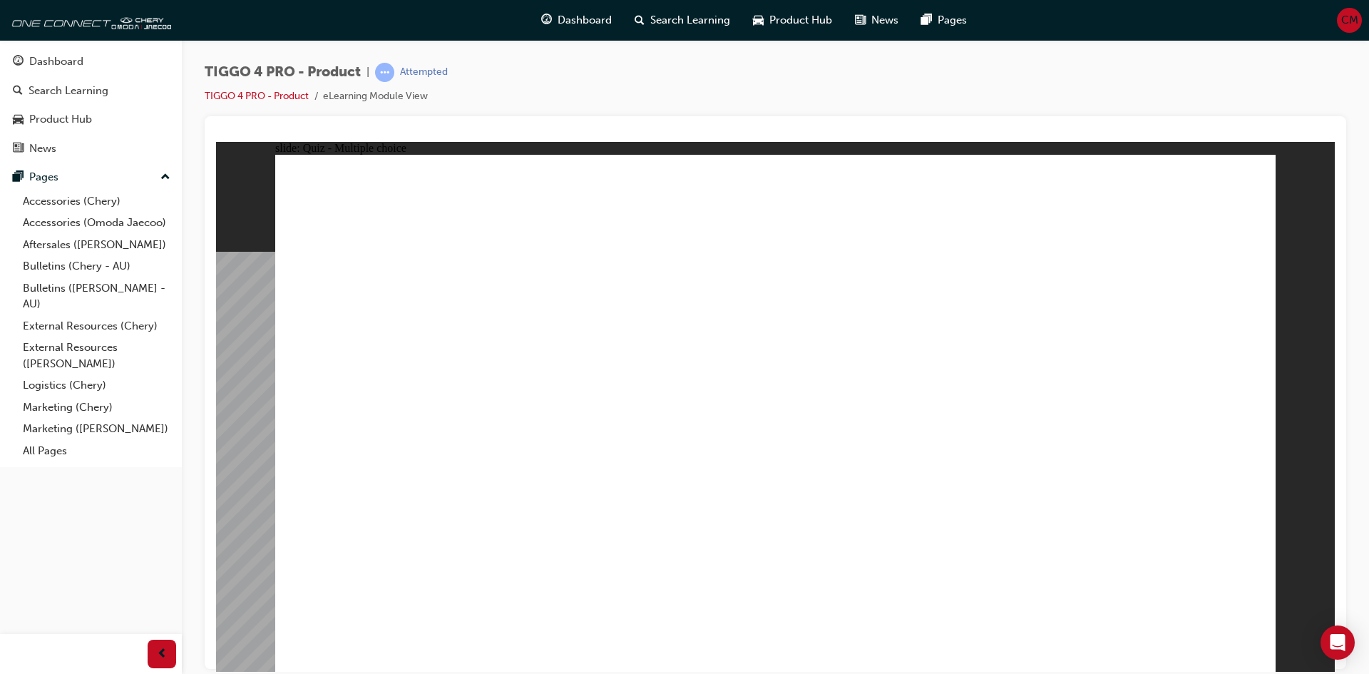
radio input "true"
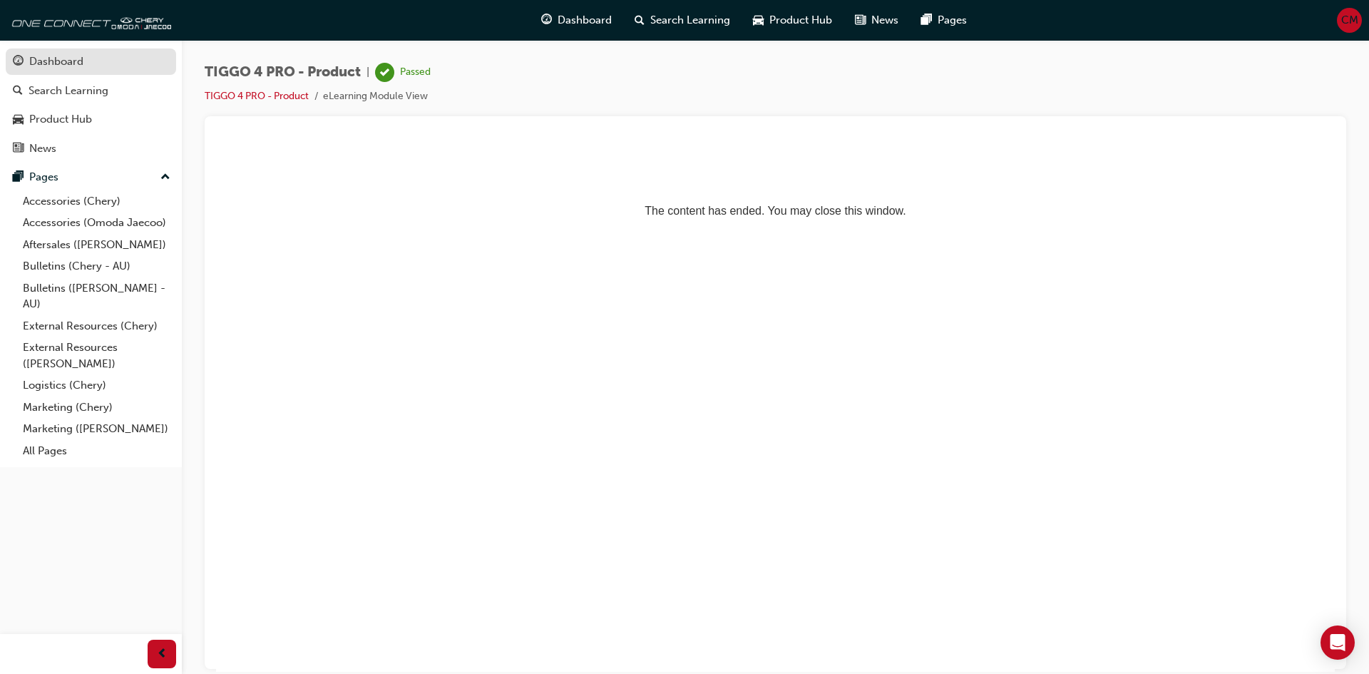
click at [72, 66] on div "Dashboard" at bounding box center [56, 61] width 54 height 16
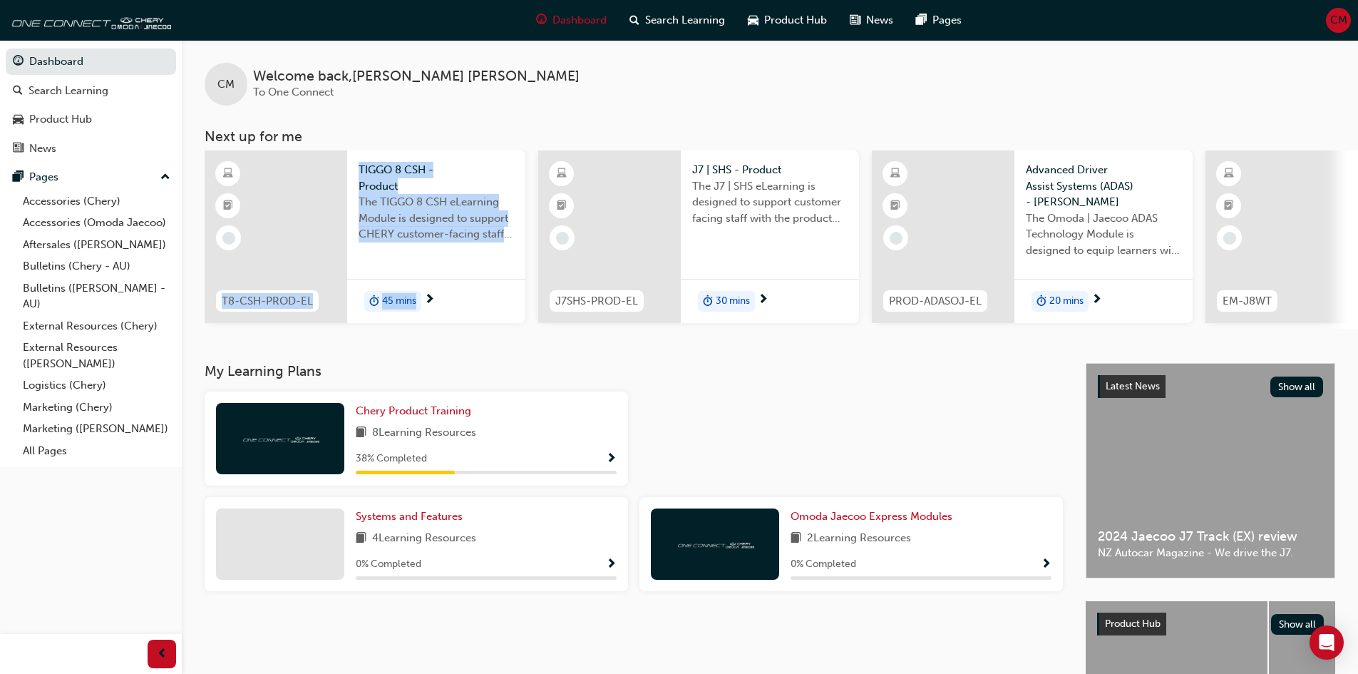
drag, startPoint x: 309, startPoint y: 326, endPoint x: 596, endPoint y: 324, distance: 287.3
click at [596, 324] on div "T8-CSH-PROD-EL TIGGO 8 CSH - Product The TIGGO 8 CSH eLearning Module is design…" at bounding box center [1205, 239] width 2000 height 178
click at [369, 362] on div "CM Welcome back , Christopher McRae-Watson To One Connect Next up for me T8-CSH…" at bounding box center [770, 201] width 1176 height 323
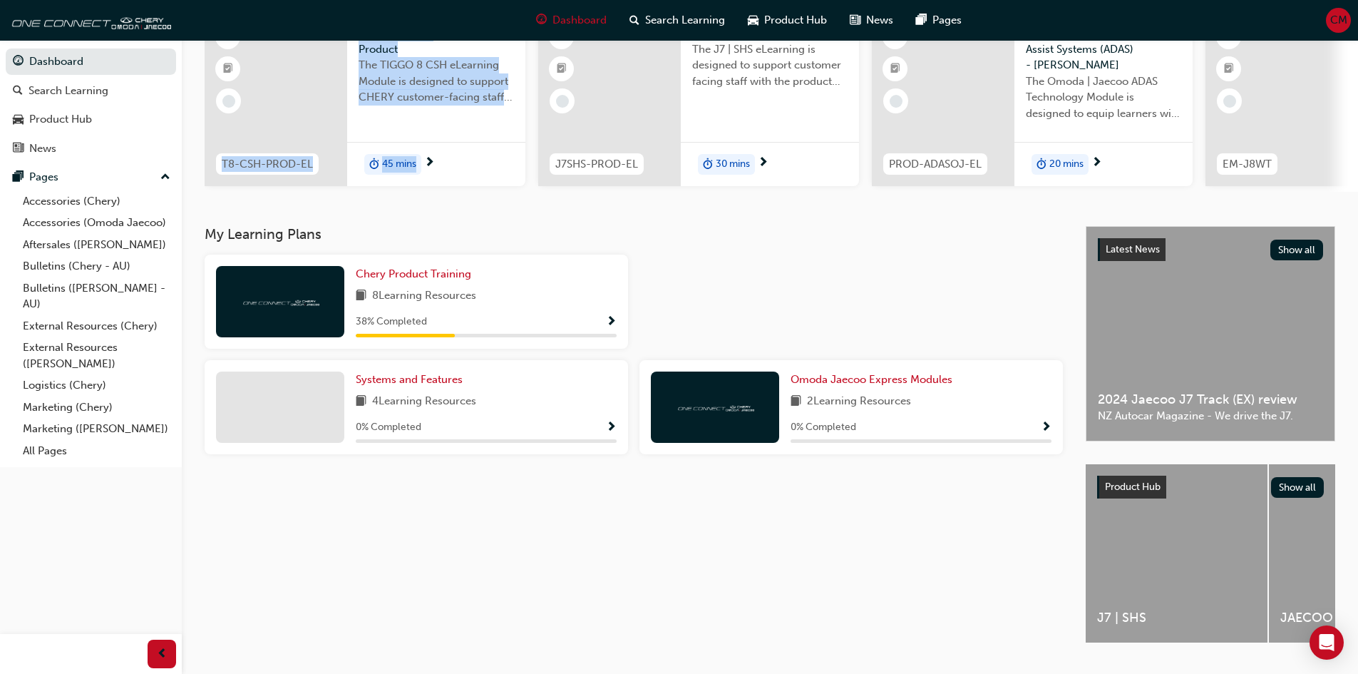
scroll to position [143, 0]
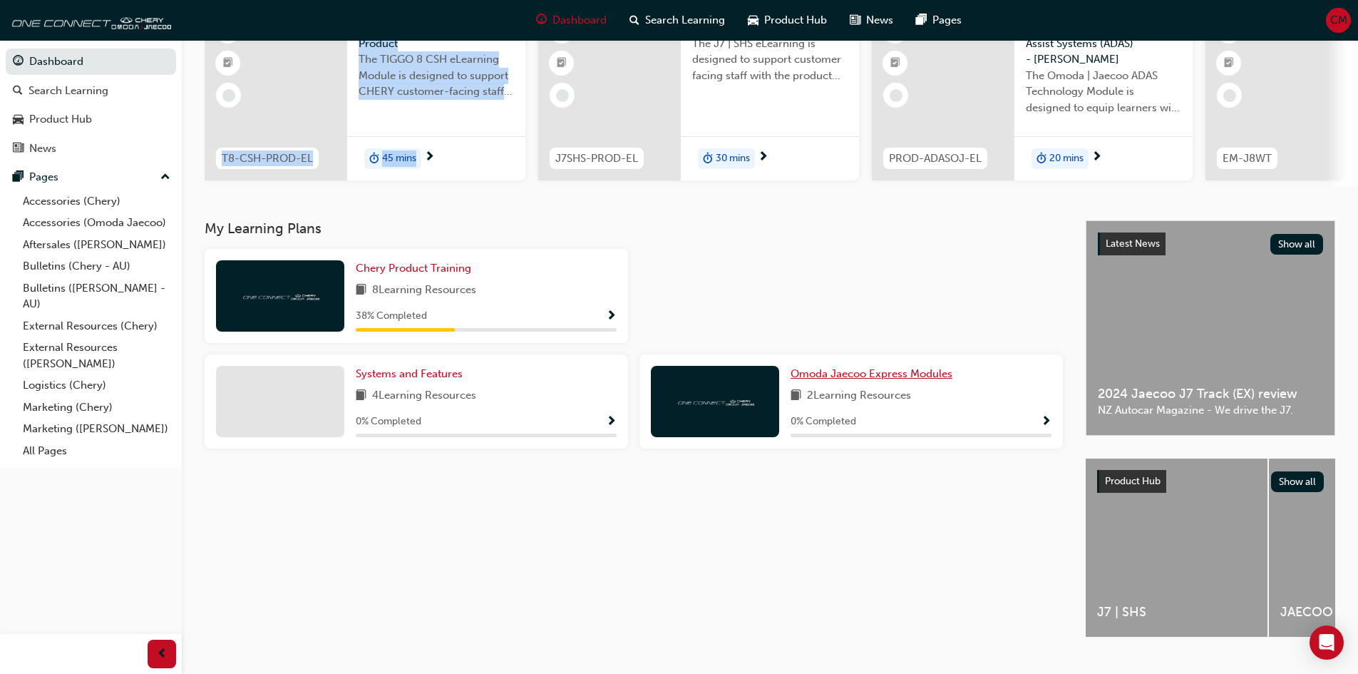
click at [850, 376] on span "Omoda Jaecoo Express Modules" at bounding box center [872, 373] width 162 height 13
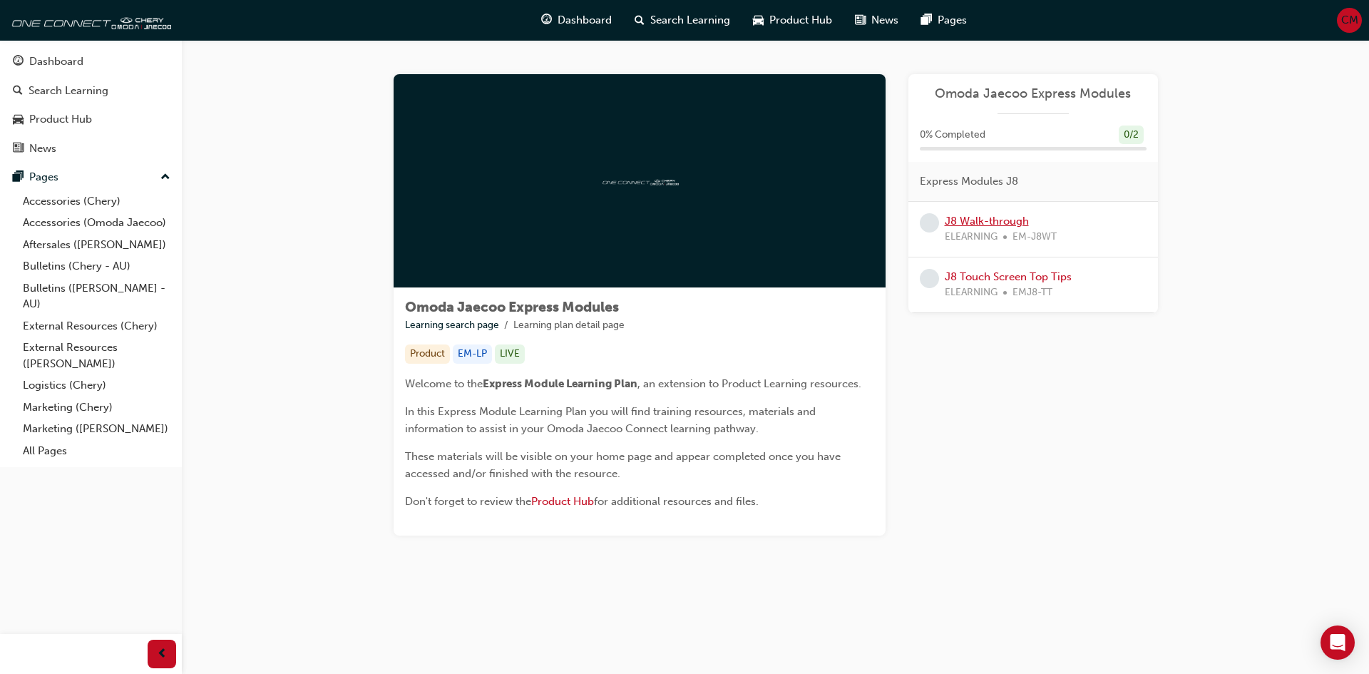
click at [1014, 220] on link "J8 Walk-through" at bounding box center [987, 221] width 84 height 13
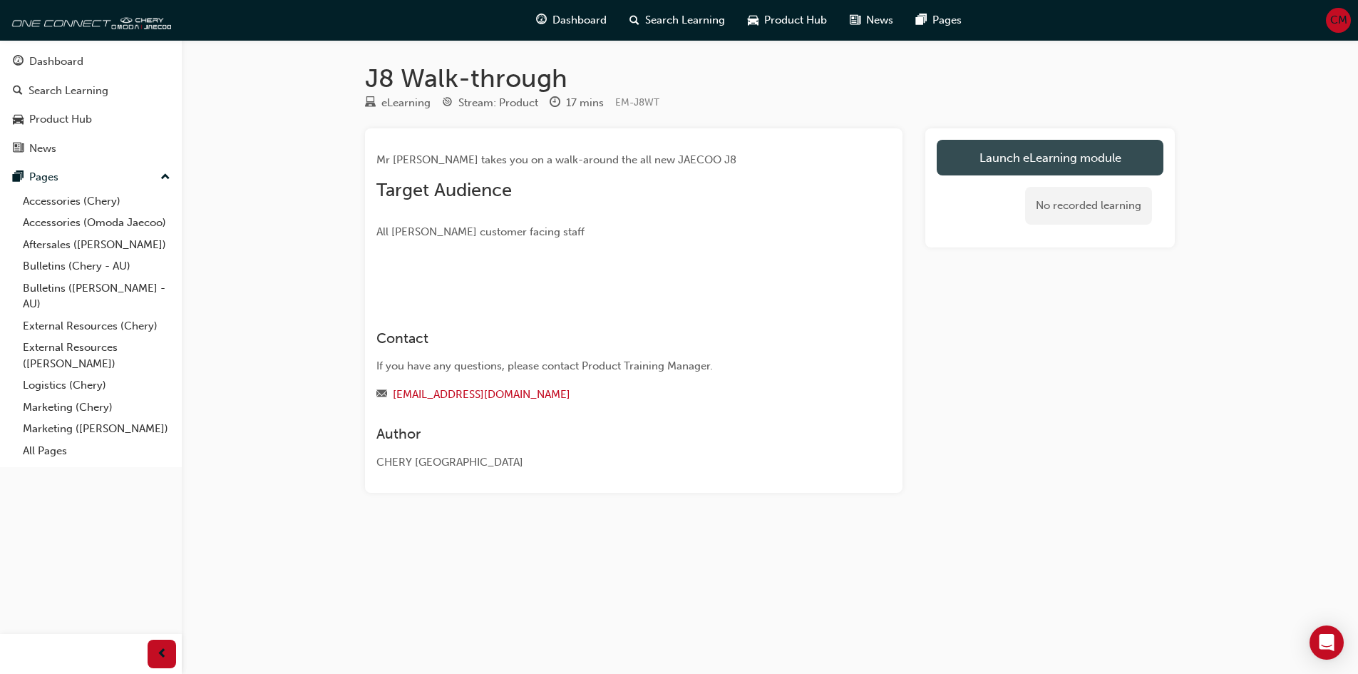
click at [1047, 141] on link "Launch eLearning module" at bounding box center [1050, 158] width 227 height 36
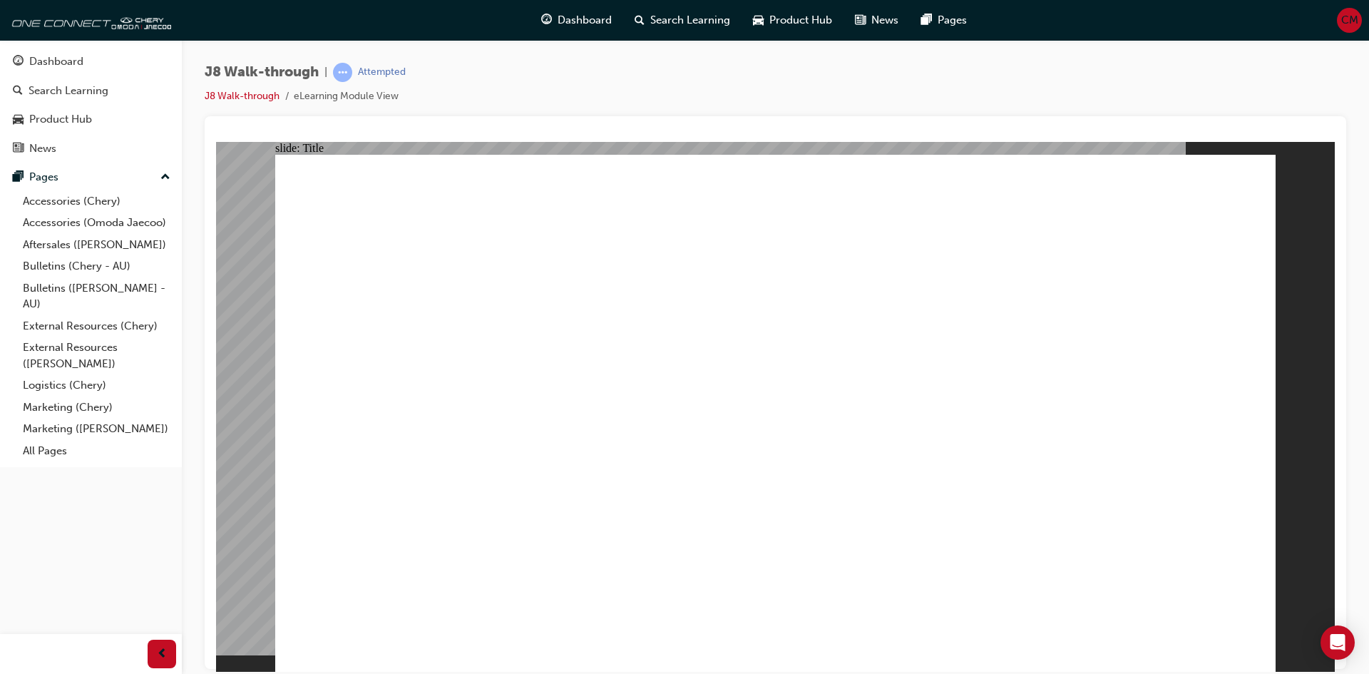
drag, startPoint x: 392, startPoint y: 456, endPoint x: 761, endPoint y: 511, distance: 372.8
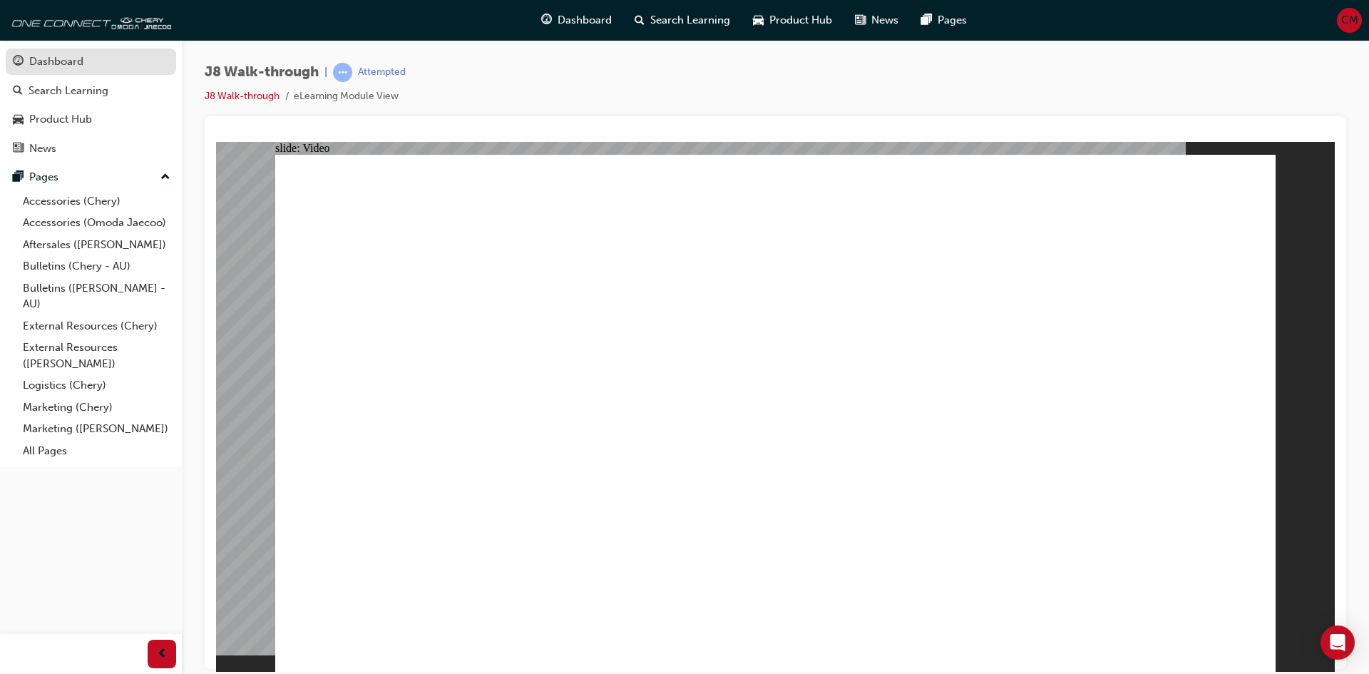
click at [96, 66] on div "Dashboard" at bounding box center [91, 62] width 156 height 18
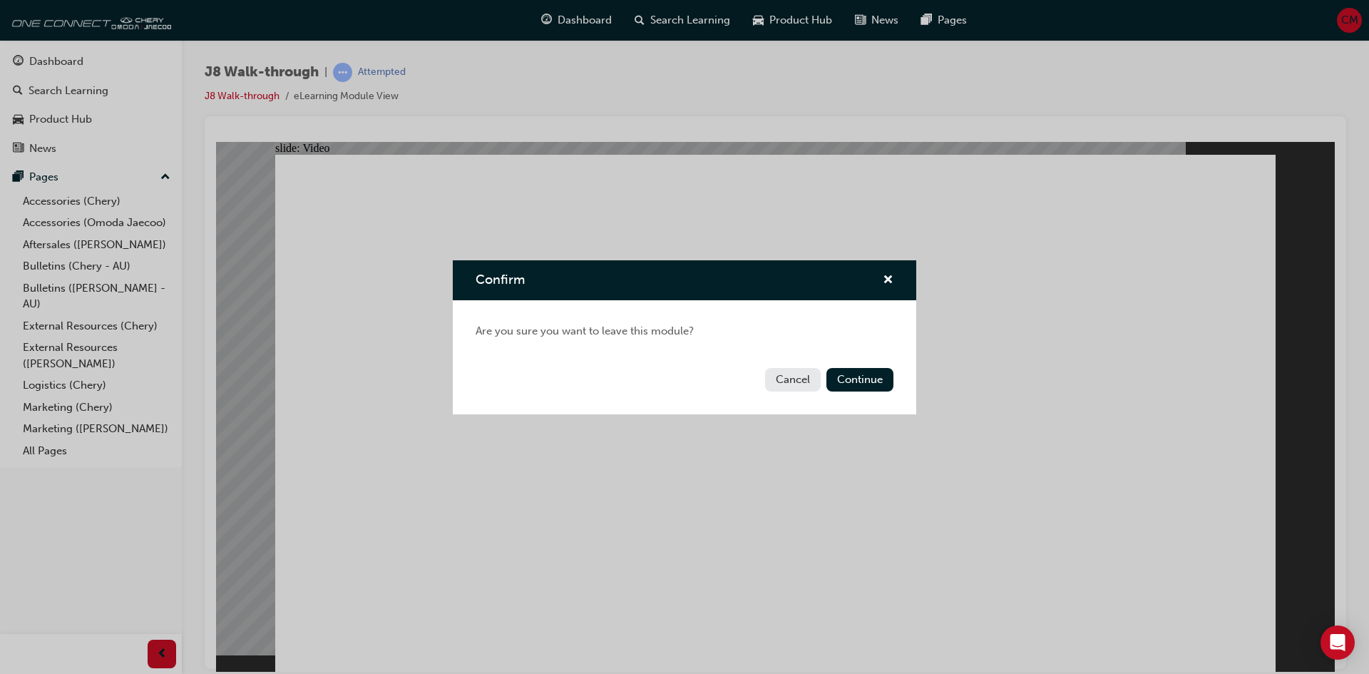
click at [886, 262] on div "Confirm" at bounding box center [684, 280] width 463 height 41
click at [891, 278] on span "cross-icon" at bounding box center [888, 280] width 11 height 13
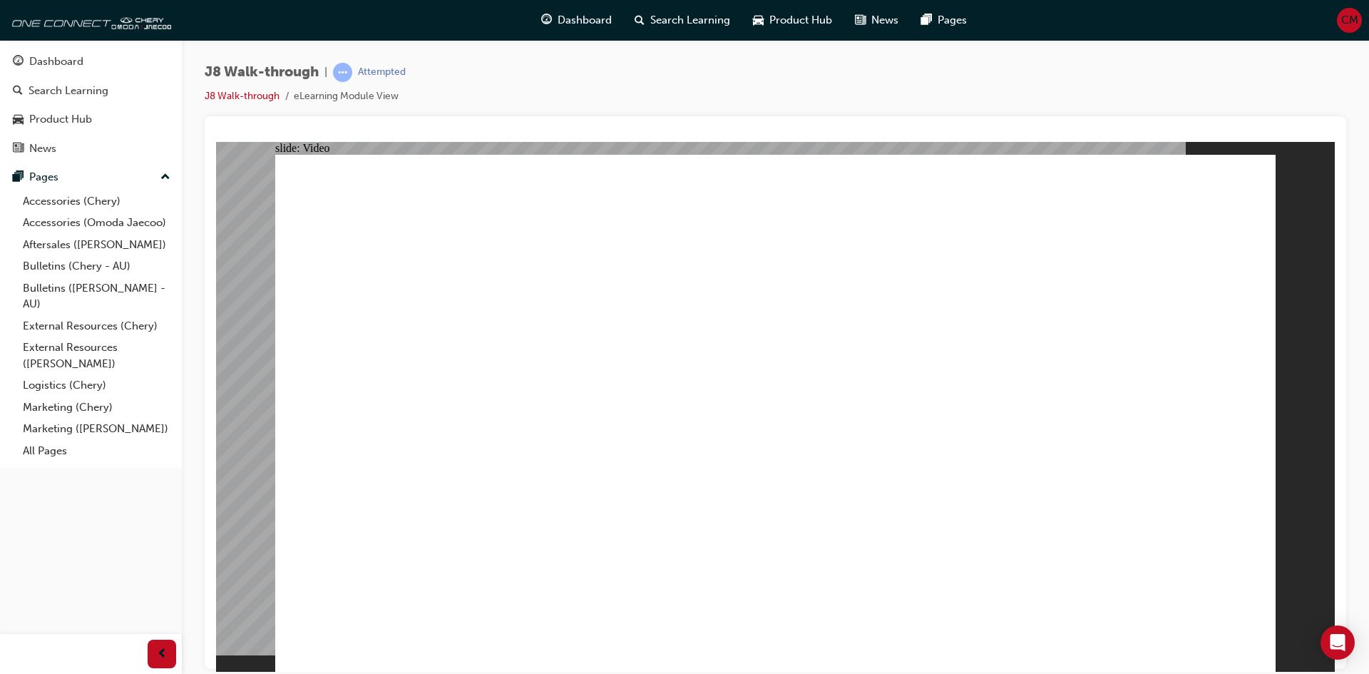
drag, startPoint x: 360, startPoint y: 173, endPoint x: 599, endPoint y: 208, distance: 241.4
click at [771, 74] on div "J8 Walk-through | Attempted J8 Walk-through eLearning Module View" at bounding box center [775, 89] width 1141 height 53
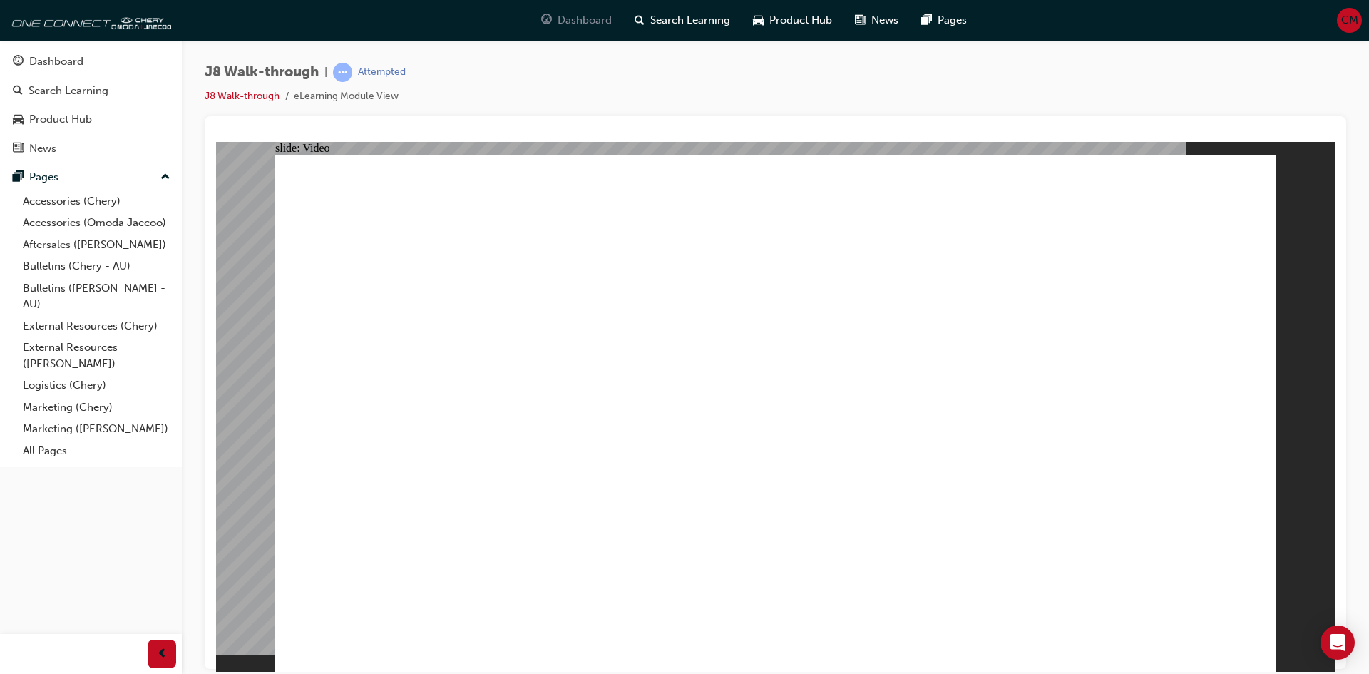
click at [587, 27] on span "Dashboard" at bounding box center [585, 20] width 54 height 16
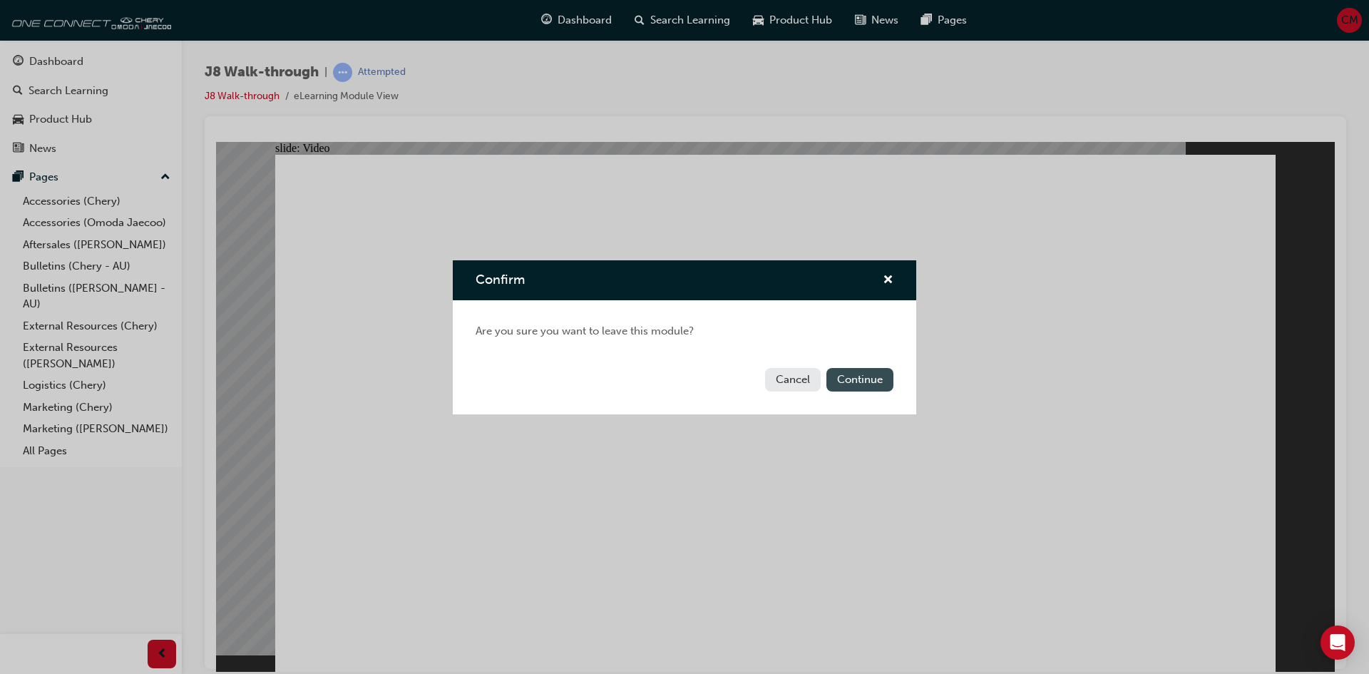
click at [859, 375] on button "Continue" at bounding box center [859, 380] width 67 height 24
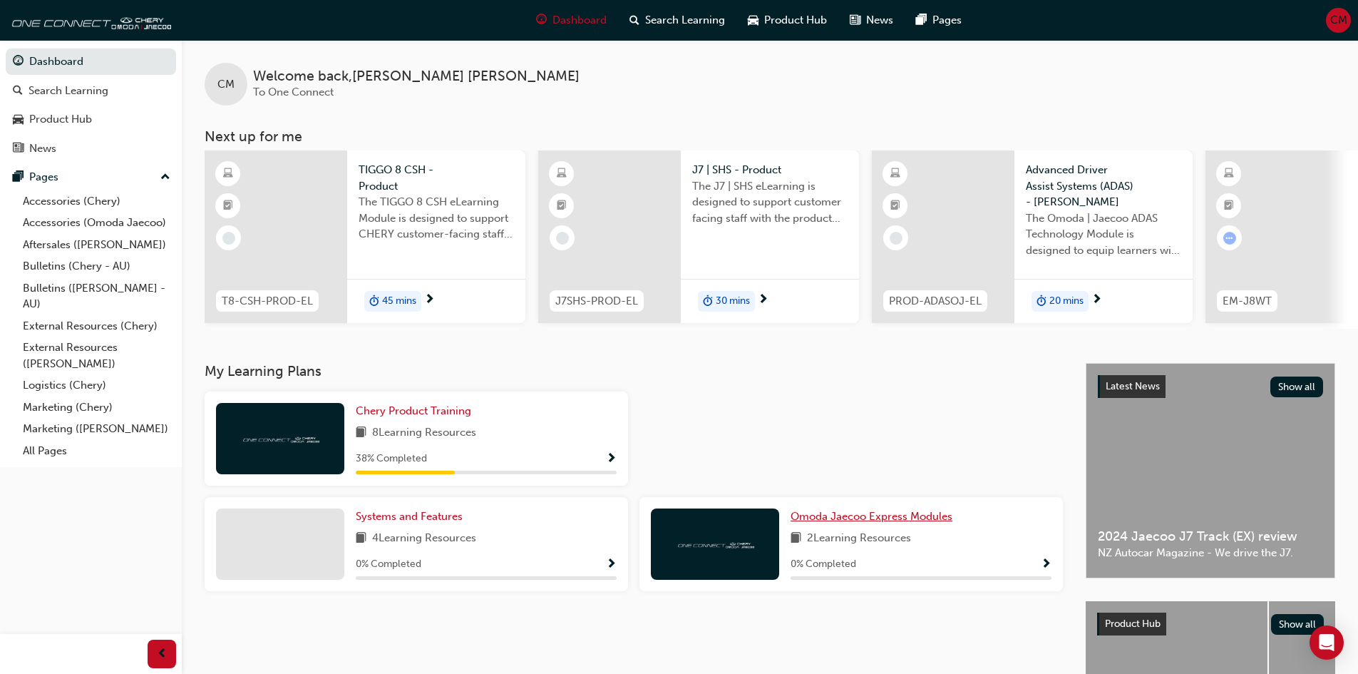
click at [926, 519] on span "Omoda Jaecoo Express Modules" at bounding box center [872, 516] width 162 height 13
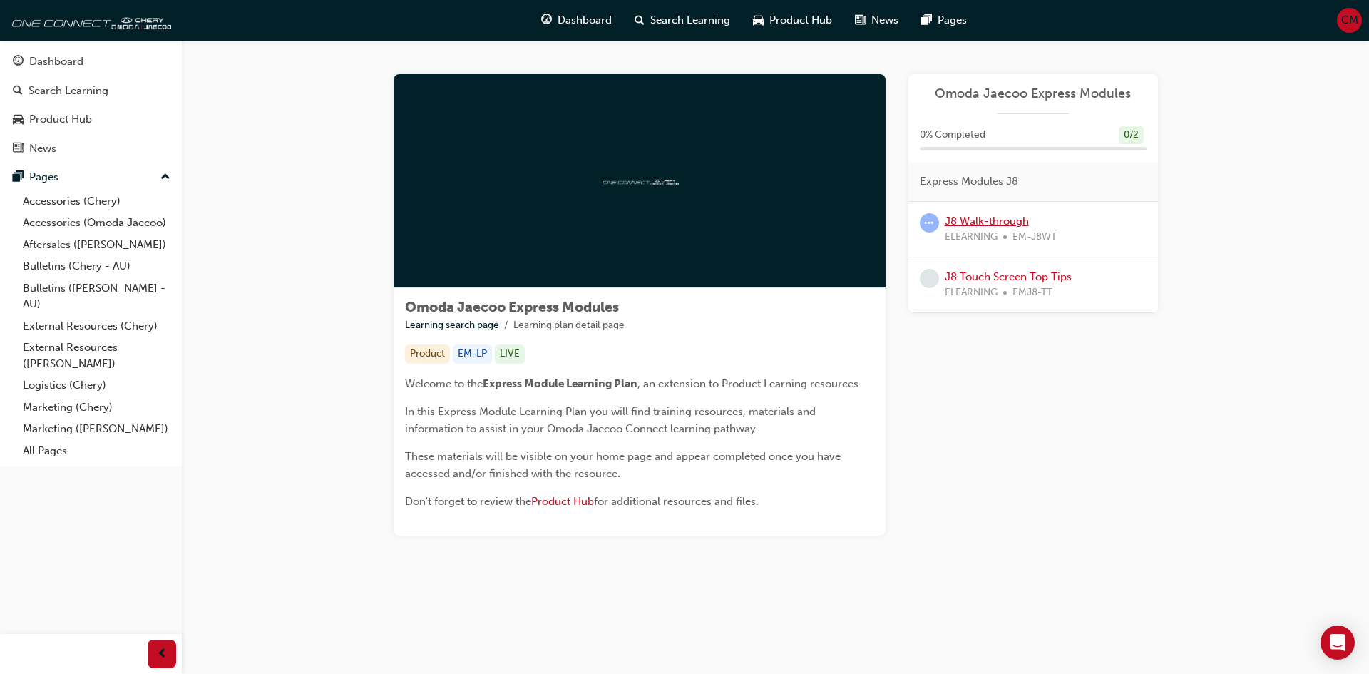
click at [1016, 224] on link "J8 Walk-through" at bounding box center [987, 221] width 84 height 13
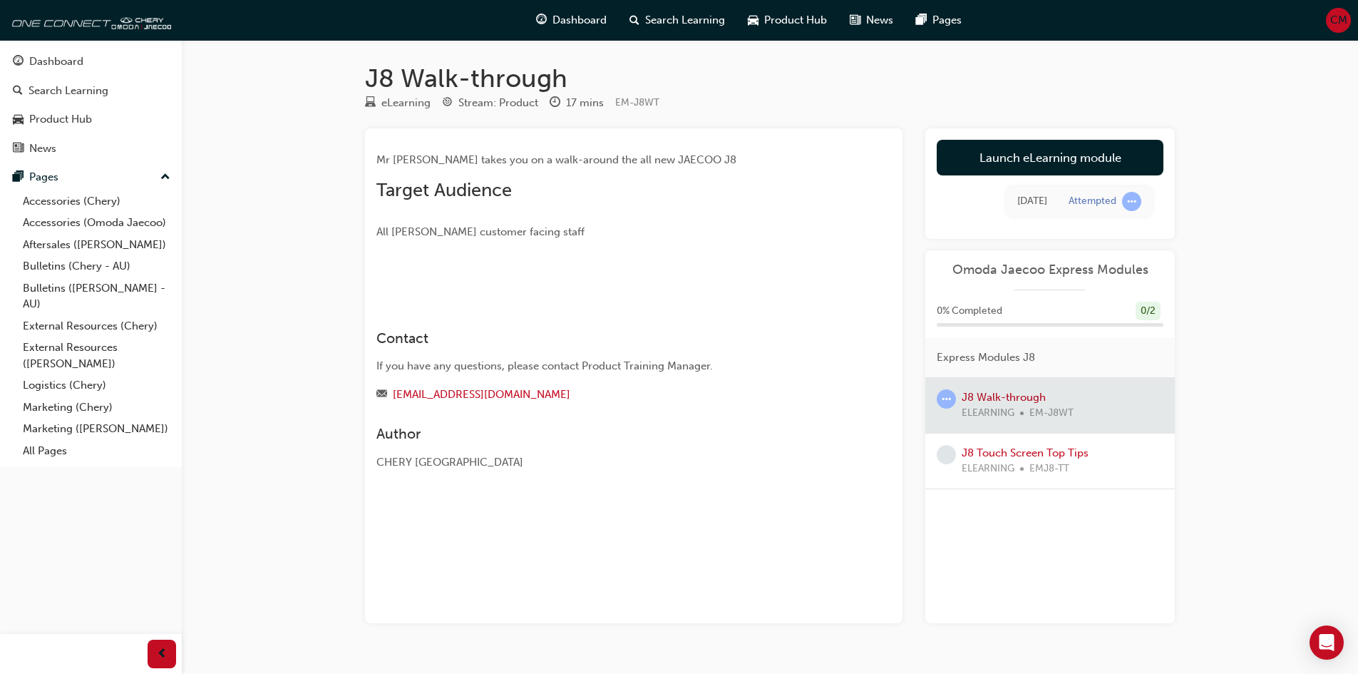
click at [967, 386] on div at bounding box center [1050, 405] width 250 height 55
click at [997, 401] on div at bounding box center [1050, 405] width 250 height 55
click at [1006, 396] on div at bounding box center [1050, 405] width 250 height 55
click at [1109, 166] on link "Launch eLearning module" at bounding box center [1050, 158] width 227 height 36
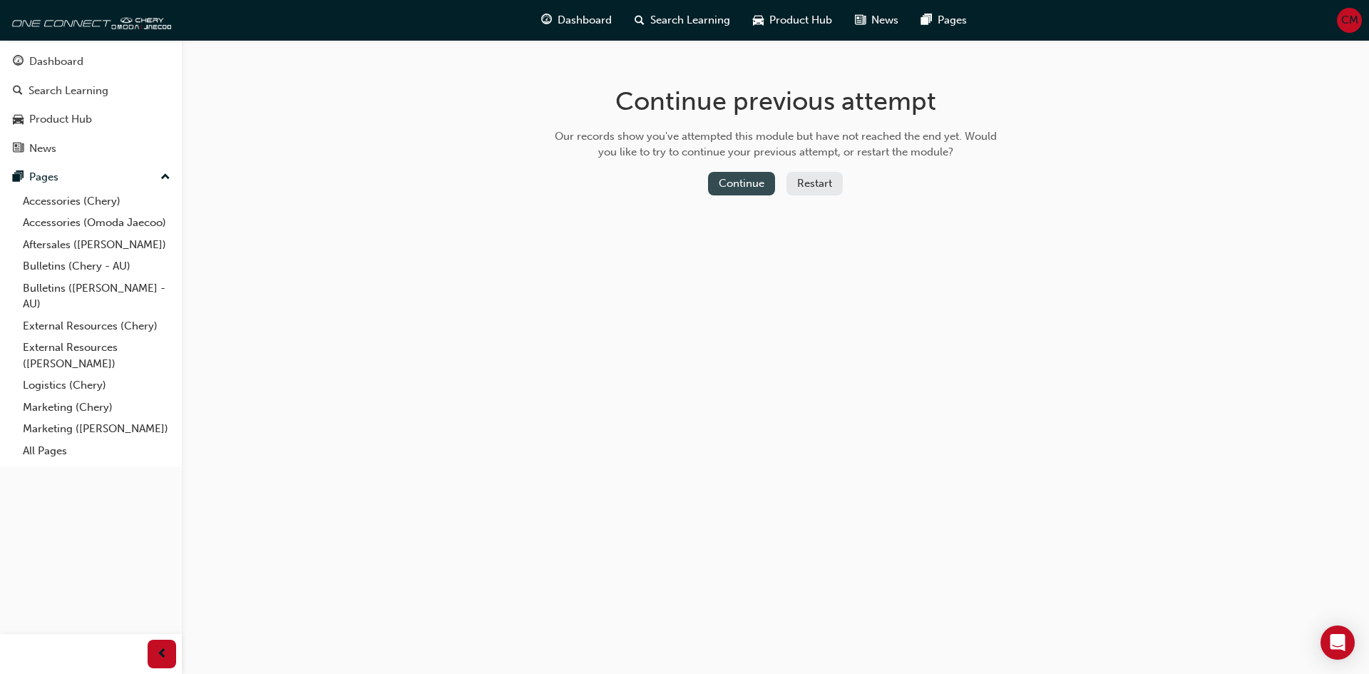
click at [749, 182] on button "Continue" at bounding box center [741, 184] width 67 height 24
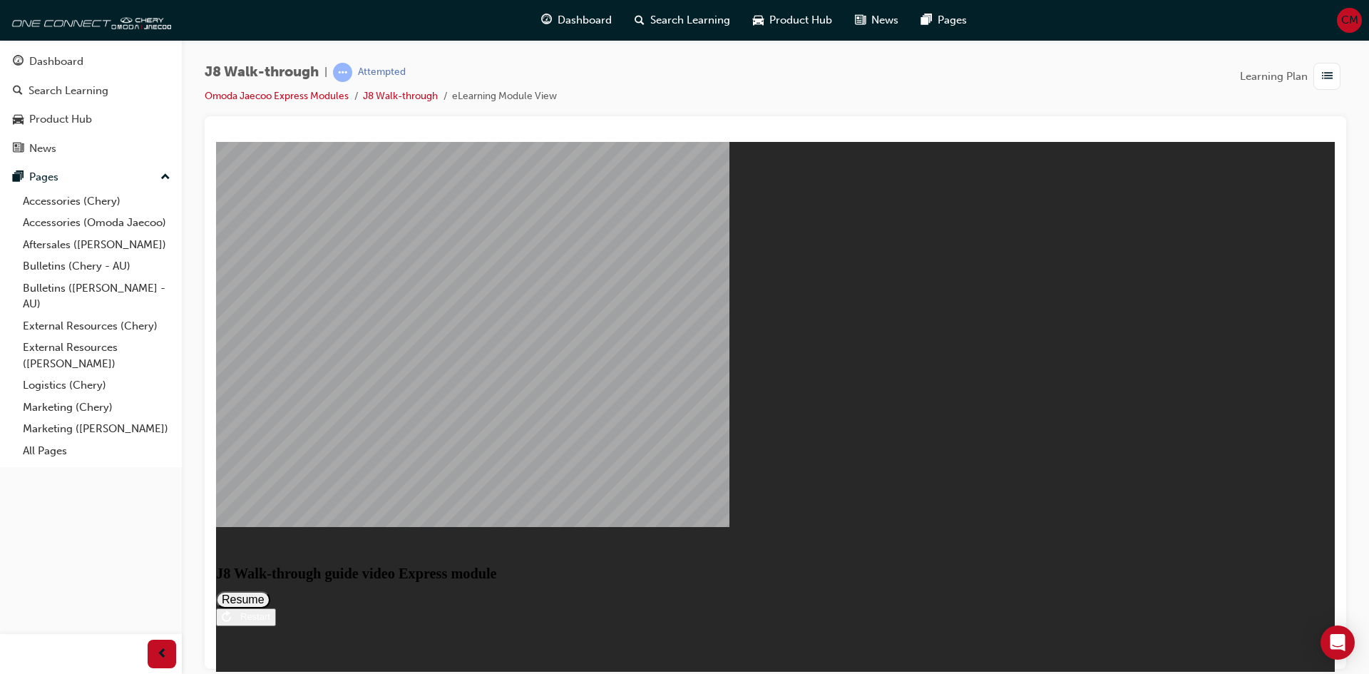
click at [270, 590] on button "Resume" at bounding box center [243, 598] width 54 height 17
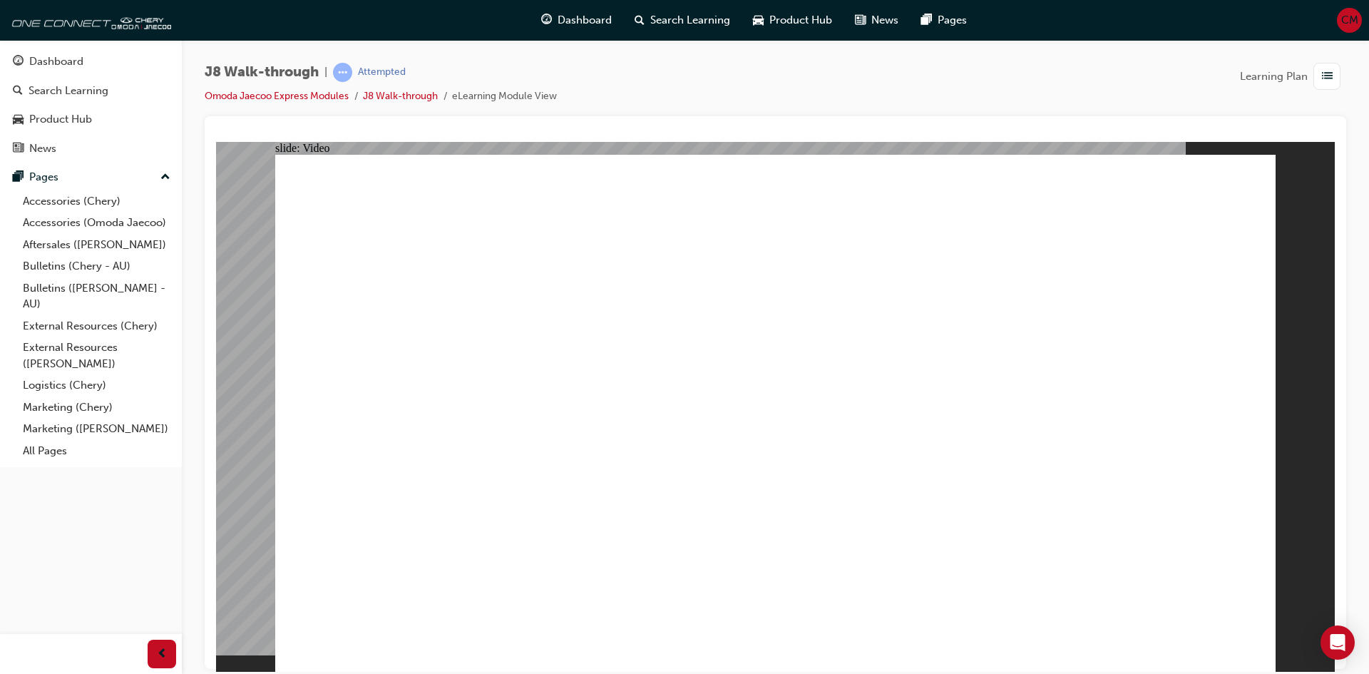
click at [1317, 78] on div "button" at bounding box center [1326, 76] width 27 height 27
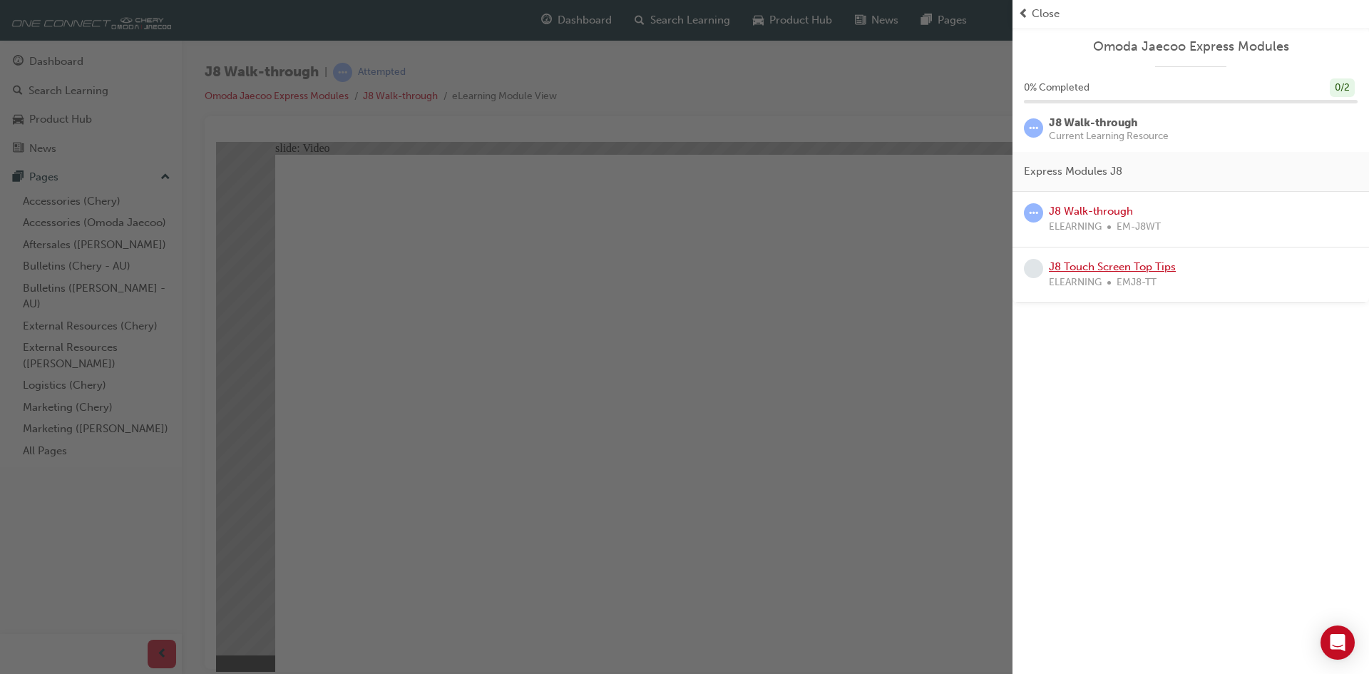
click at [1139, 267] on link "J8 Touch Screen Top Tips" at bounding box center [1112, 266] width 127 height 13
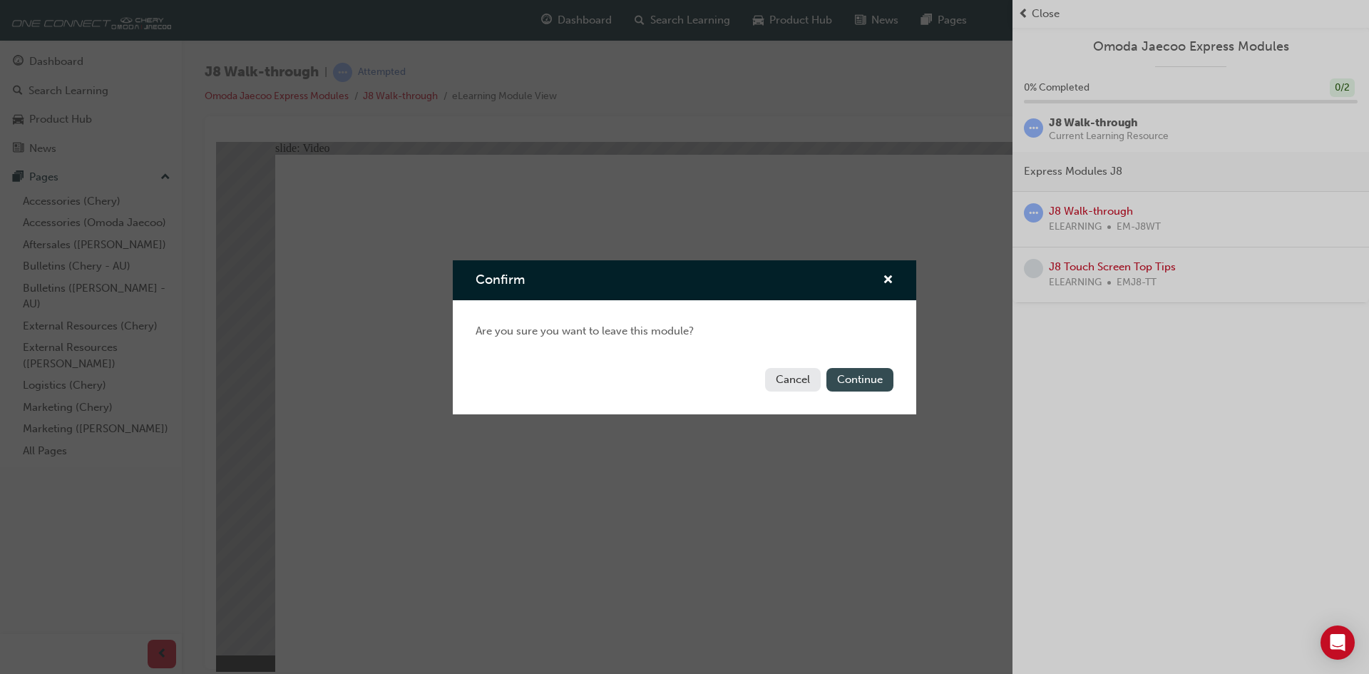
click at [848, 379] on button "Continue" at bounding box center [859, 380] width 67 height 24
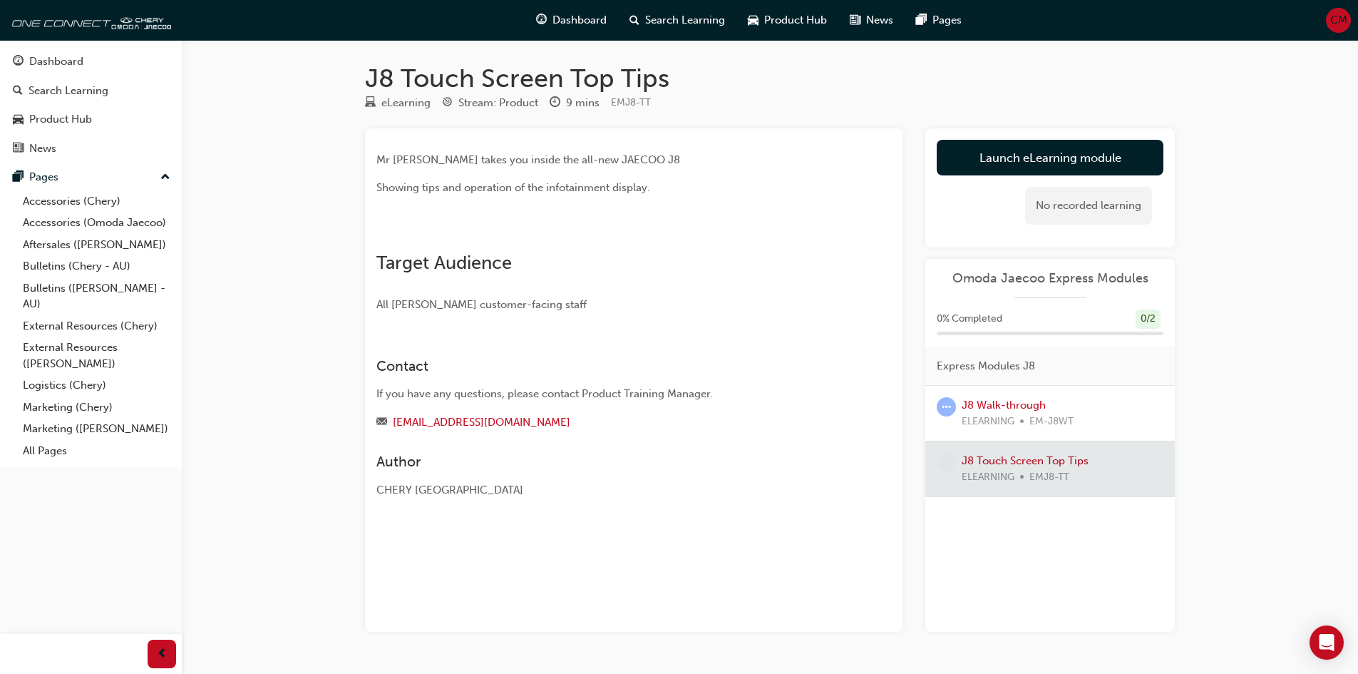
click at [1061, 459] on div at bounding box center [1050, 468] width 250 height 55
click at [1055, 150] on link "Launch eLearning module" at bounding box center [1050, 158] width 227 height 36
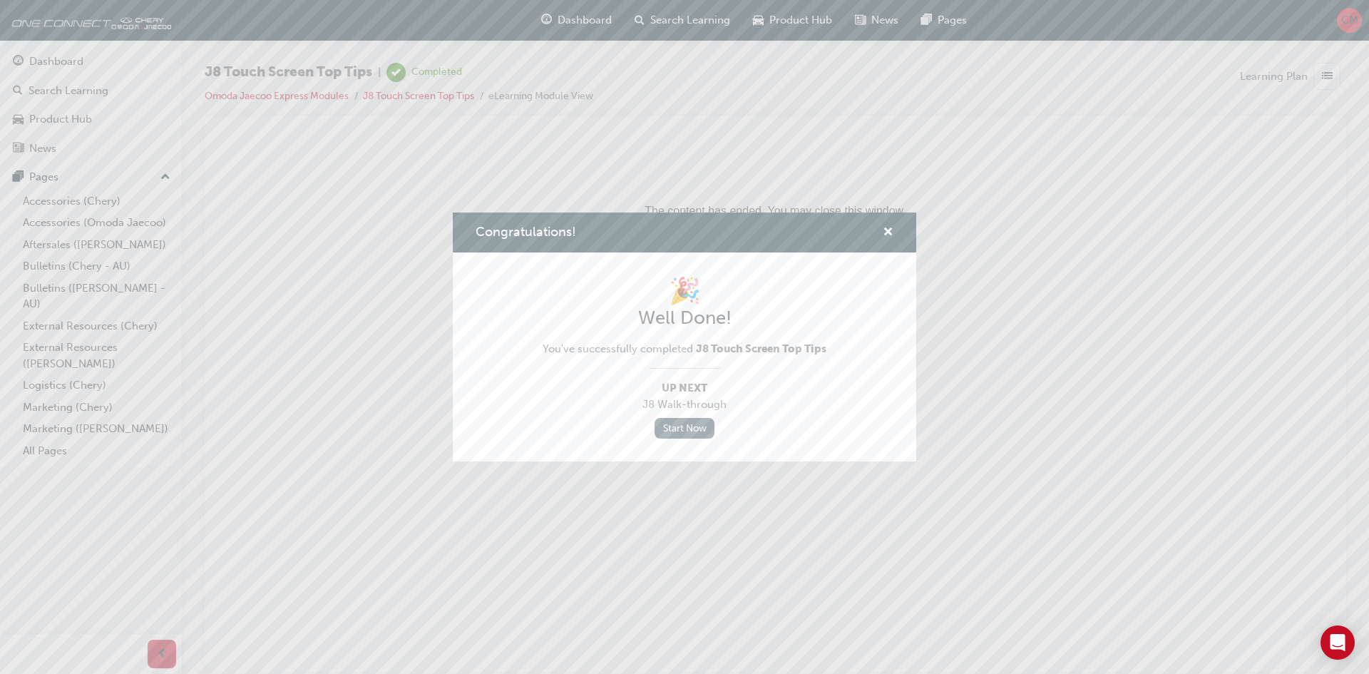
click at [688, 421] on link "Start Now" at bounding box center [684, 428] width 60 height 21
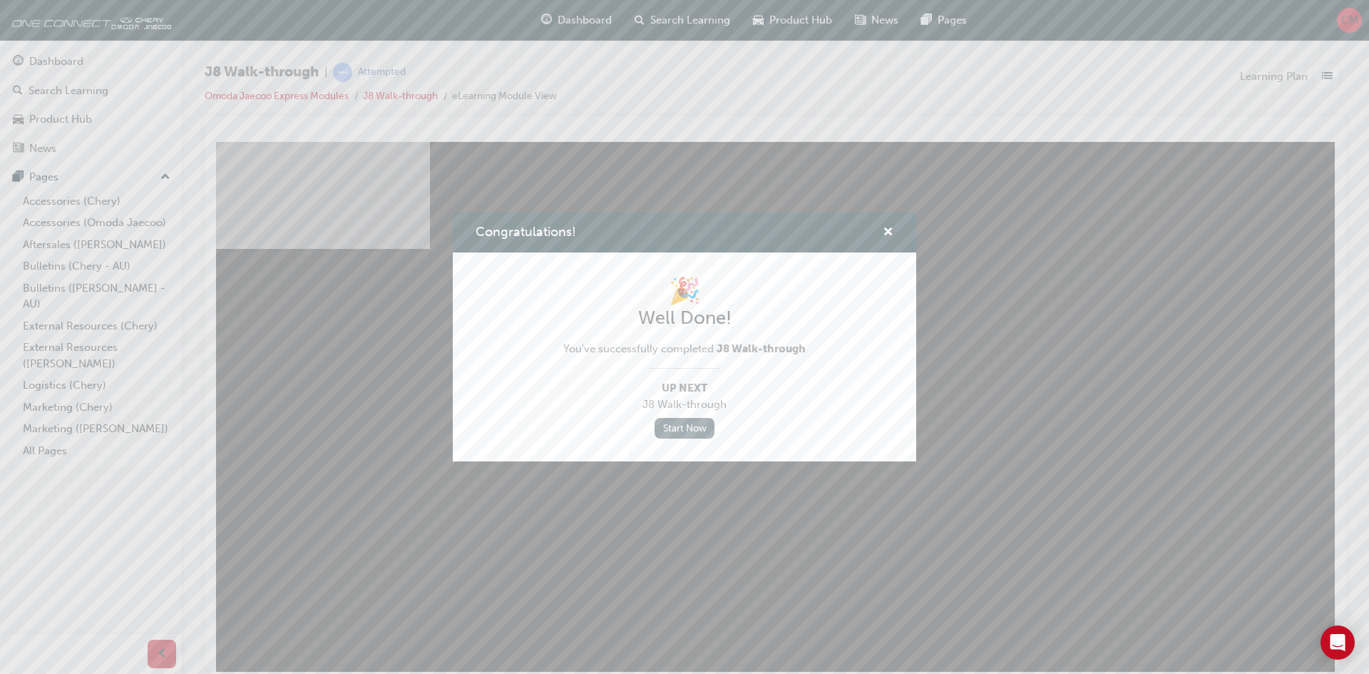
click at [682, 427] on link "Start Now" at bounding box center [684, 428] width 60 height 21
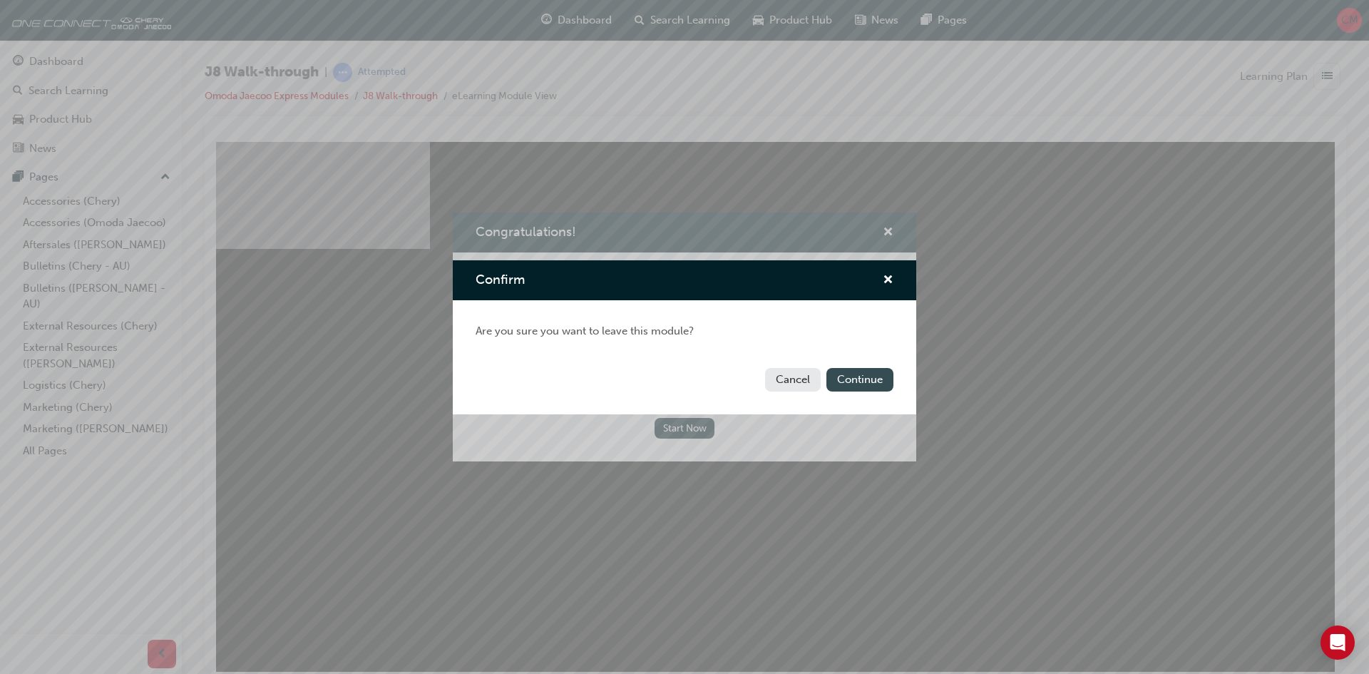
click at [863, 376] on button "Continue" at bounding box center [859, 380] width 67 height 24
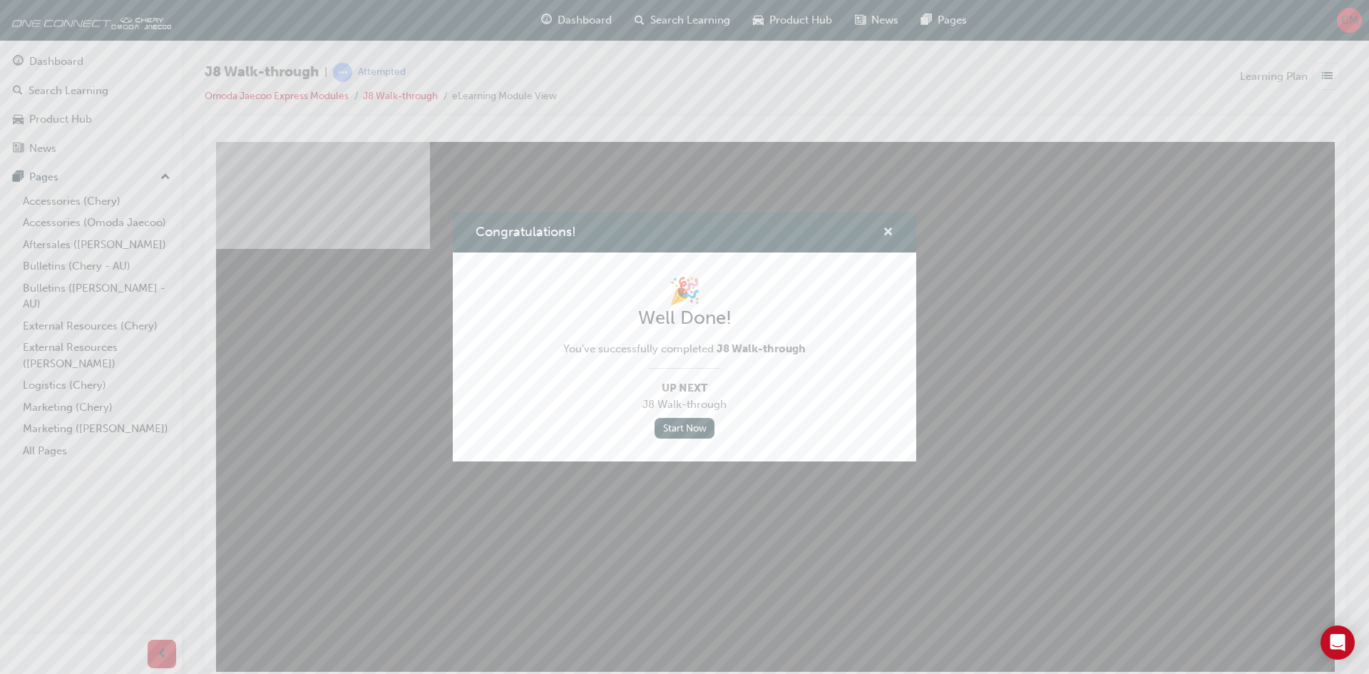
click at [890, 227] on span "cross-icon" at bounding box center [888, 233] width 11 height 13
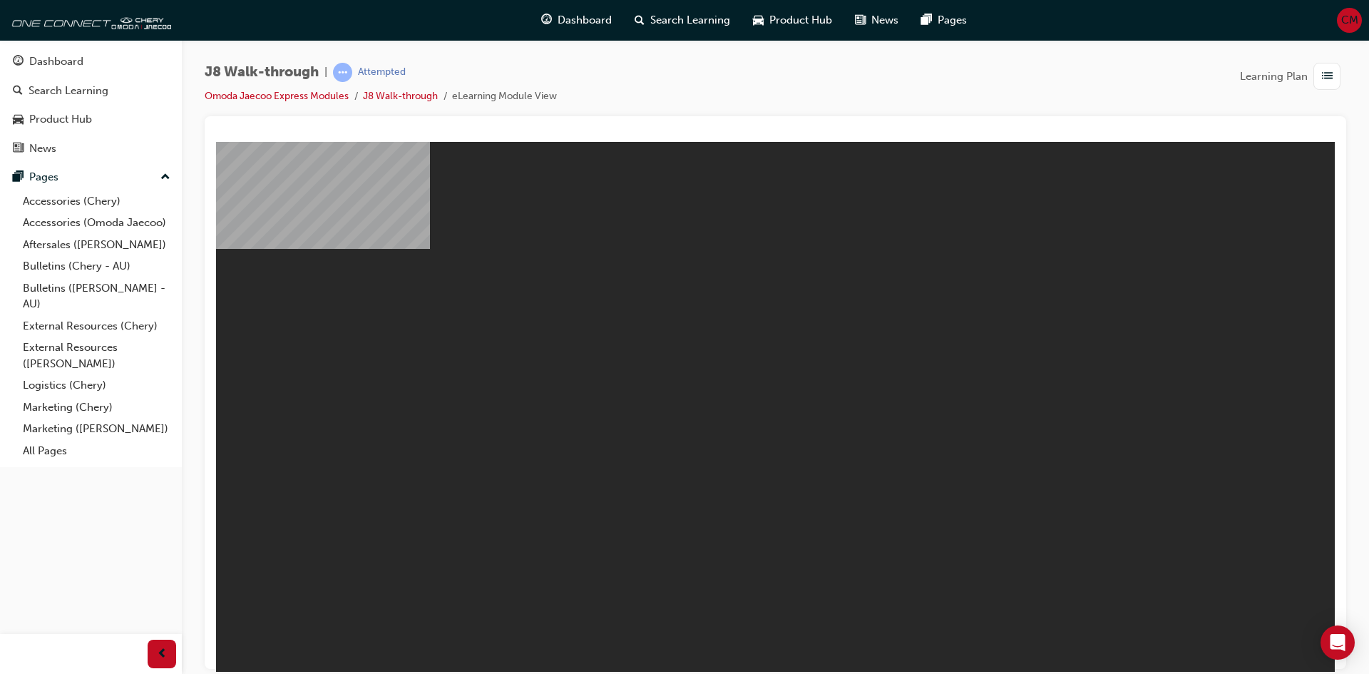
click at [823, 471] on body "J8 Walk-through guide video Express module You are offline. Trying to reconnect…" at bounding box center [775, 406] width 1119 height 530
click at [782, 334] on body "J8 Walk-through guide video Express module You are offline. Trying to reconnect…" at bounding box center [775, 406] width 1119 height 530
click at [59, 58] on div "Dashboard" at bounding box center [56, 61] width 54 height 16
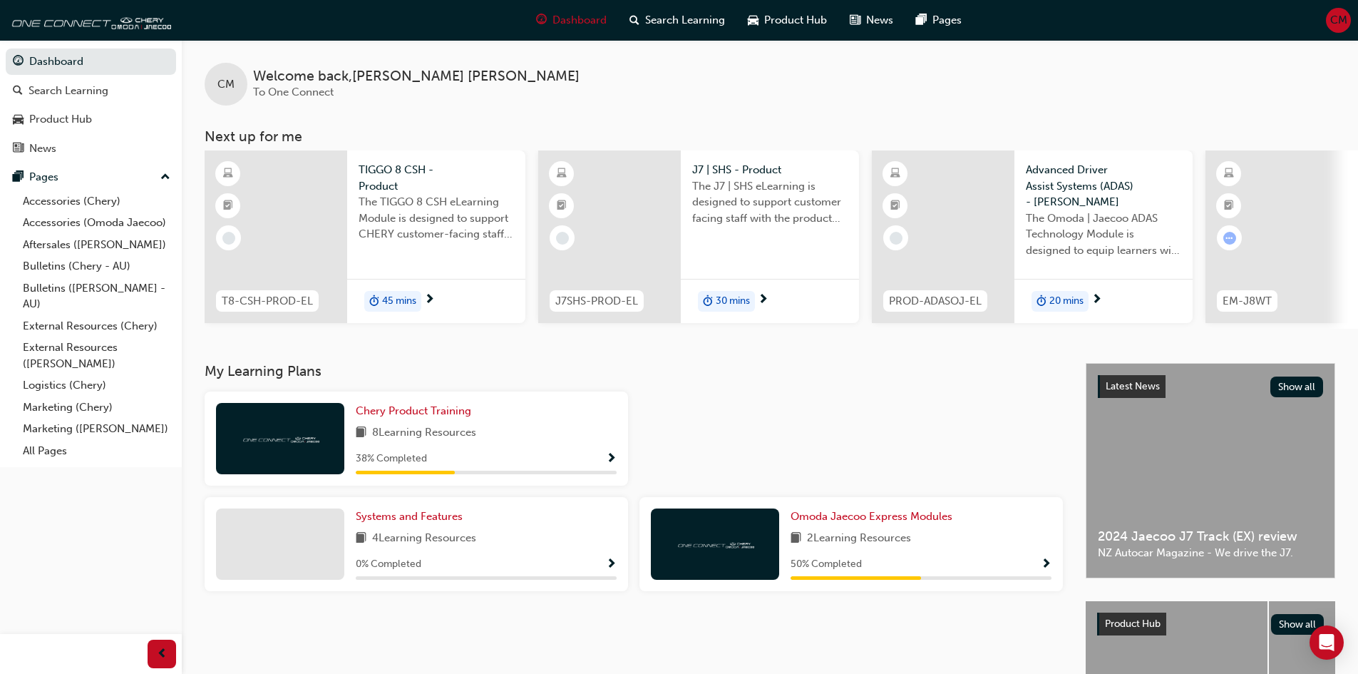
click at [872, 533] on div "Omoda Jaecoo Express Modules 2 Learning Resources 50 % Completed" at bounding box center [921, 543] width 261 height 71
click at [873, 523] on span "Omoda Jaecoo Express Modules" at bounding box center [872, 516] width 162 height 13
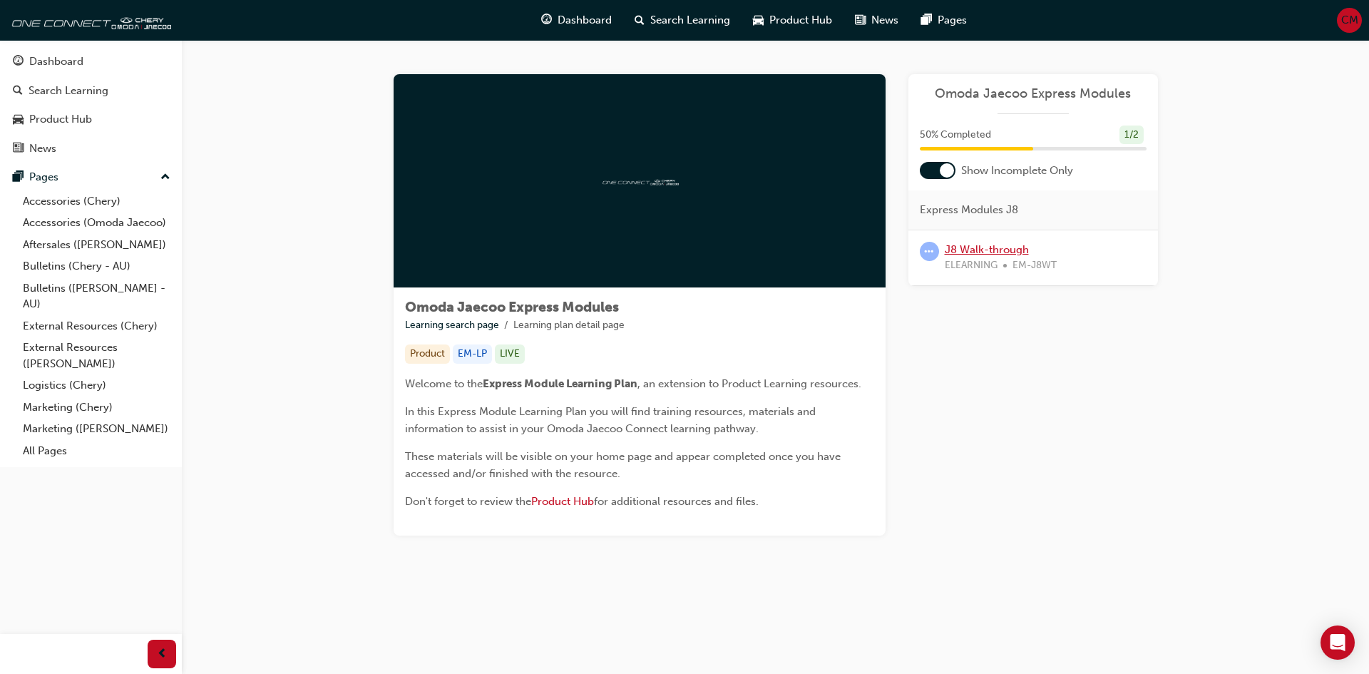
click at [985, 247] on link "J8 Walk-through" at bounding box center [987, 249] width 84 height 13
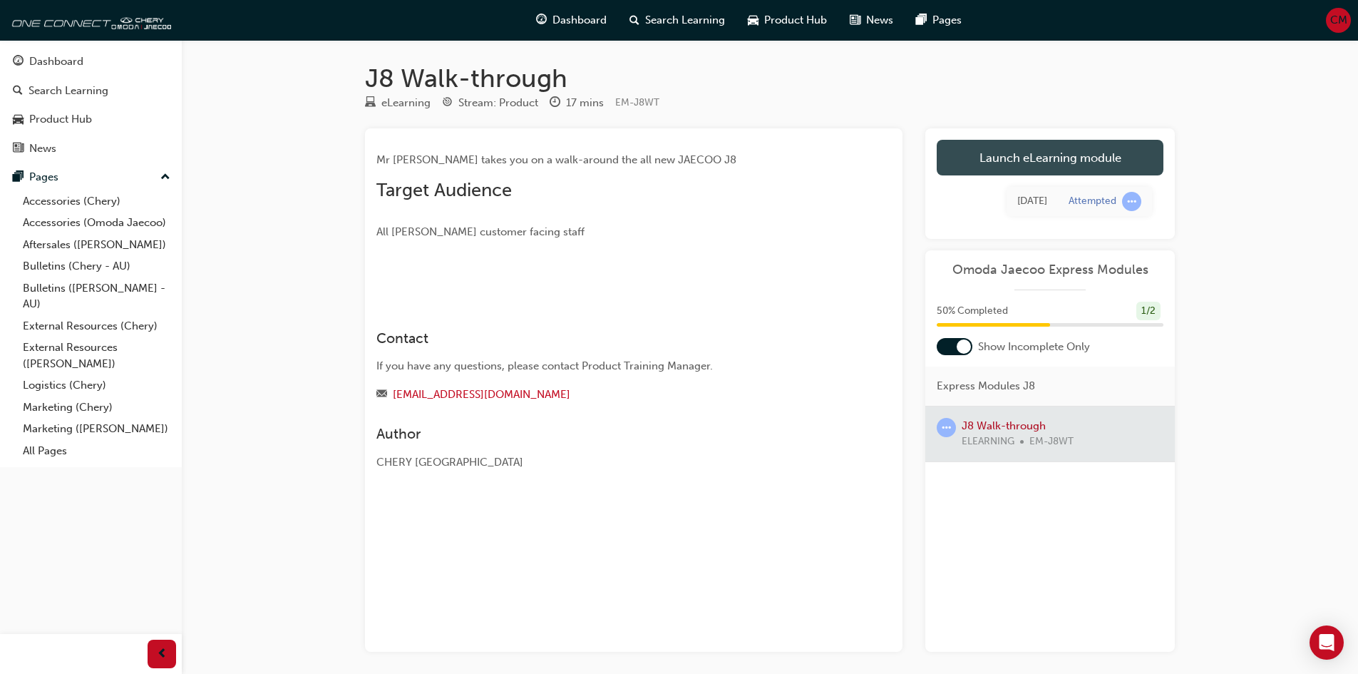
click at [1030, 144] on link "Launch eLearning module" at bounding box center [1050, 158] width 227 height 36
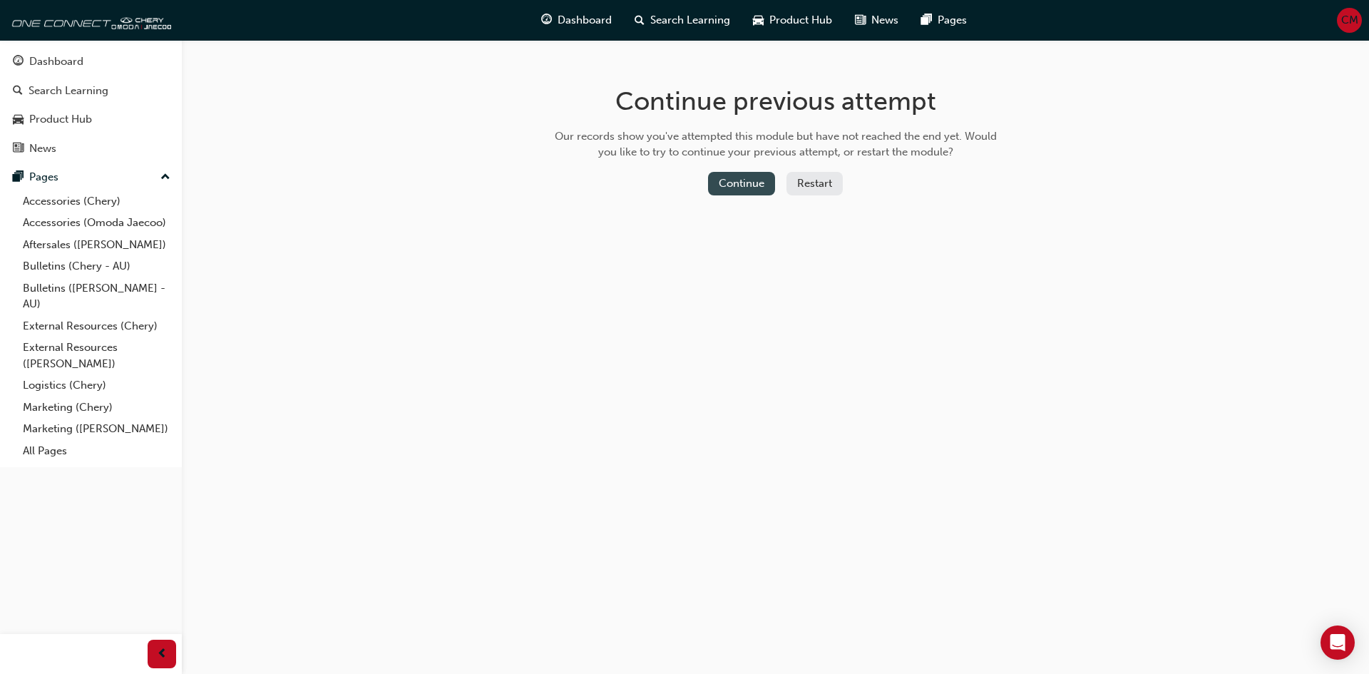
click at [761, 180] on button "Continue" at bounding box center [741, 184] width 67 height 24
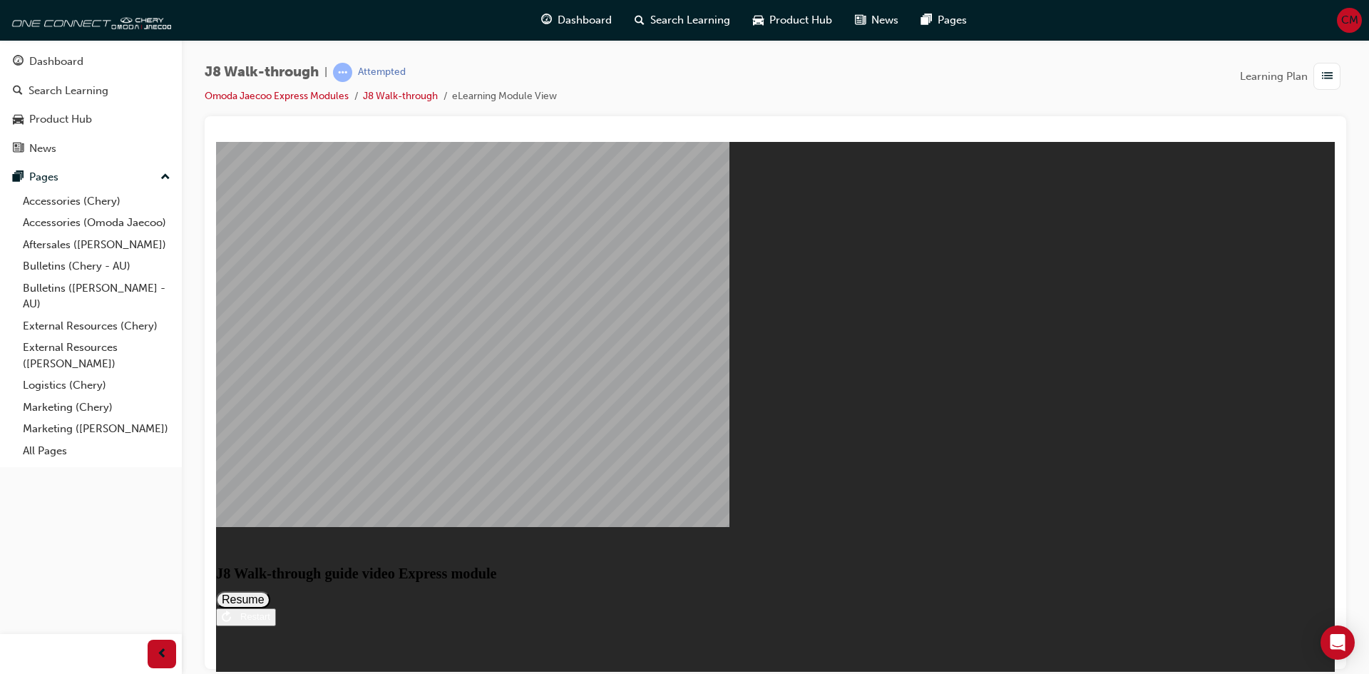
click at [270, 590] on button "Resume" at bounding box center [243, 598] width 54 height 17
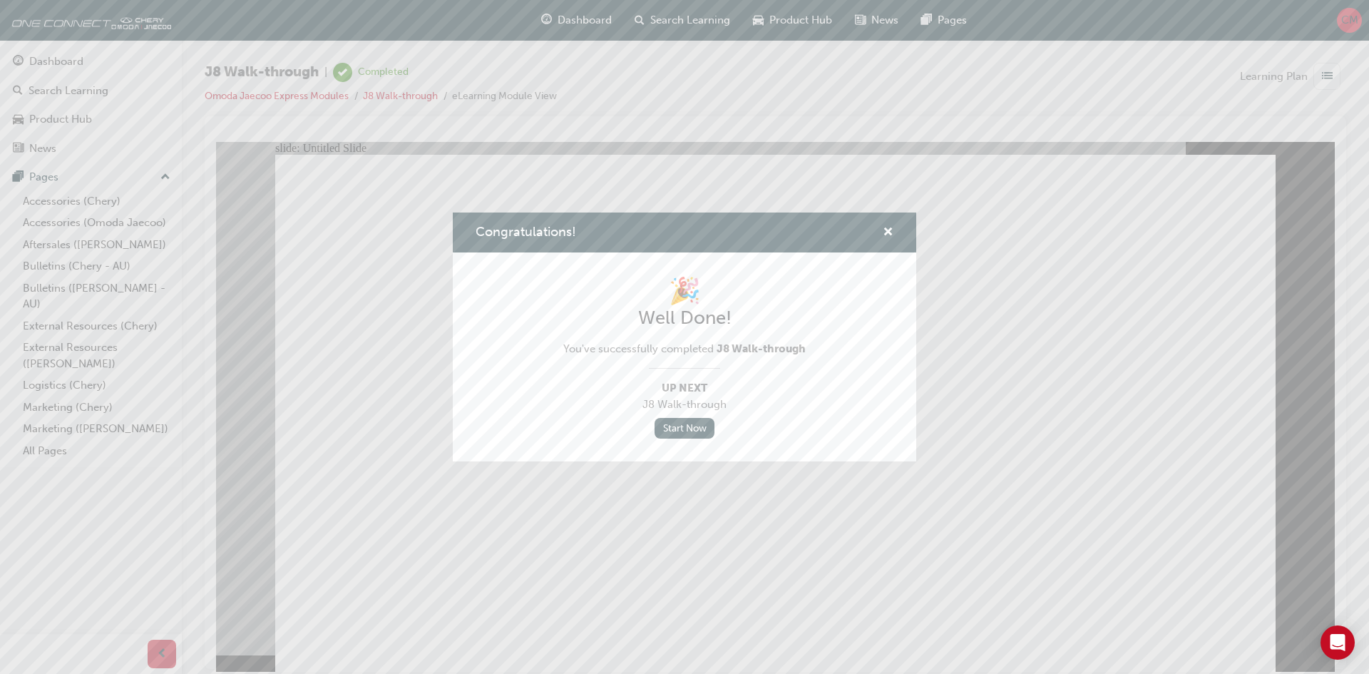
click at [569, 19] on div "Congratulations! 🎉 Well Done! You've successfully completed J8 Walk-through Up …" at bounding box center [684, 337] width 1369 height 674
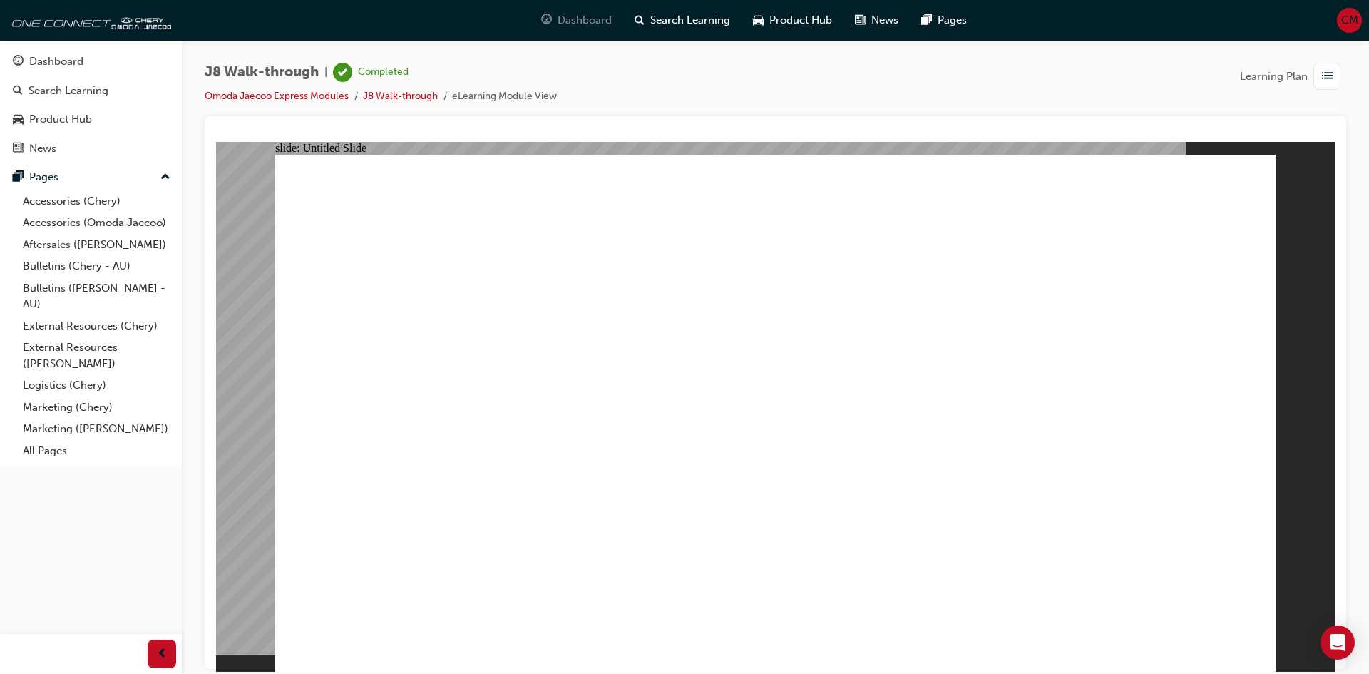
click at [575, 24] on span "Dashboard" at bounding box center [585, 20] width 54 height 16
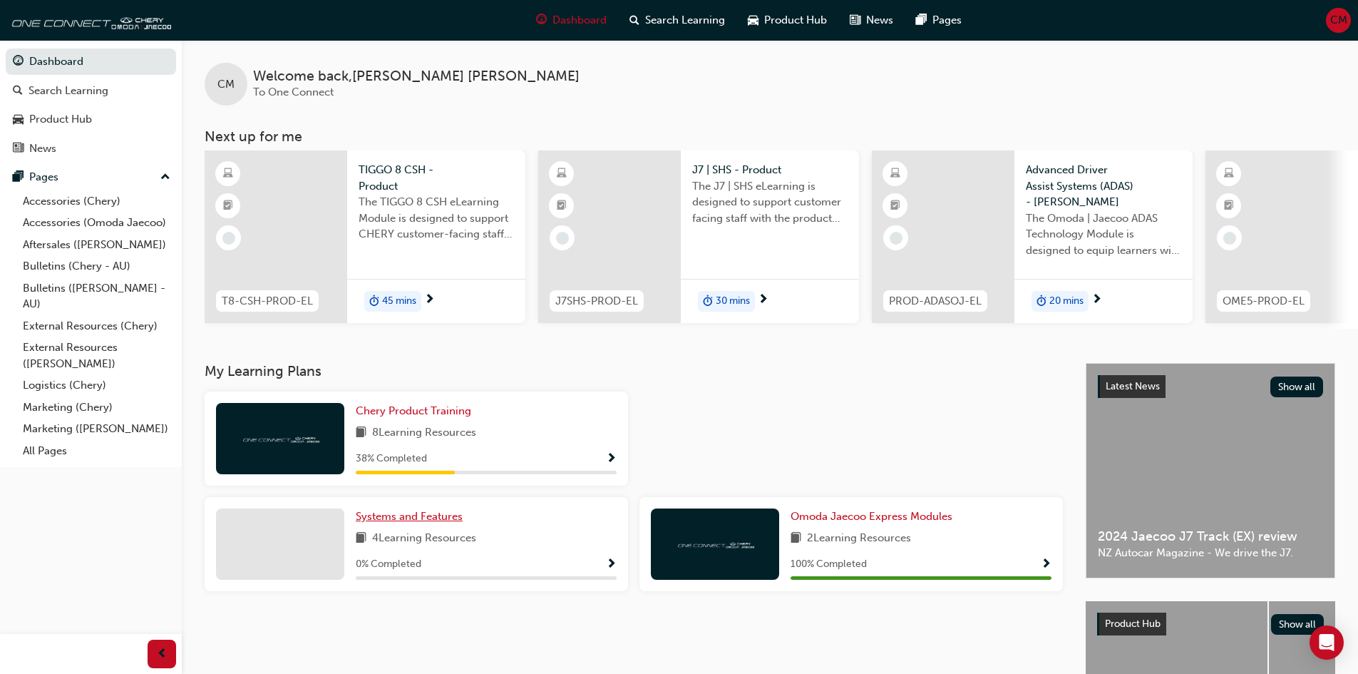
click at [452, 523] on span "Systems and Features" at bounding box center [409, 516] width 107 height 13
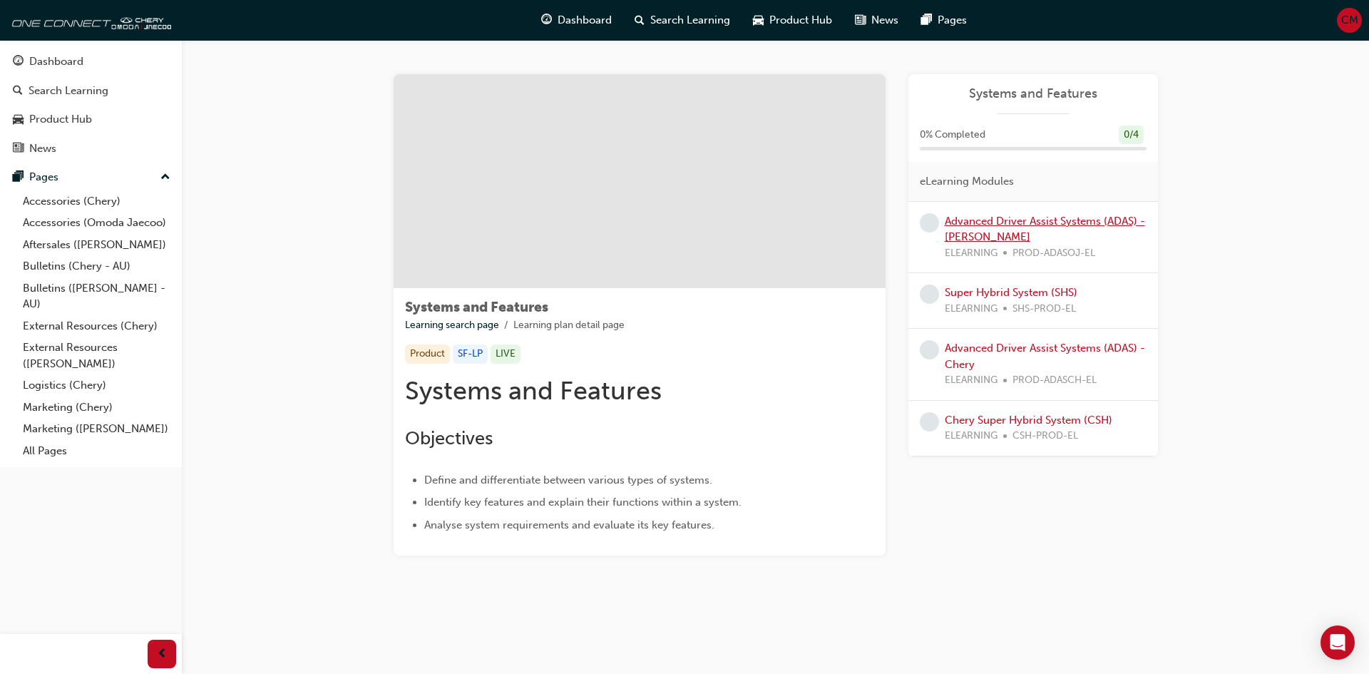
click at [1001, 223] on link "Advanced Driver Assist Systems (ADAS) - [PERSON_NAME]" at bounding box center [1045, 229] width 200 height 29
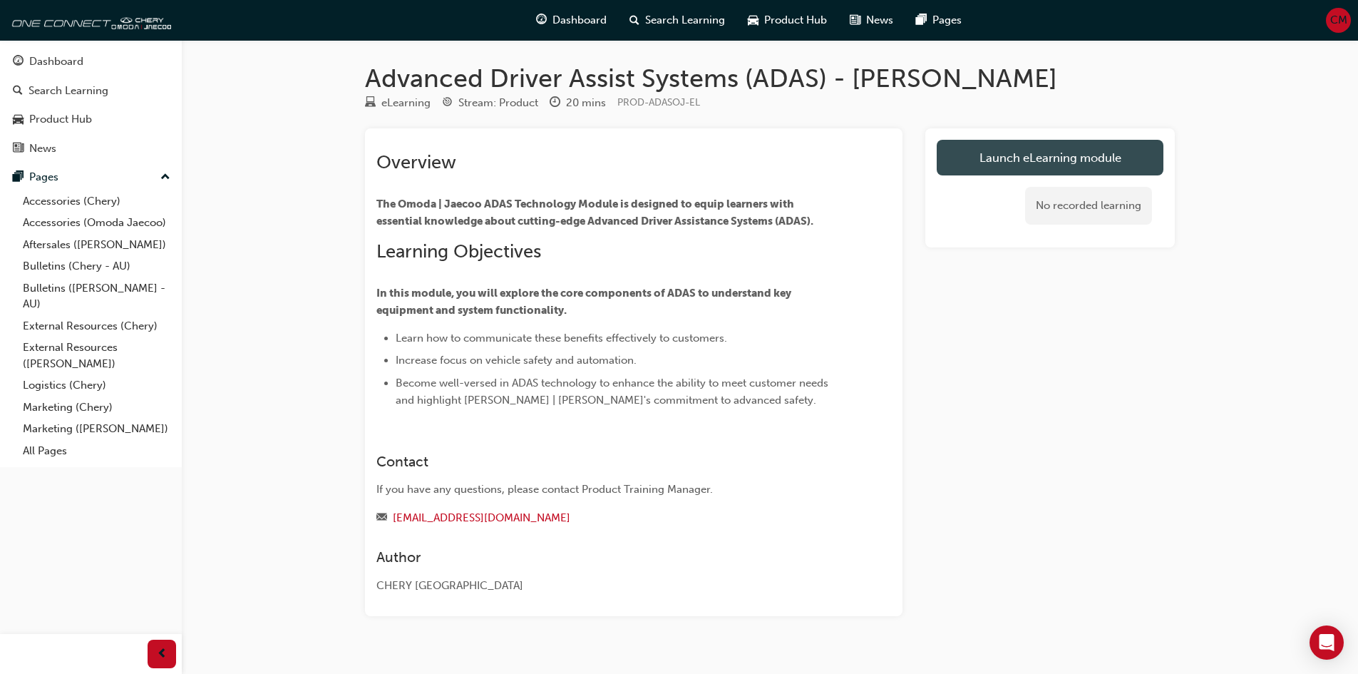
click at [1005, 155] on link "Launch eLearning module" at bounding box center [1050, 158] width 227 height 36
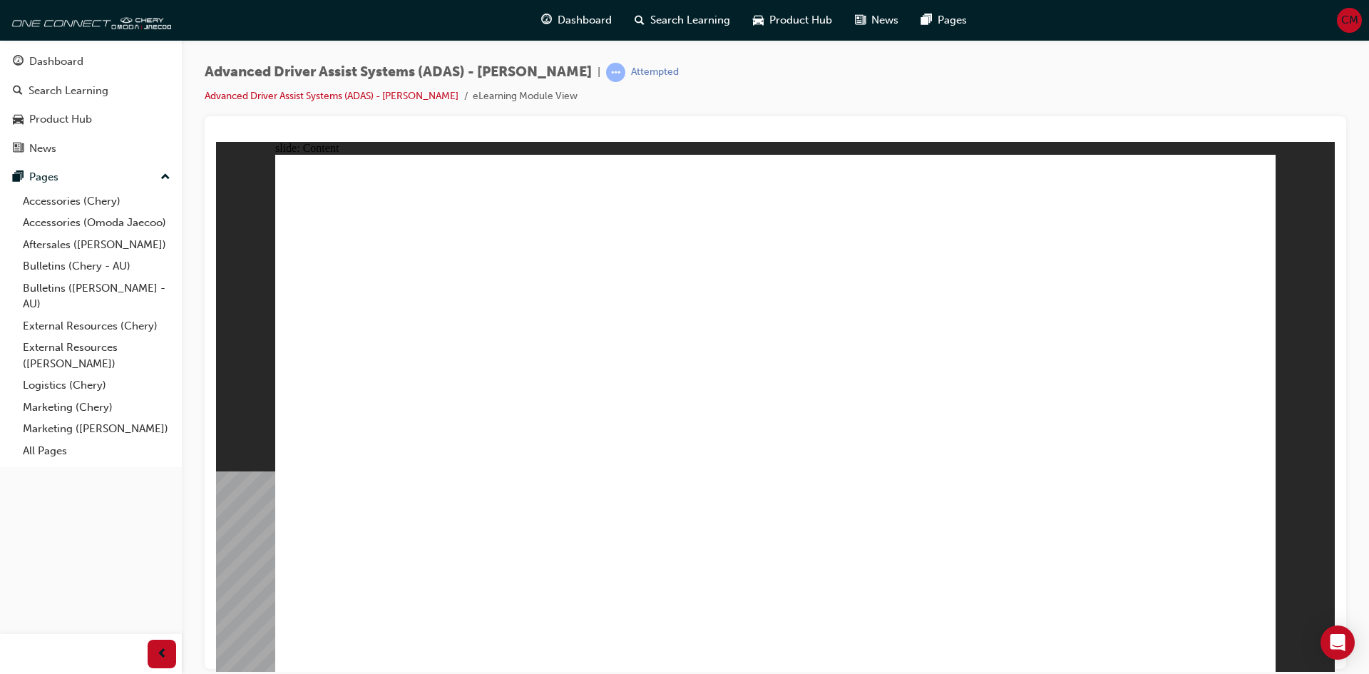
drag, startPoint x: 580, startPoint y: 518, endPoint x: 702, endPoint y: 500, distance: 123.2
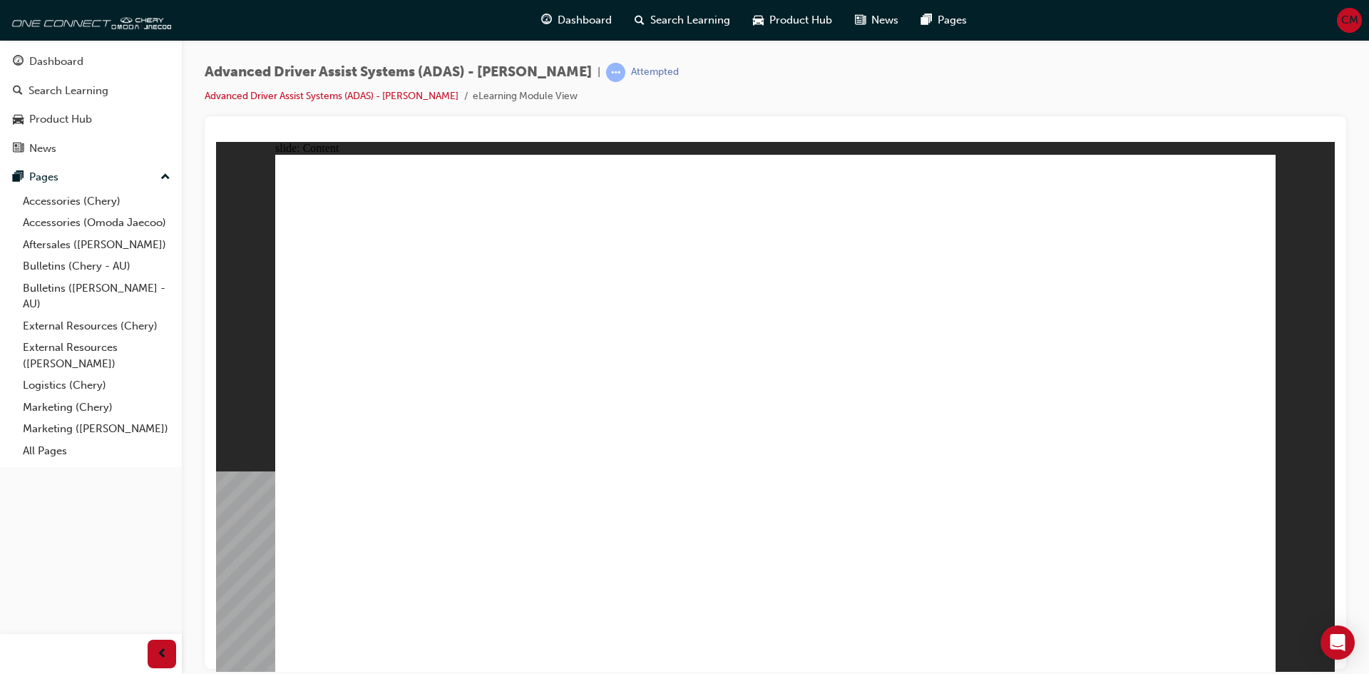
drag, startPoint x: 713, startPoint y: 505, endPoint x: 1244, endPoint y: 513, distance: 531.2
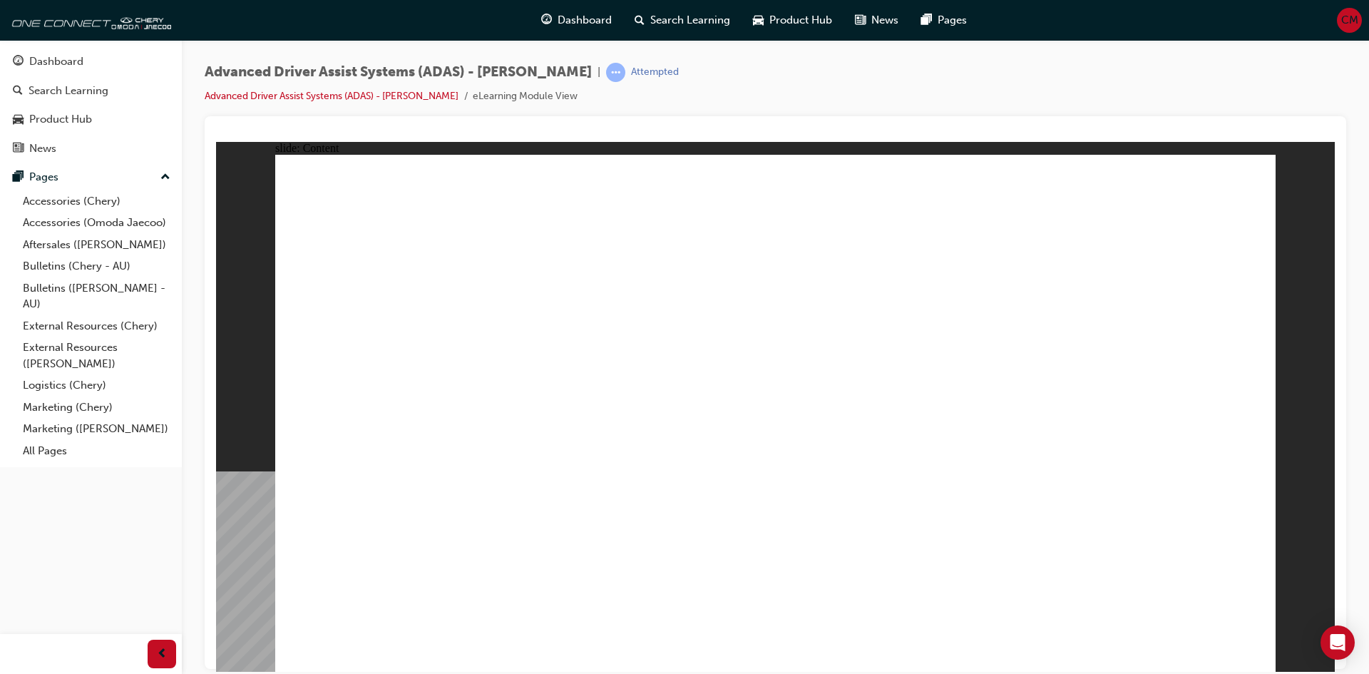
drag, startPoint x: 794, startPoint y: 492, endPoint x: 854, endPoint y: 399, distance: 110.3
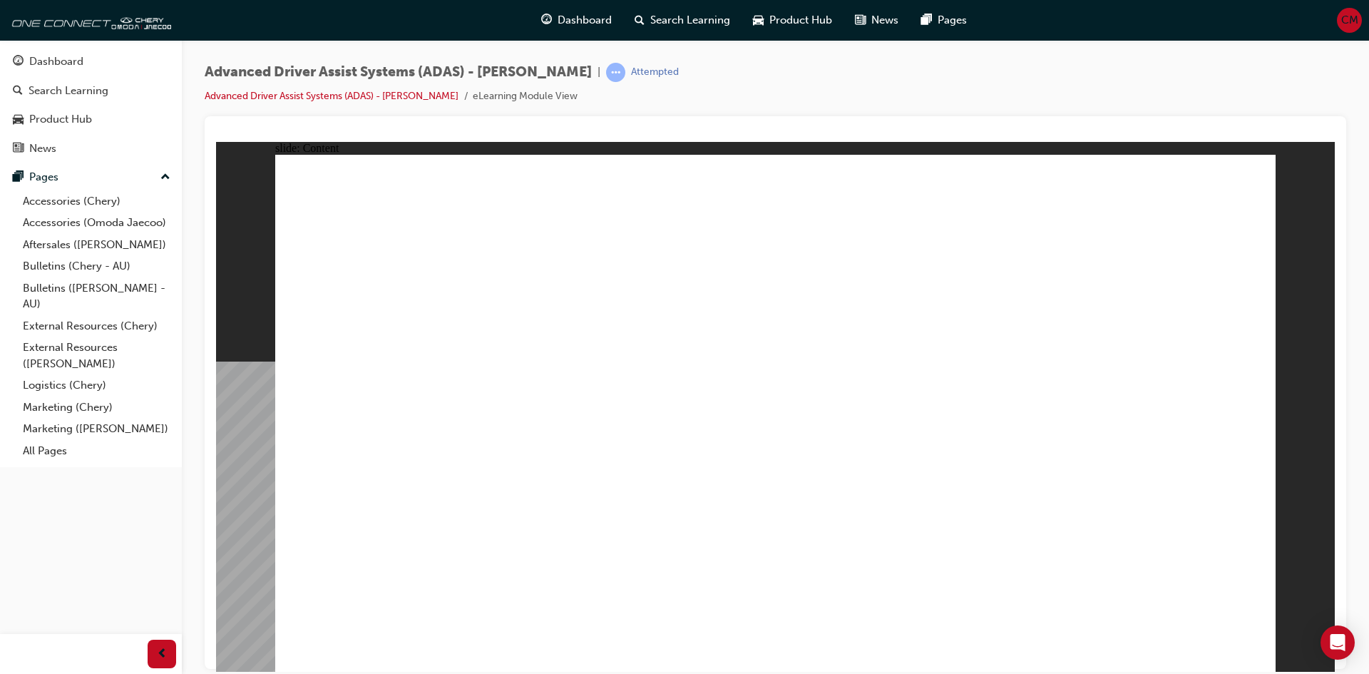
drag, startPoint x: 373, startPoint y: 532, endPoint x: 398, endPoint y: 503, distance: 38.4
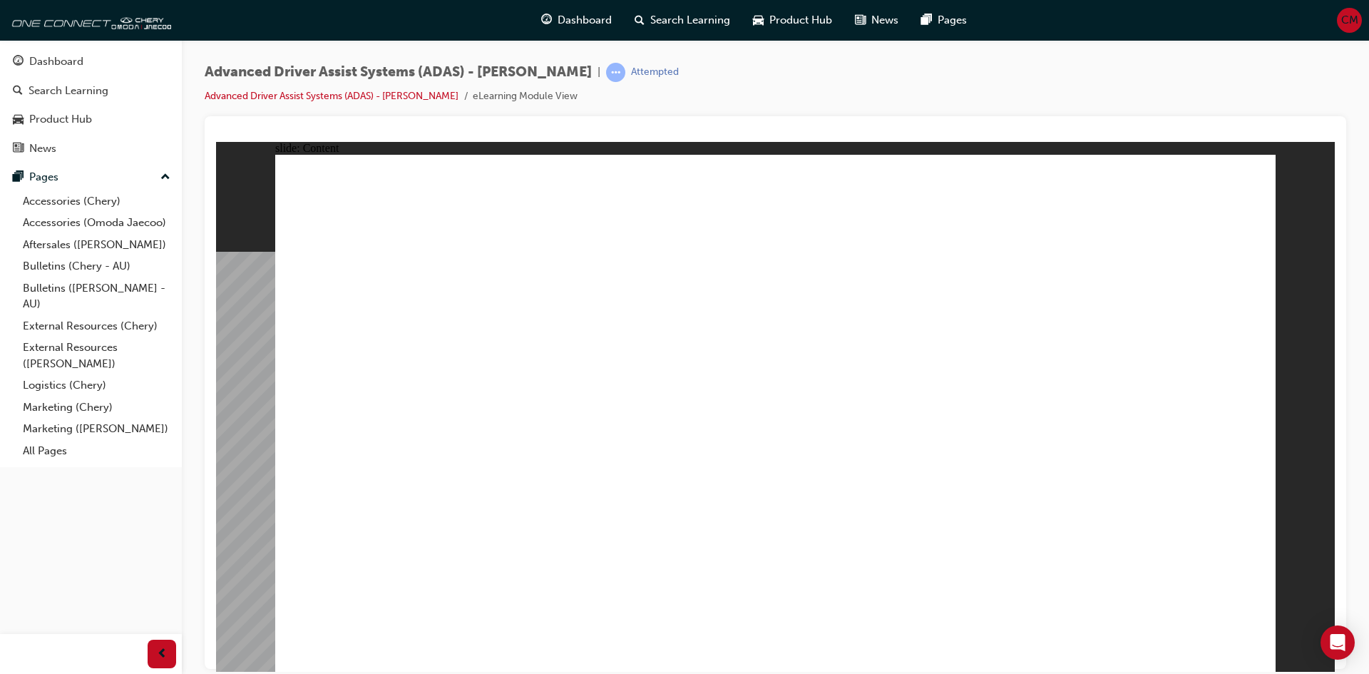
drag, startPoint x: 948, startPoint y: 497, endPoint x: 955, endPoint y: 494, distance: 7.7
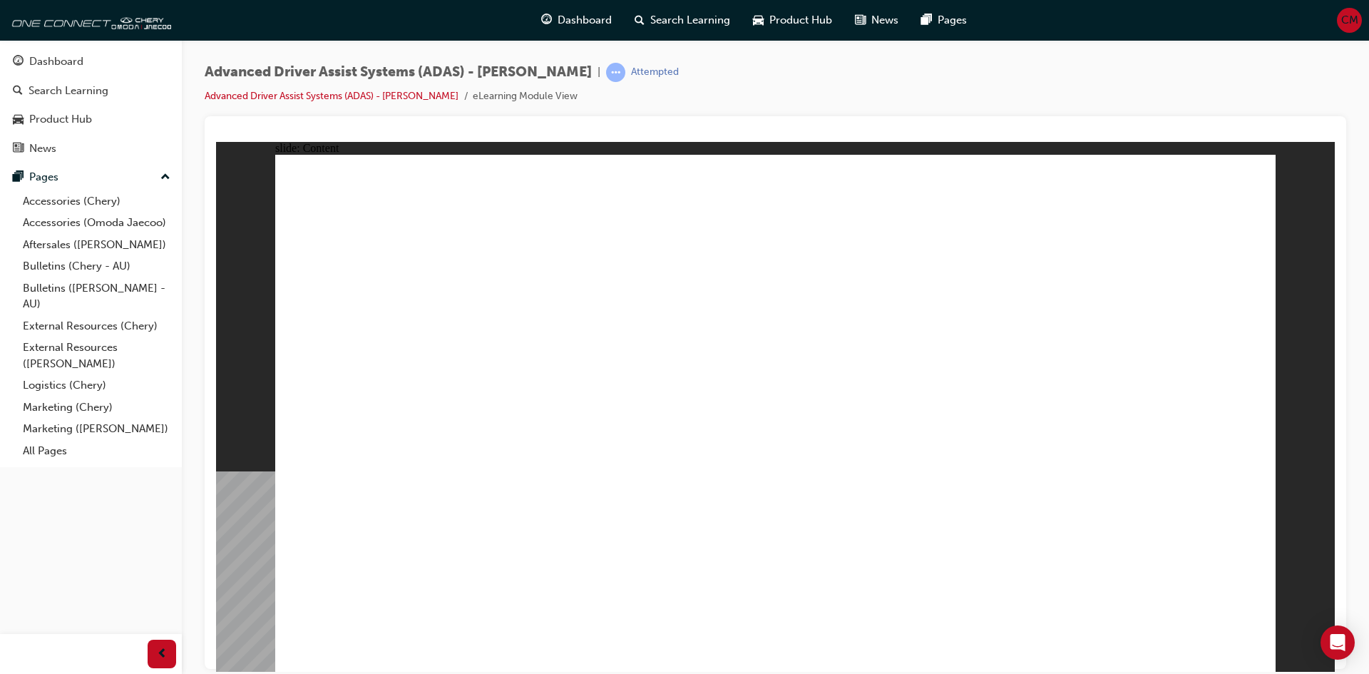
drag, startPoint x: 409, startPoint y: 583, endPoint x: 419, endPoint y: 583, distance: 10.7
drag, startPoint x: 1260, startPoint y: 654, endPoint x: 1239, endPoint y: 646, distance: 22.1
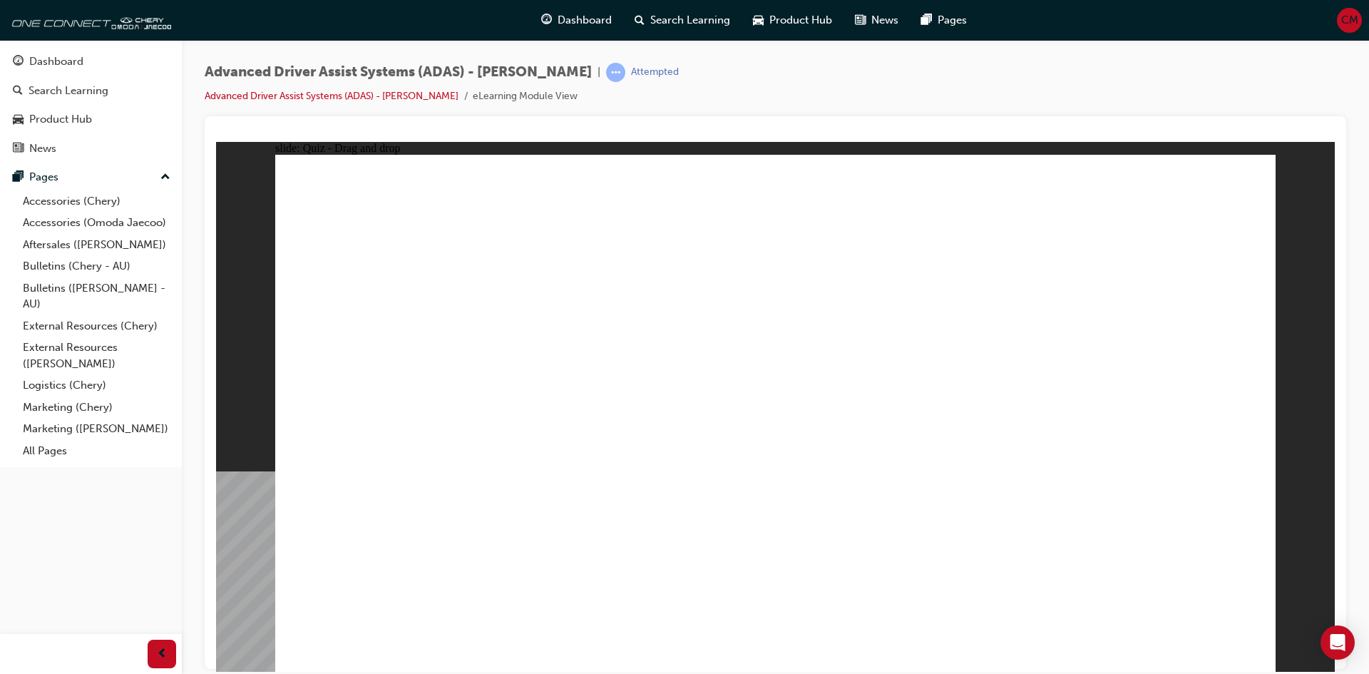
drag, startPoint x: 954, startPoint y: 558, endPoint x: 918, endPoint y: 558, distance: 36.4
drag, startPoint x: 488, startPoint y: 554, endPoint x: 746, endPoint y: 197, distance: 440.7
drag, startPoint x: 619, startPoint y: 563, endPoint x: 1040, endPoint y: 197, distance: 557.5
drag, startPoint x: 1015, startPoint y: 491, endPoint x: 1094, endPoint y: 246, distance: 256.8
drag, startPoint x: 762, startPoint y: 549, endPoint x: 893, endPoint y: 236, distance: 339.4
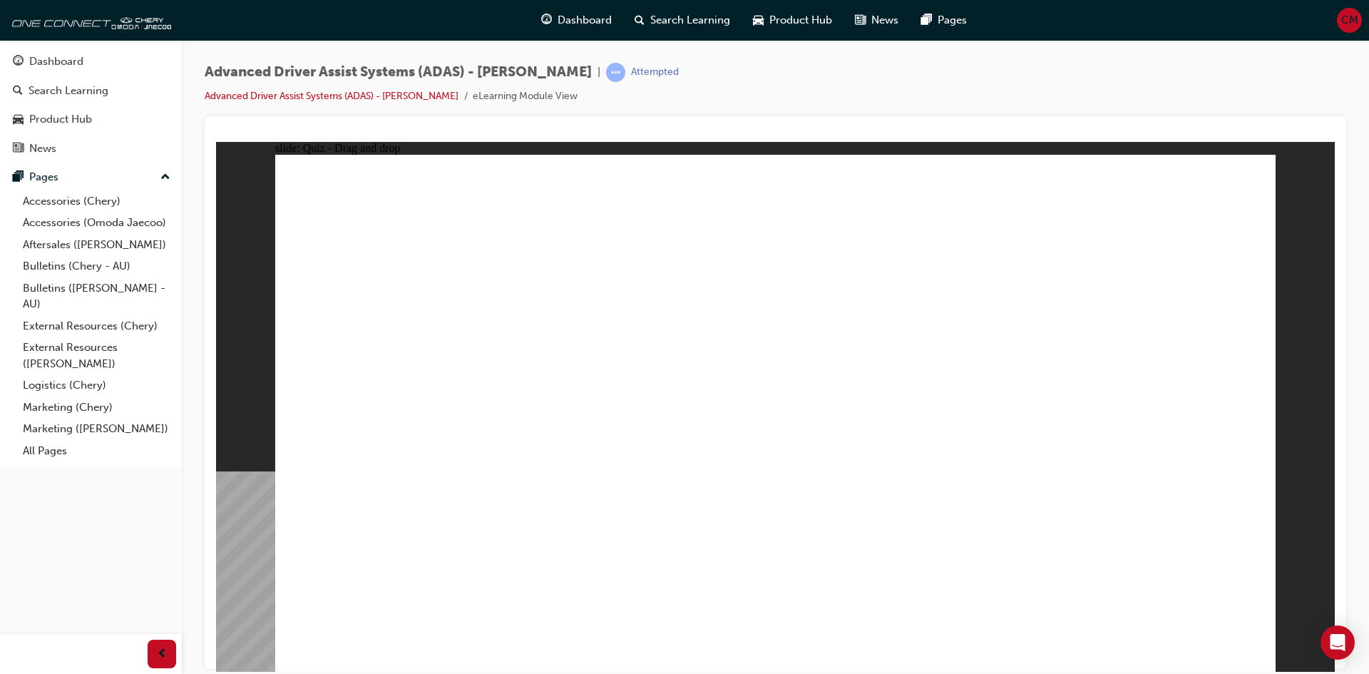
checkbox input "true"
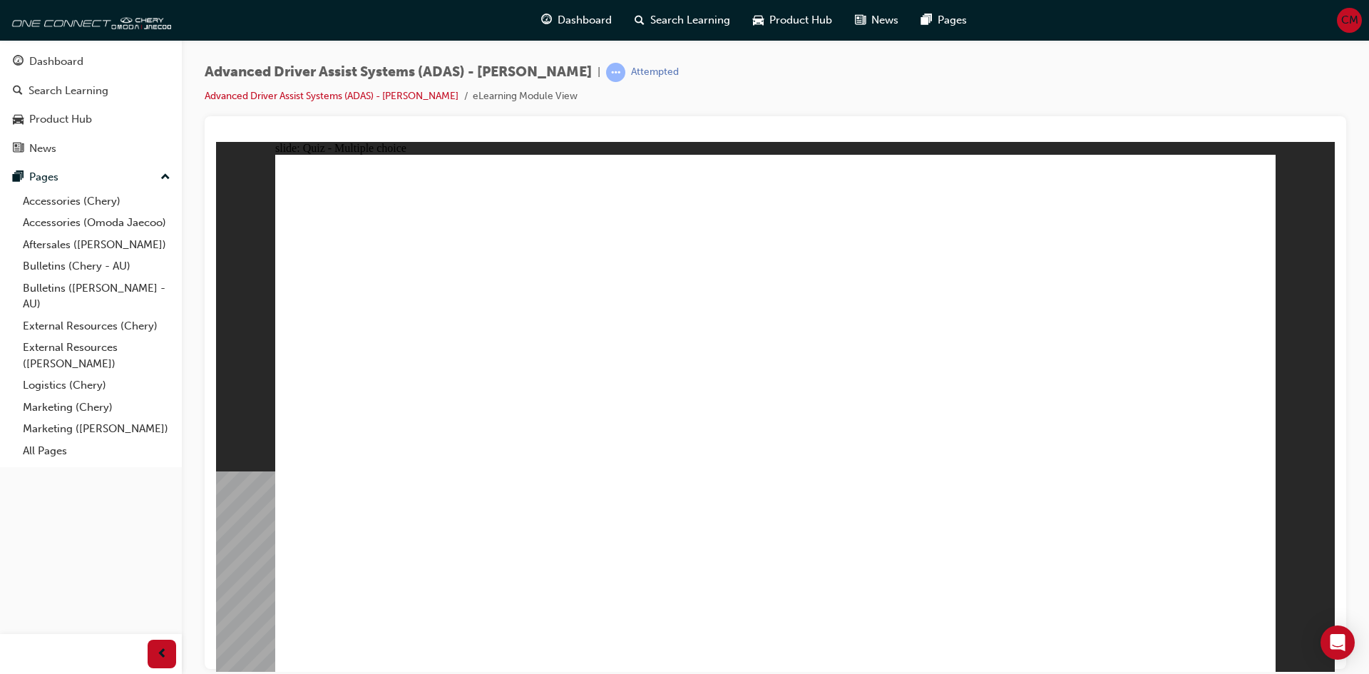
drag, startPoint x: 816, startPoint y: 211, endPoint x: 468, endPoint y: 478, distance: 437.8
drag, startPoint x: 392, startPoint y: 473, endPoint x: 803, endPoint y: 205, distance: 490.4
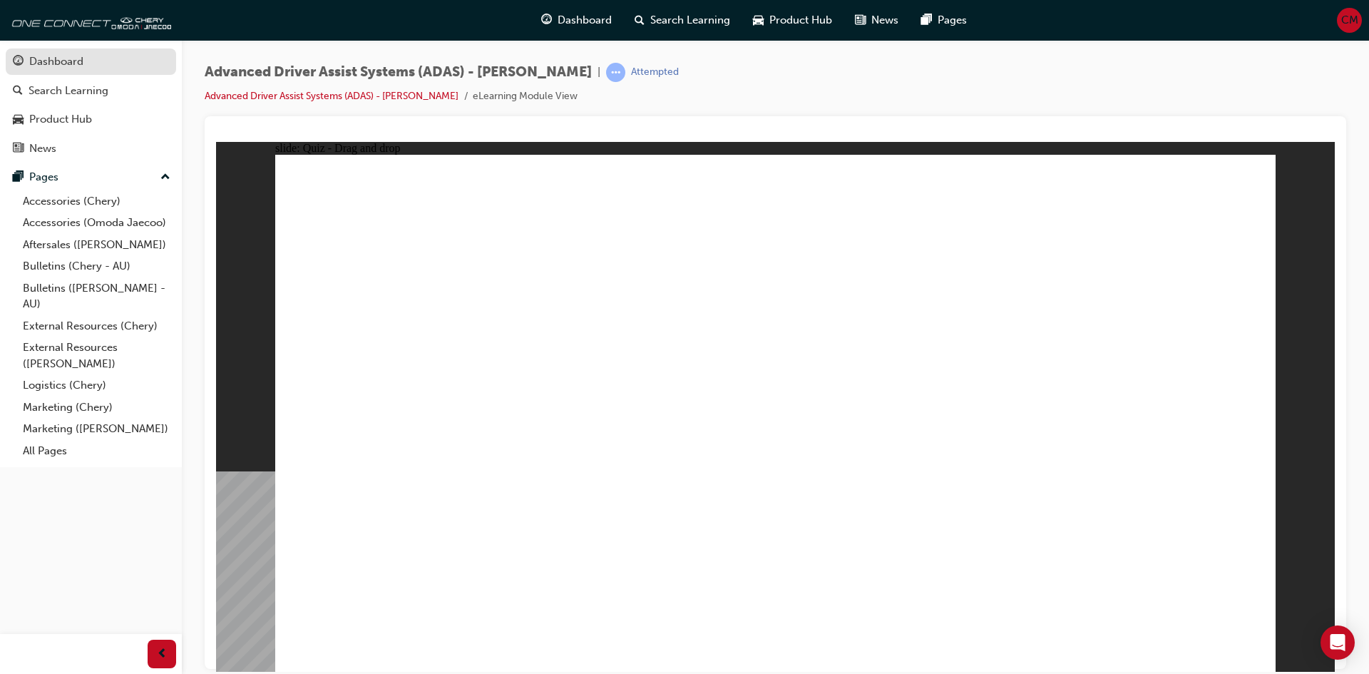
click at [59, 52] on link "Dashboard" at bounding box center [91, 61] width 170 height 26
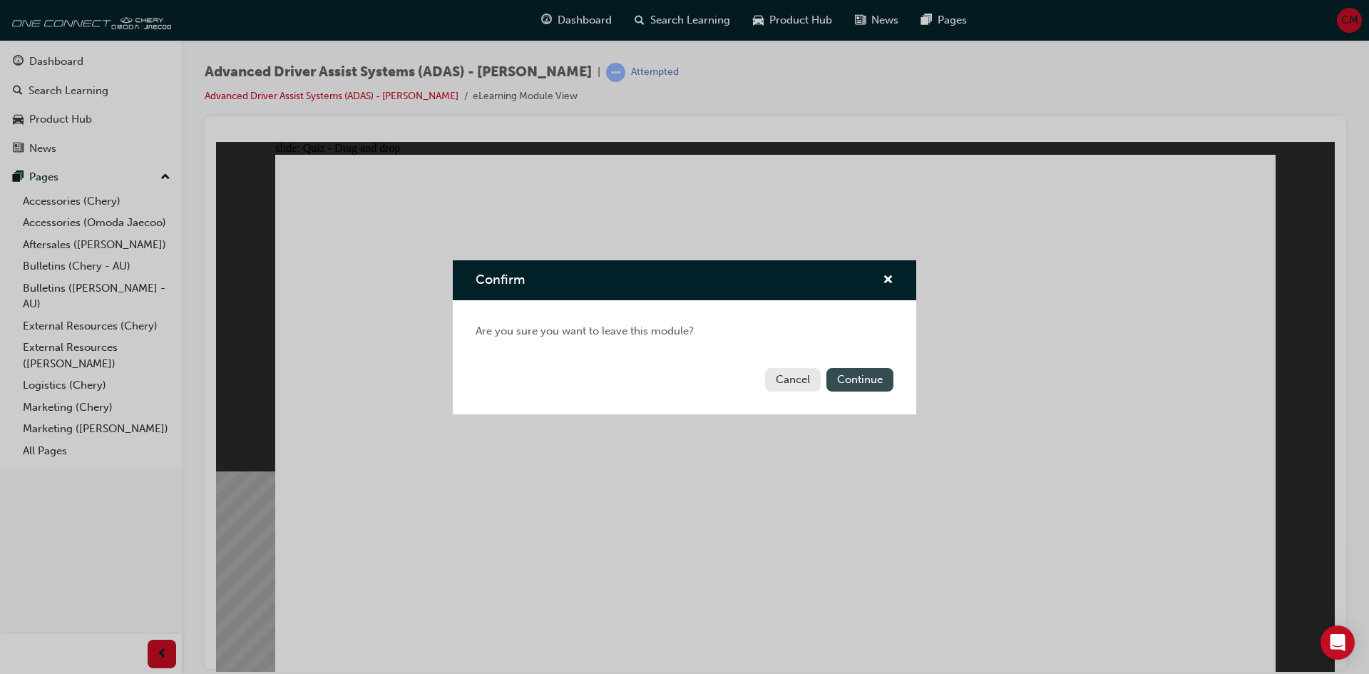
click at [876, 381] on button "Continue" at bounding box center [859, 380] width 67 height 24
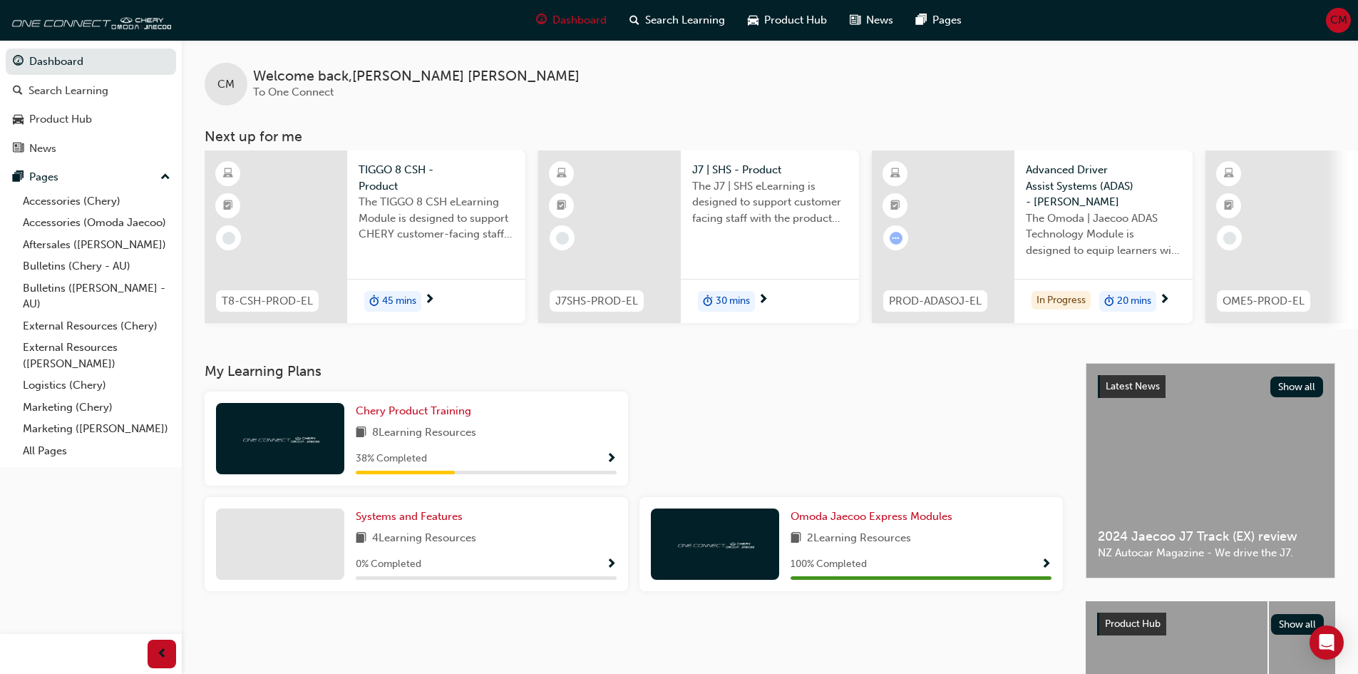
click at [389, 172] on span "TIGGO 8 CSH - Product" at bounding box center [436, 178] width 155 height 32
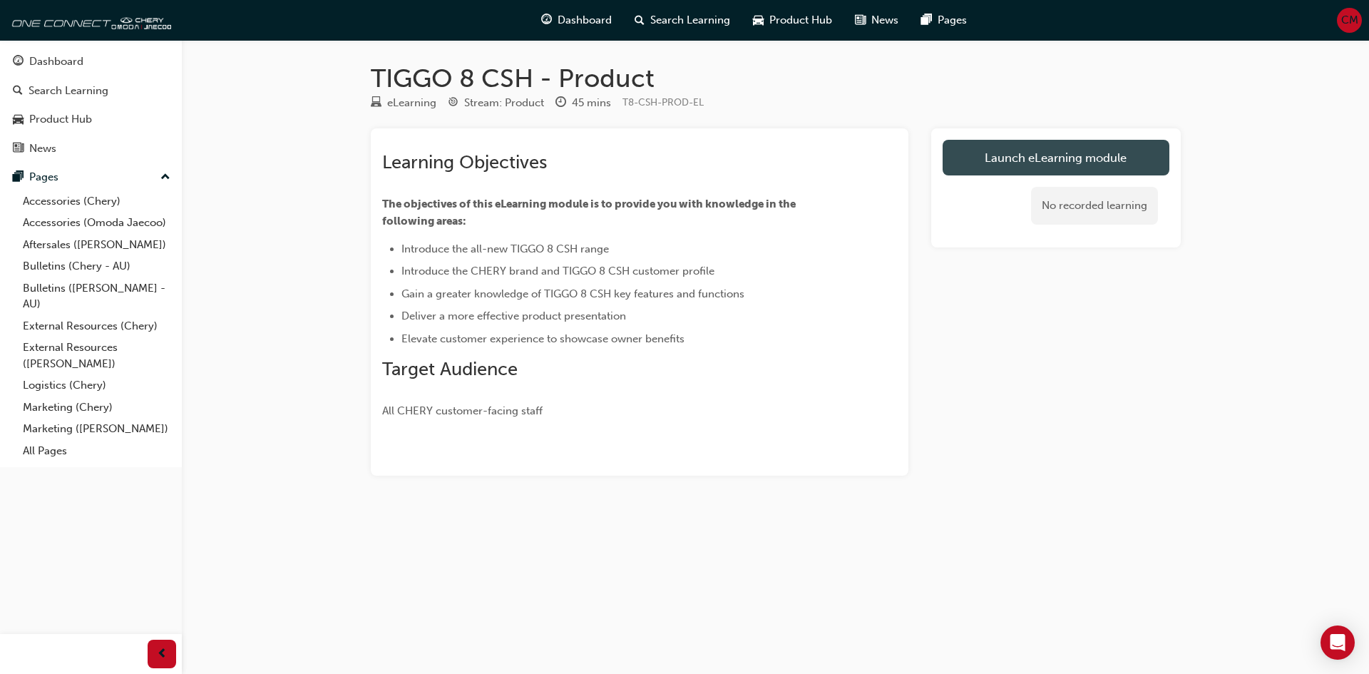
click at [1000, 168] on link "Launch eLearning module" at bounding box center [1056, 158] width 227 height 36
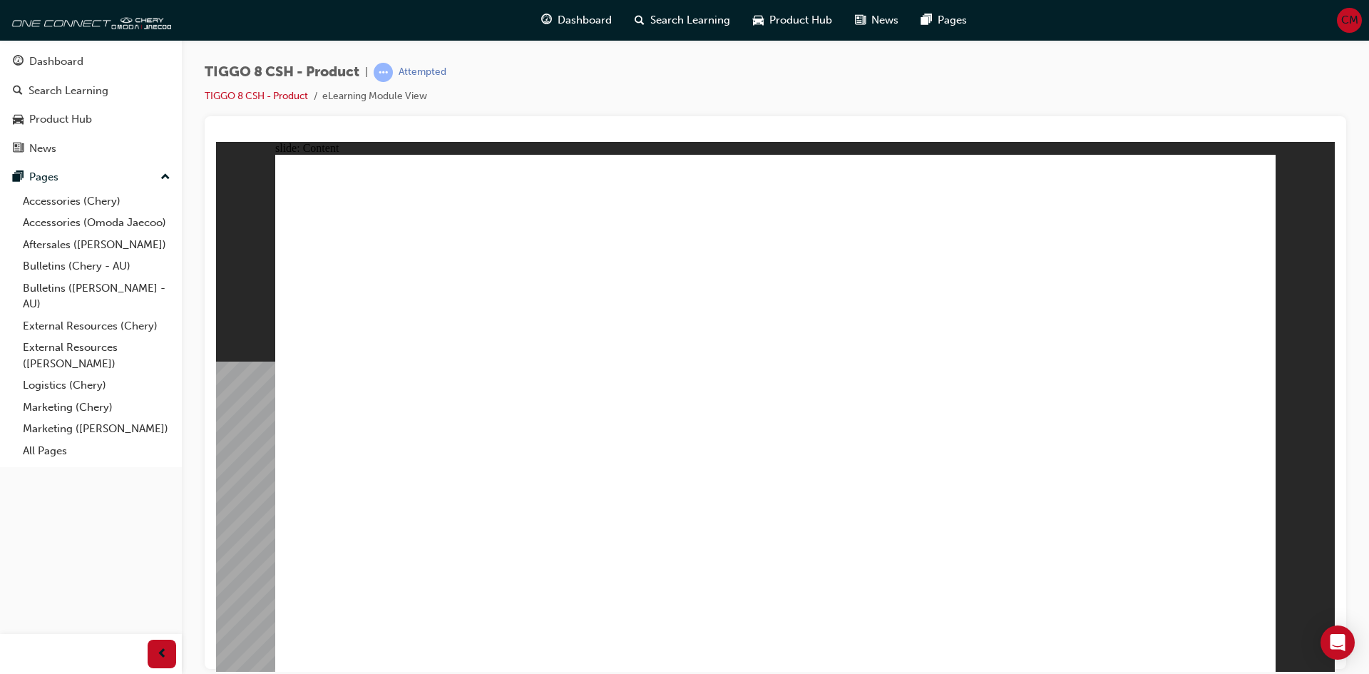
drag, startPoint x: 903, startPoint y: 422, endPoint x: 920, endPoint y: 471, distance: 51.4
drag, startPoint x: 917, startPoint y: 502, endPoint x: 908, endPoint y: 551, distance: 49.9
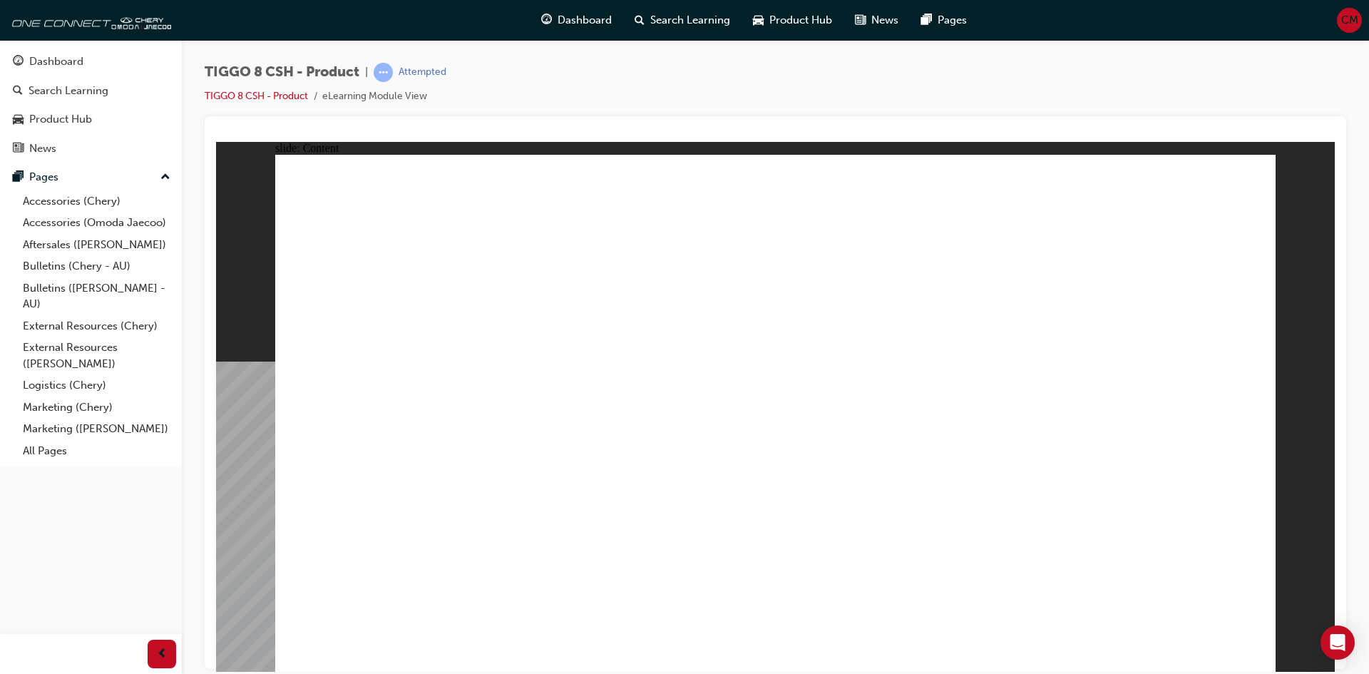
drag, startPoint x: 906, startPoint y: 565, endPoint x: 903, endPoint y: 605, distance: 39.4
